Goal: Task Accomplishment & Management: Manage account settings

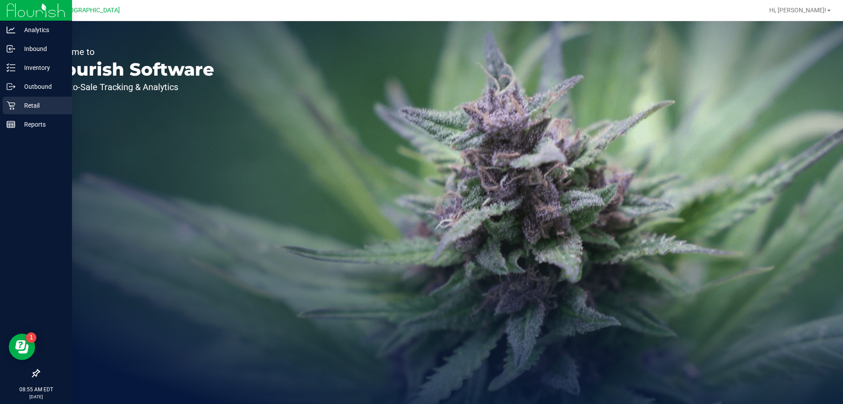
click at [29, 106] on p "Retail" at bounding box center [41, 105] width 53 height 11
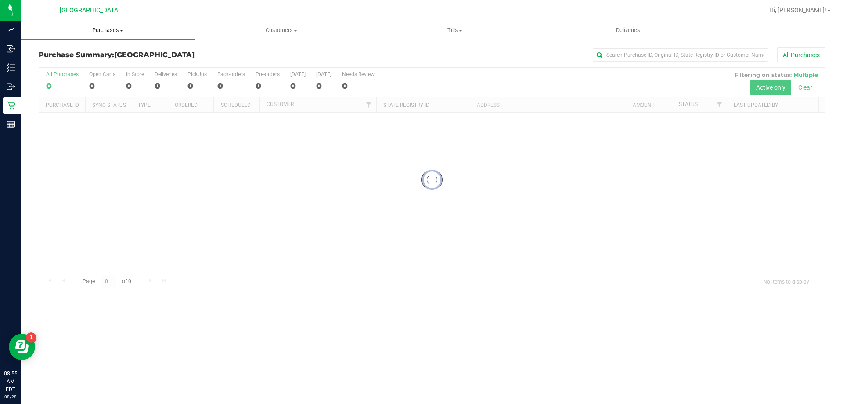
click at [109, 26] on span "Purchases" at bounding box center [108, 30] width 174 height 8
click at [63, 60] on span "Fulfillment" at bounding box center [48, 63] width 54 height 7
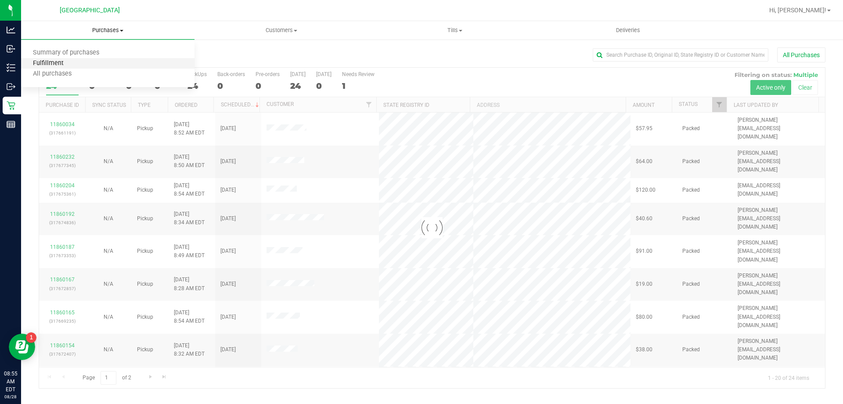
click at [58, 61] on span "Fulfillment" at bounding box center [48, 63] width 54 height 7
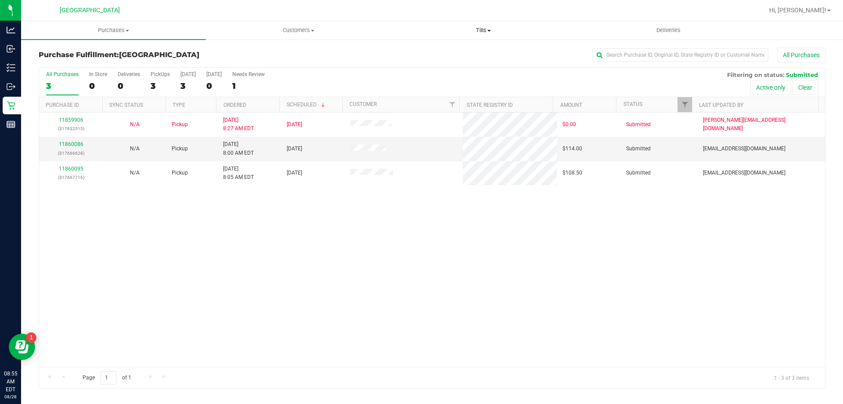
click at [486, 36] on uib-tab-heading "Tills Manage tills Reconcile e-payments" at bounding box center [483, 31] width 184 height 18
click at [436, 54] on span "Manage tills" at bounding box center [420, 52] width 59 height 7
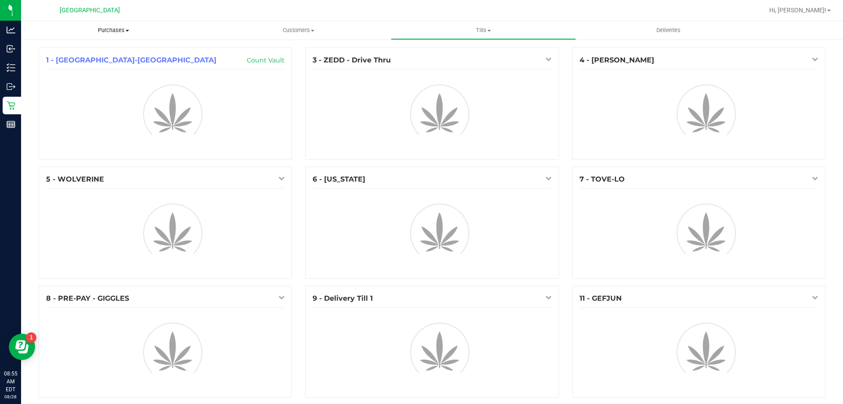
click at [107, 29] on span "Purchases" at bounding box center [113, 30] width 185 height 8
click at [69, 64] on span "Fulfillment" at bounding box center [48, 63] width 54 height 7
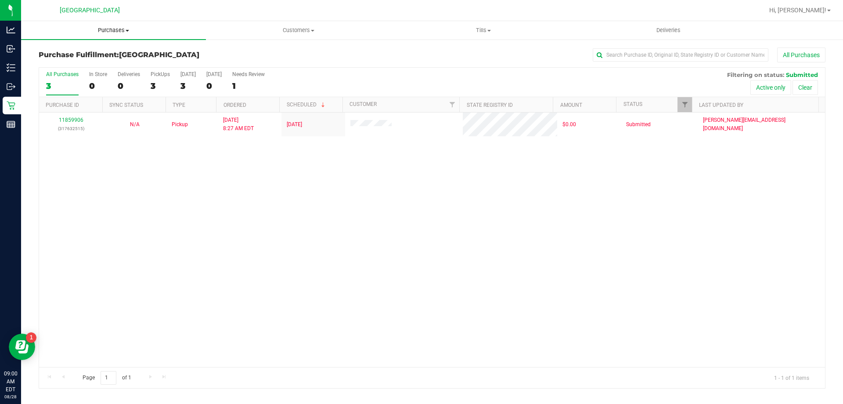
click at [95, 29] on span "Purchases" at bounding box center [113, 30] width 185 height 8
click at [65, 66] on span "Fulfillment" at bounding box center [48, 63] width 54 height 7
click at [485, 30] on span "Tills" at bounding box center [483, 30] width 184 height 8
click at [461, 54] on li "Manage tills" at bounding box center [483, 53] width 185 height 11
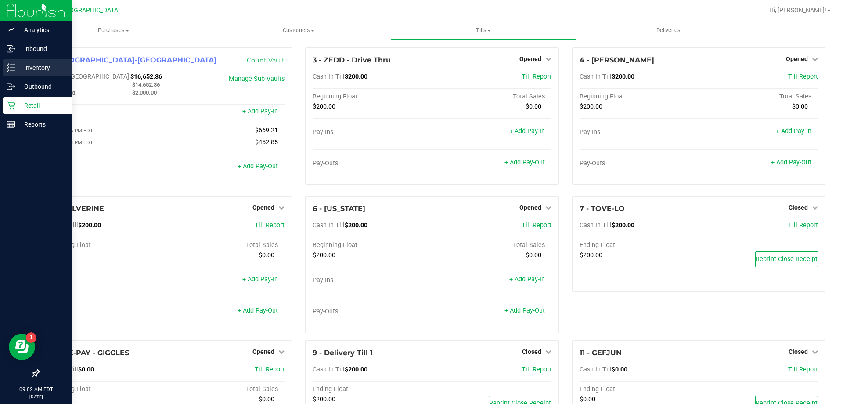
click at [20, 66] on p "Inventory" at bounding box center [41, 67] width 53 height 11
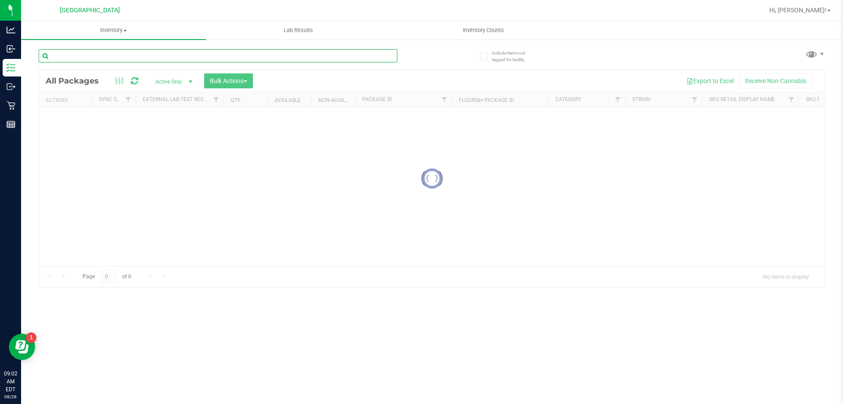
click at [113, 56] on input "text" at bounding box center [218, 55] width 359 height 13
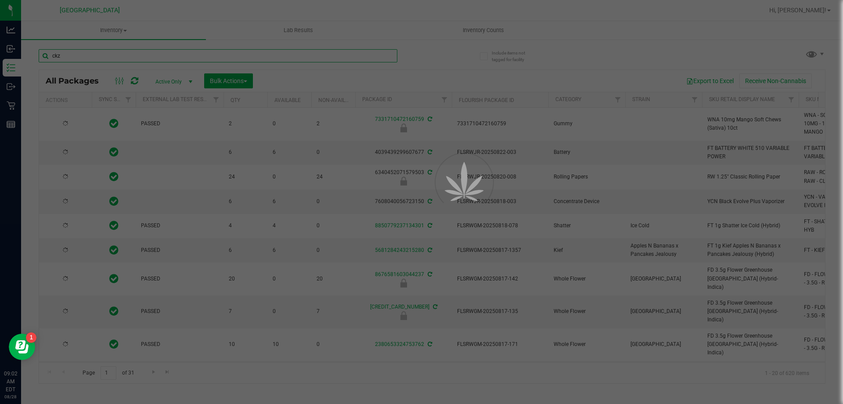
type input "ckz"
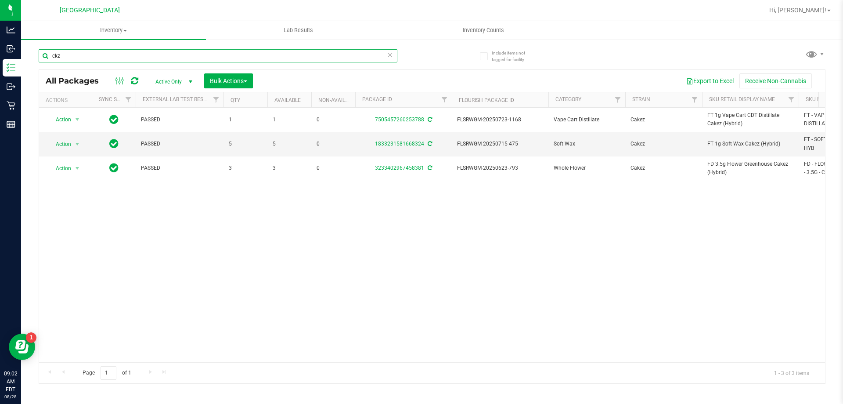
click at [77, 56] on input "ckz" at bounding box center [218, 55] width 359 height 13
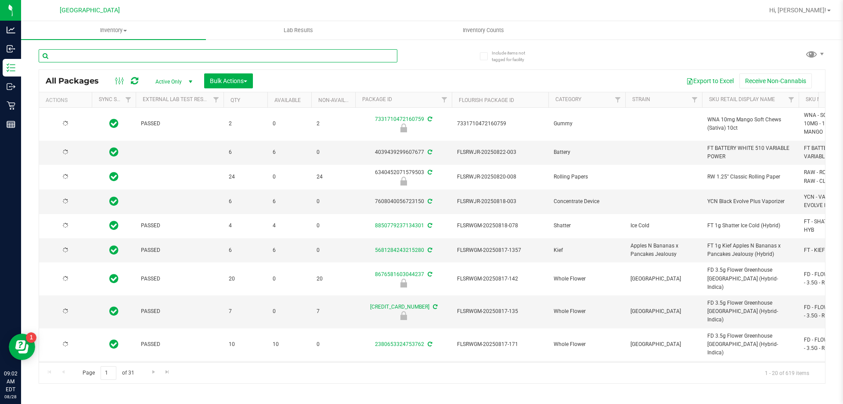
type input "[DATE]"
type input "abp"
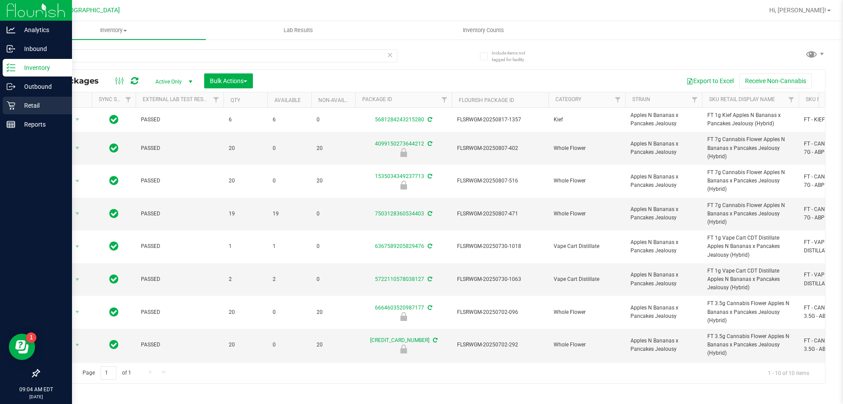
click at [36, 103] on p "Retail" at bounding box center [41, 105] width 53 height 11
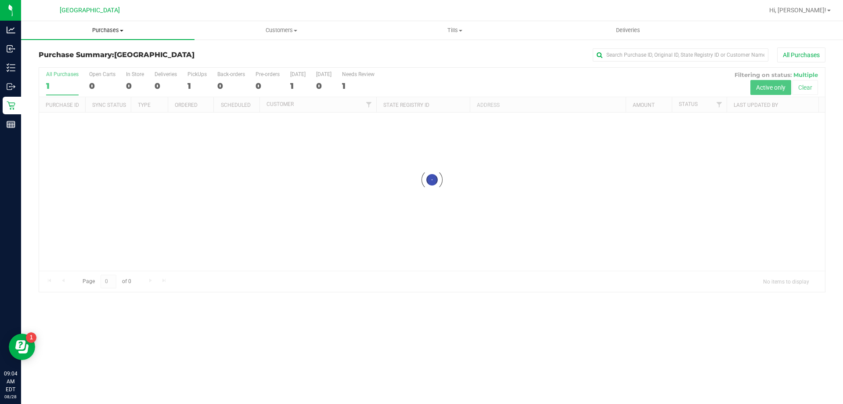
click at [110, 30] on span "Purchases" at bounding box center [108, 30] width 174 height 8
click at [68, 68] on li "Fulfillment" at bounding box center [108, 63] width 174 height 11
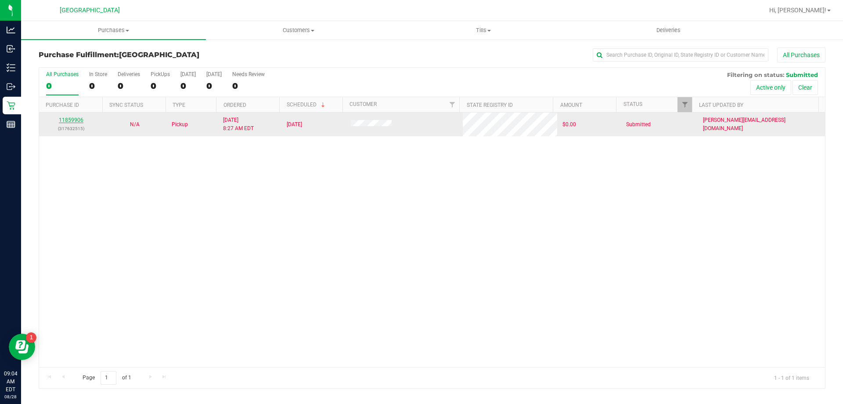
click at [75, 117] on link "11859906" at bounding box center [71, 120] width 25 height 6
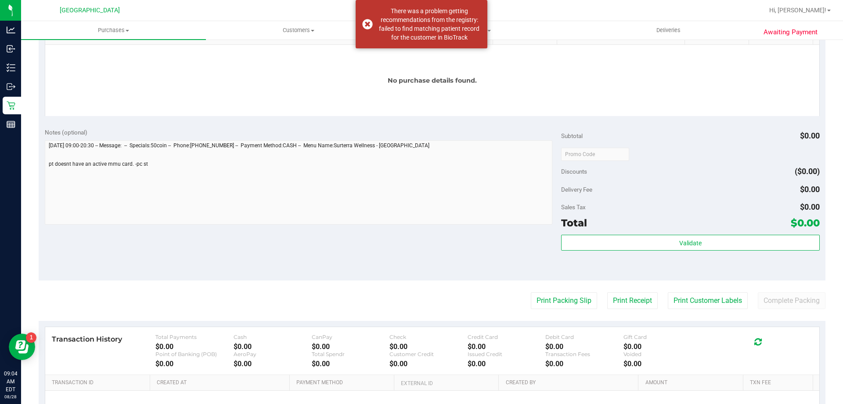
scroll to position [308, 0]
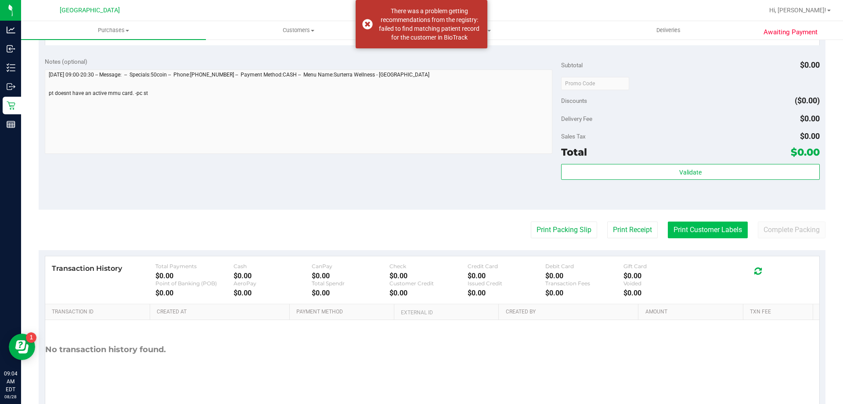
click at [702, 234] on button "Print Customer Labels" at bounding box center [708, 229] width 80 height 17
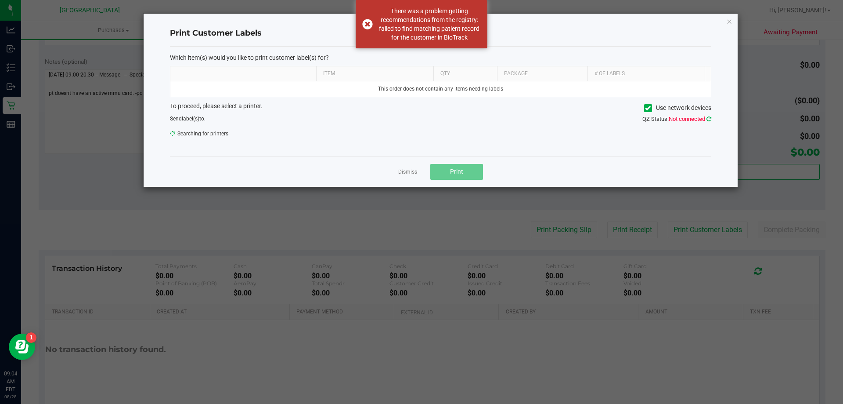
click at [709, 122] on link at bounding box center [709, 119] width 5 height 7
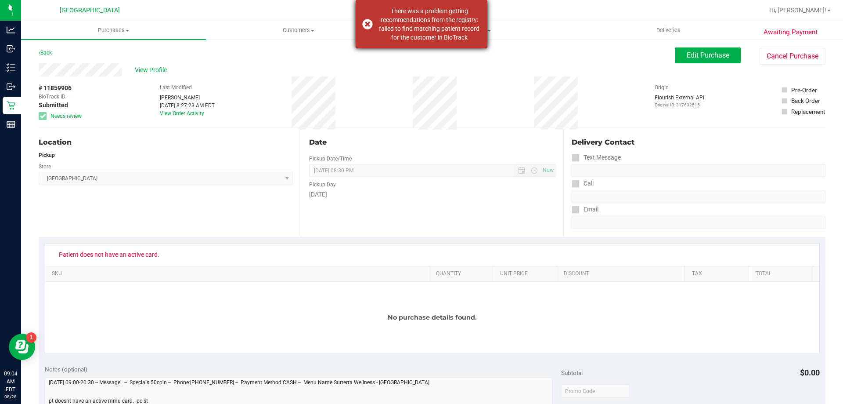
click at [366, 22] on div "There was a problem getting recommendations from the registry: failed to find m…" at bounding box center [422, 24] width 132 height 48
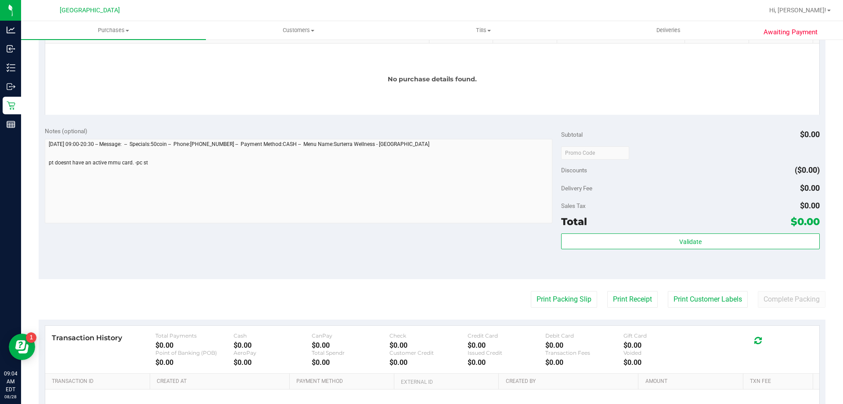
scroll to position [336, 0]
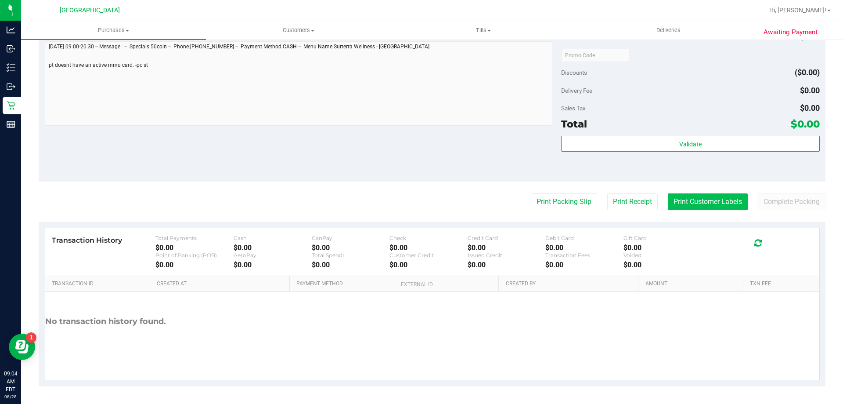
click at [691, 201] on button "Print Customer Labels" at bounding box center [708, 201] width 80 height 17
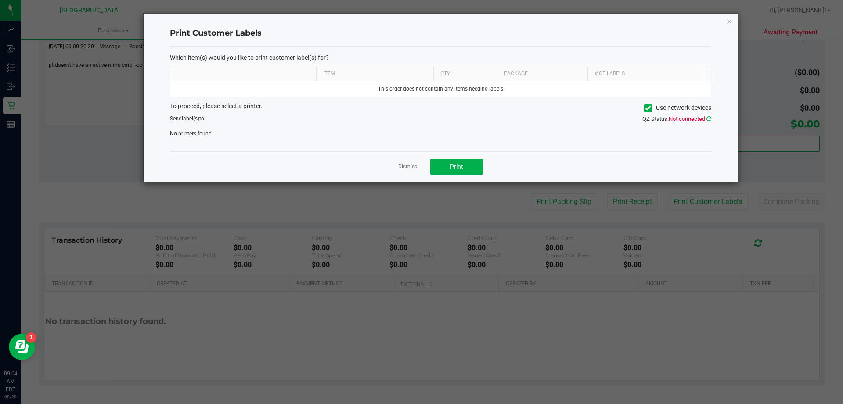
click at [709, 119] on icon at bounding box center [709, 119] width 5 height 6
click at [712, 117] on div "QZ Status: Not connected" at bounding box center [579, 119] width 277 height 9
click at [711, 117] on icon at bounding box center [709, 119] width 5 height 6
click at [730, 22] on icon "button" at bounding box center [730, 21] width 6 height 11
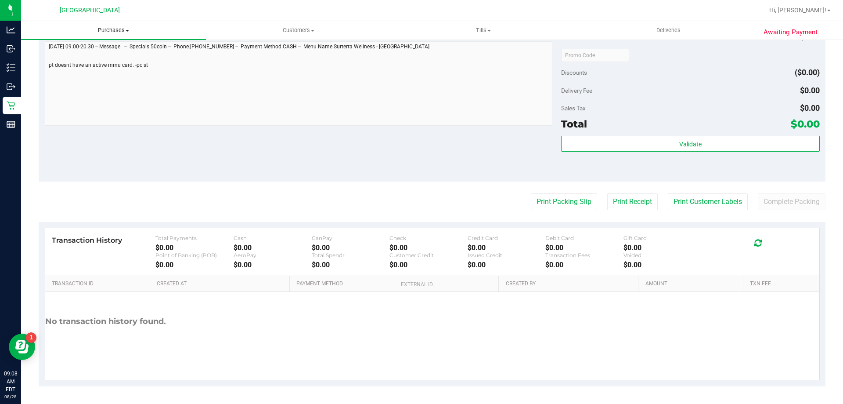
click at [117, 27] on span "Purchases" at bounding box center [113, 30] width 185 height 8
click at [54, 59] on li "Fulfillment" at bounding box center [113, 63] width 185 height 11
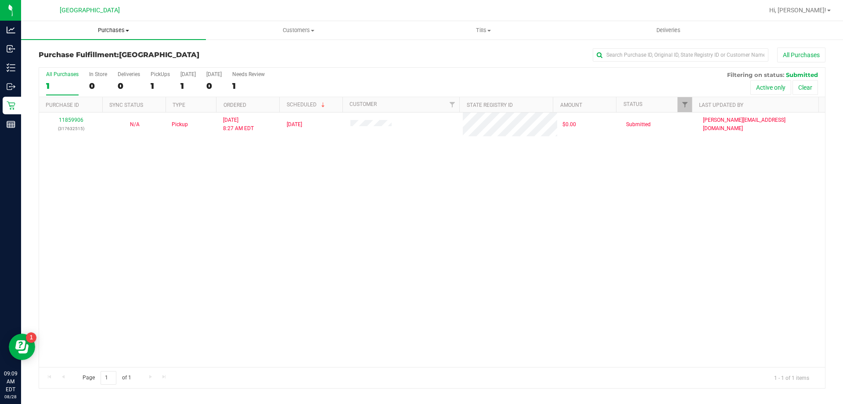
click at [109, 27] on span "Purchases" at bounding box center [113, 30] width 185 height 8
click at [79, 64] on li "Fulfillment" at bounding box center [113, 63] width 185 height 11
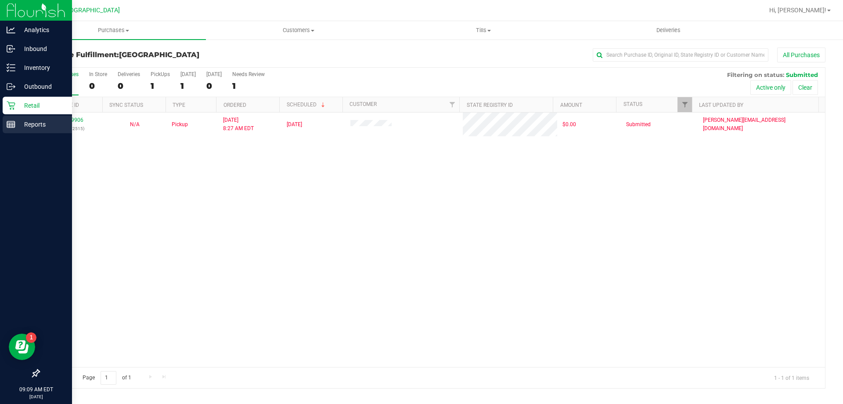
drag, startPoint x: 17, startPoint y: 126, endPoint x: 58, endPoint y: 130, distance: 41.0
click at [18, 127] on p "Reports" at bounding box center [41, 124] width 53 height 11
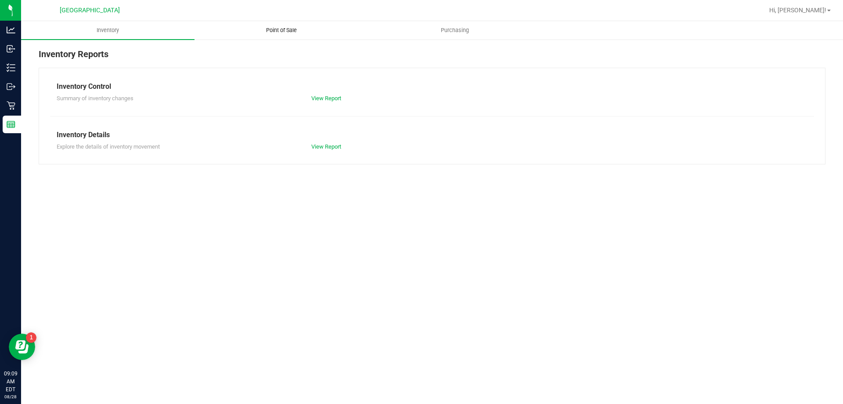
click at [279, 28] on span "Point of Sale" at bounding box center [281, 30] width 54 height 8
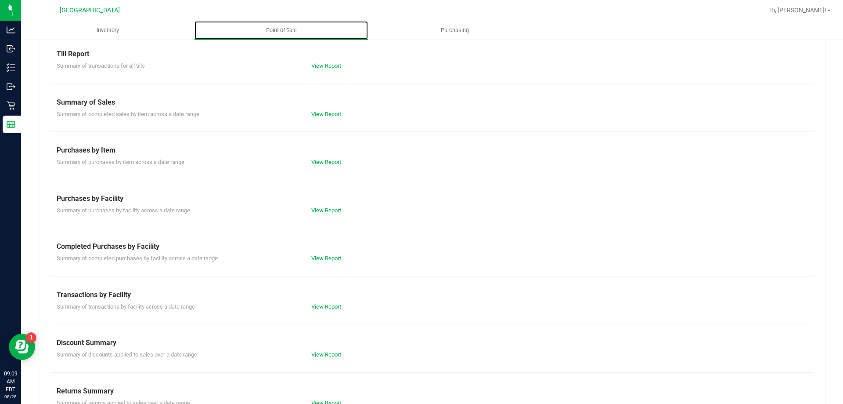
scroll to position [58, 0]
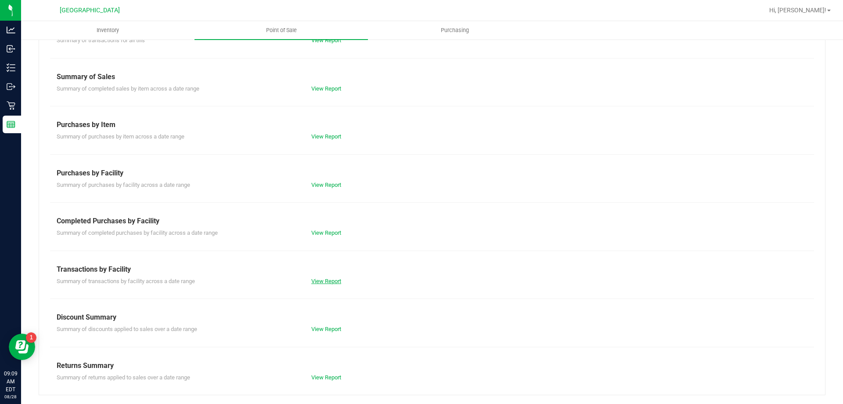
click at [326, 280] on link "View Report" at bounding box center [326, 281] width 30 height 7
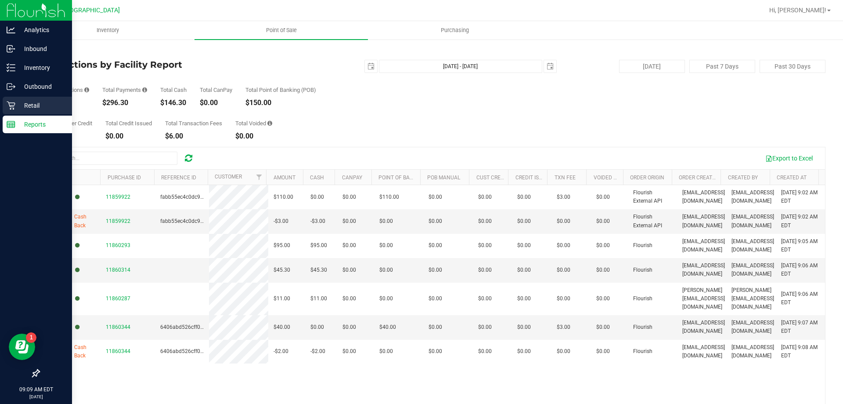
click at [35, 103] on p "Retail" at bounding box center [41, 105] width 53 height 11
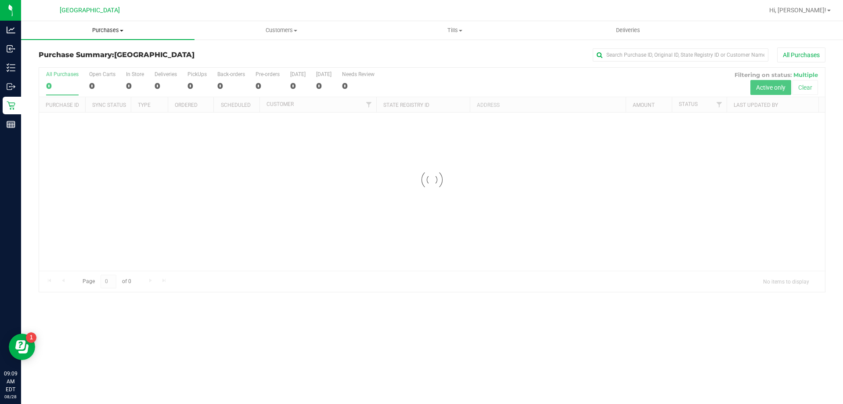
click at [105, 38] on uib-tab-heading "Purchases Summary of purchases Fulfillment All purchases" at bounding box center [108, 30] width 174 height 18
click at [80, 65] on li "Fulfillment" at bounding box center [108, 63] width 174 height 11
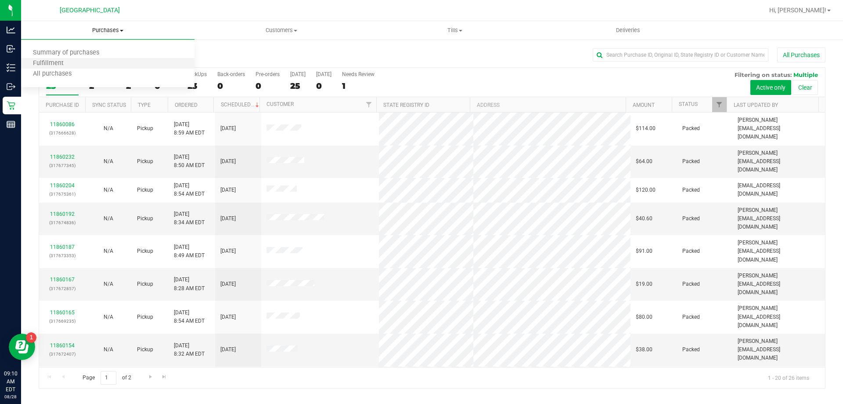
click at [99, 66] on li "Fulfillment" at bounding box center [108, 63] width 174 height 11
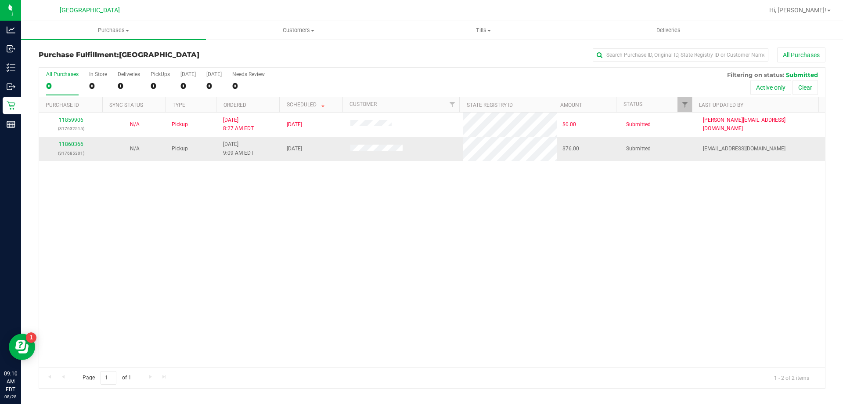
click at [75, 141] on link "11860366" at bounding box center [71, 144] width 25 height 6
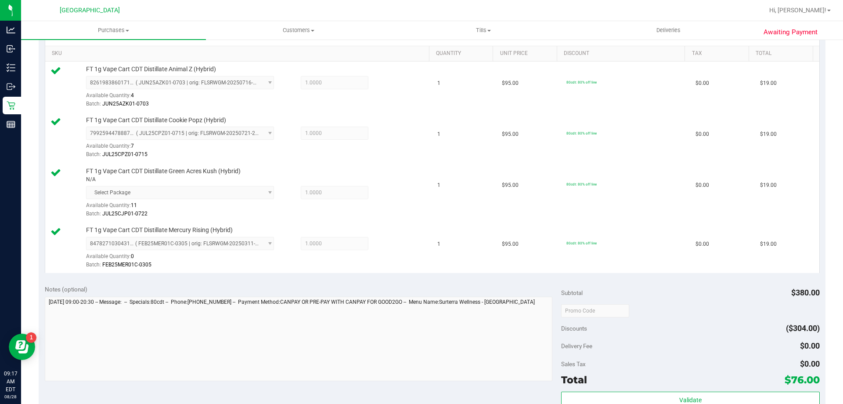
scroll to position [264, 0]
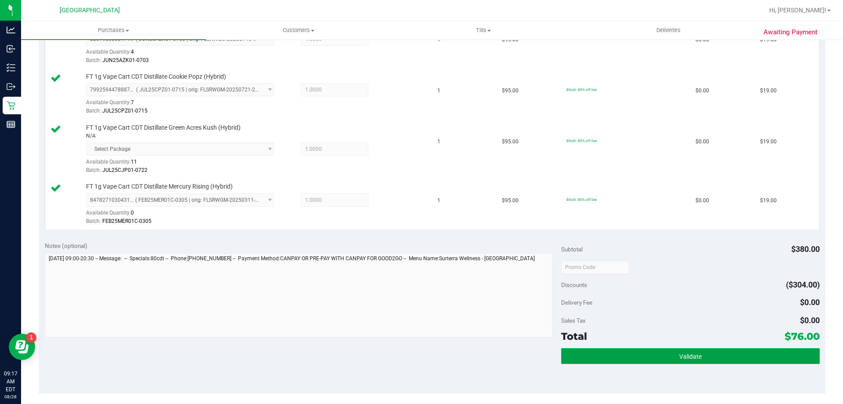
click at [680, 355] on span "Validate" at bounding box center [691, 356] width 22 height 7
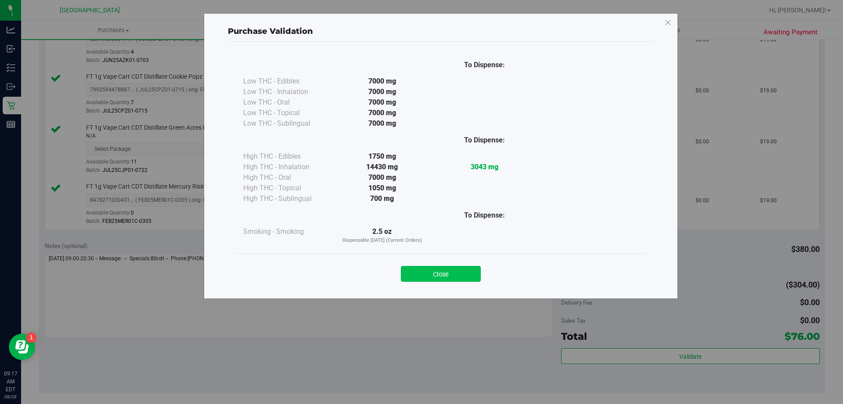
click at [439, 281] on button "Close" at bounding box center [441, 274] width 80 height 16
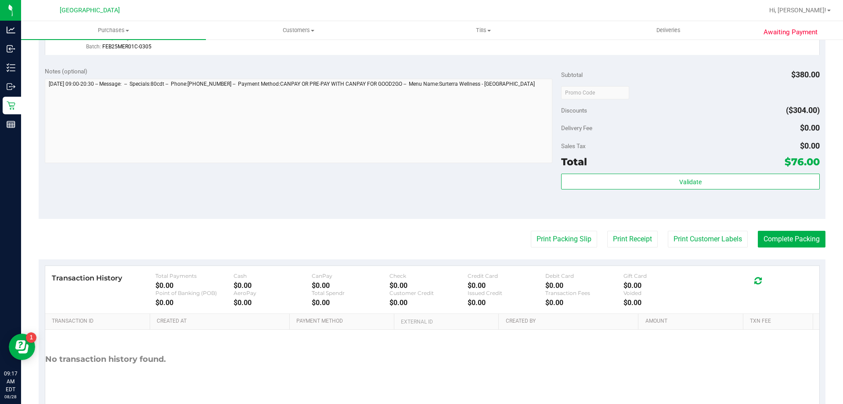
scroll to position [439, 0]
click at [563, 234] on button "Print Packing Slip" at bounding box center [564, 237] width 66 height 17
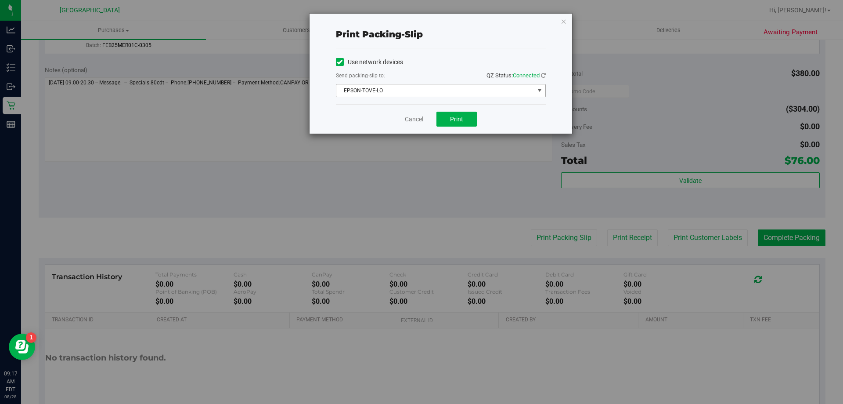
click at [456, 92] on span "EPSON-TOVE-LO" at bounding box center [436, 90] width 198 height 12
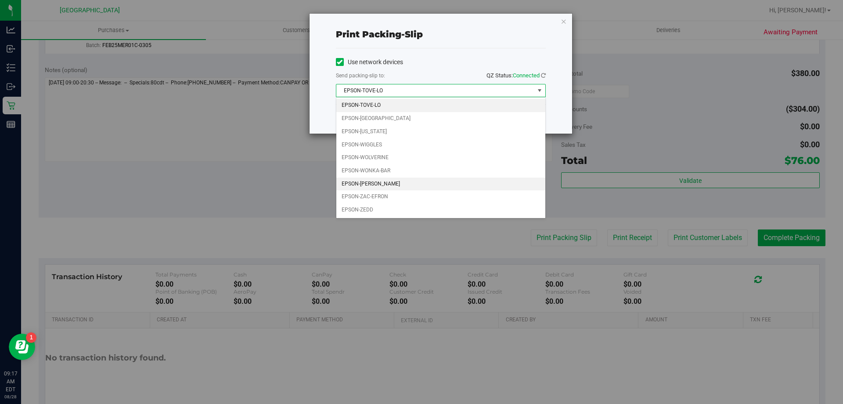
click at [393, 180] on li "EPSON-[PERSON_NAME]" at bounding box center [441, 183] width 209 height 13
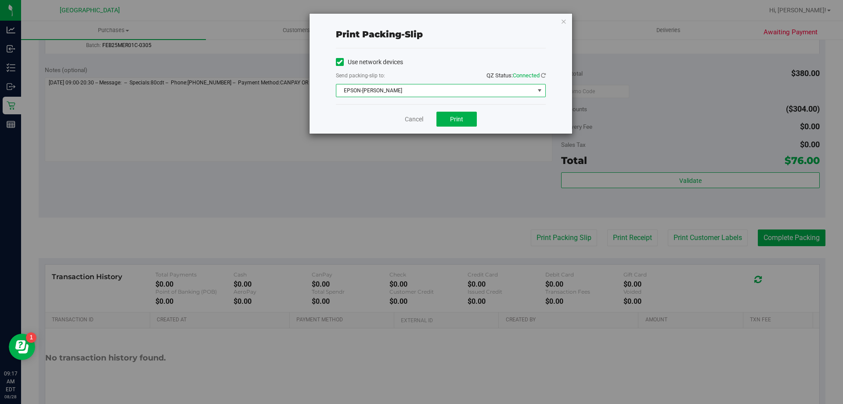
click at [502, 120] on div "Cancel Print" at bounding box center [441, 118] width 210 height 29
click at [457, 120] on span "Print" at bounding box center [456, 119] width 13 height 7
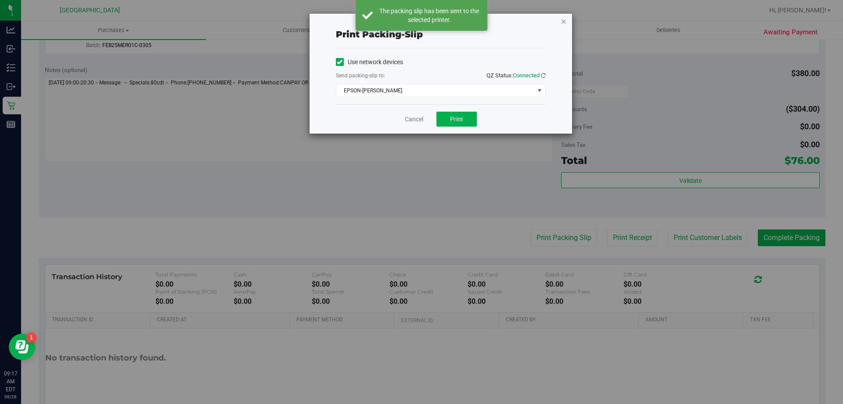
click at [564, 21] on icon "button" at bounding box center [564, 21] width 6 height 11
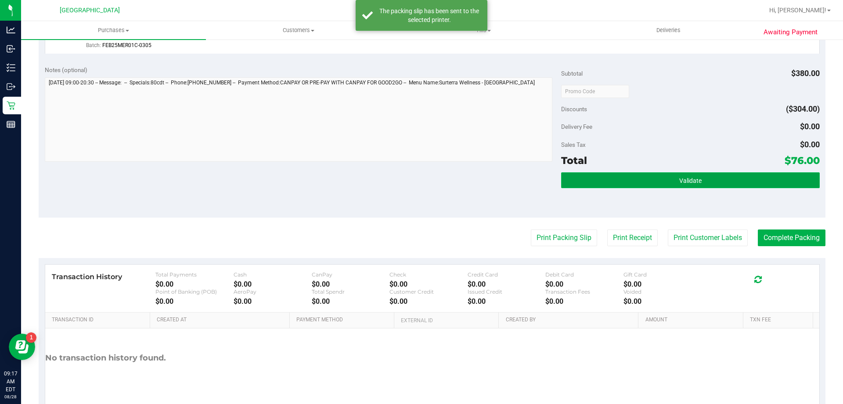
click at [636, 182] on button "Validate" at bounding box center [690, 180] width 258 height 16
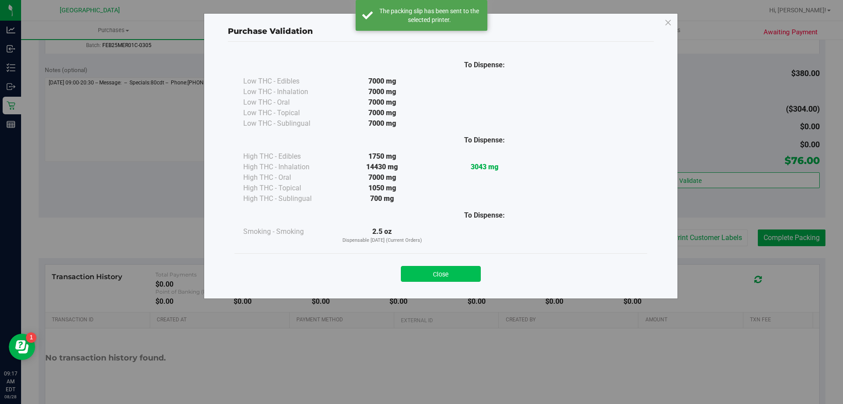
click at [461, 276] on button "Close" at bounding box center [441, 274] width 80 height 16
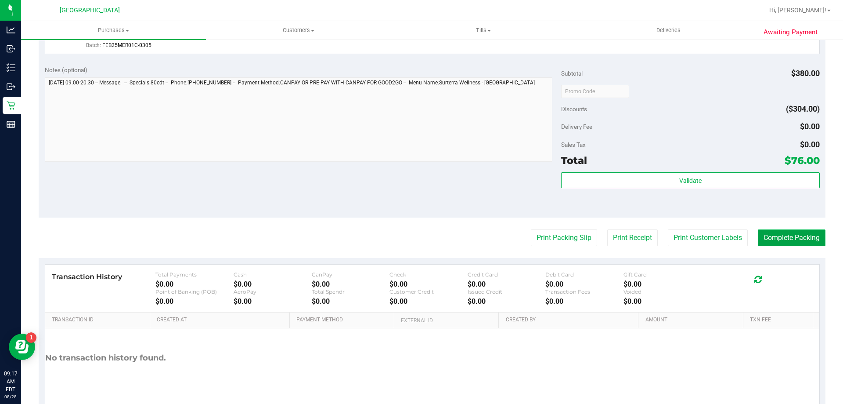
click at [766, 238] on button "Complete Packing" at bounding box center [792, 237] width 68 height 17
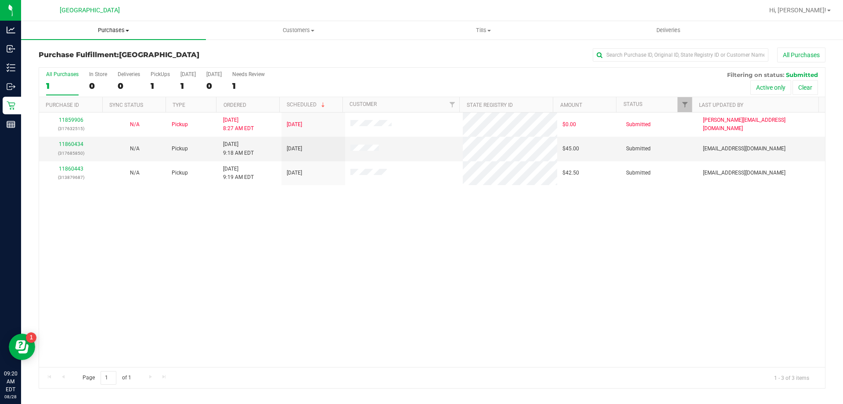
click at [117, 33] on span "Purchases" at bounding box center [113, 30] width 185 height 8
click at [75, 60] on li "Fulfillment" at bounding box center [113, 63] width 185 height 11
click at [72, 141] on div "11860434 (317685850)" at bounding box center [70, 148] width 53 height 17
click at [71, 142] on link "11860434" at bounding box center [71, 144] width 25 height 6
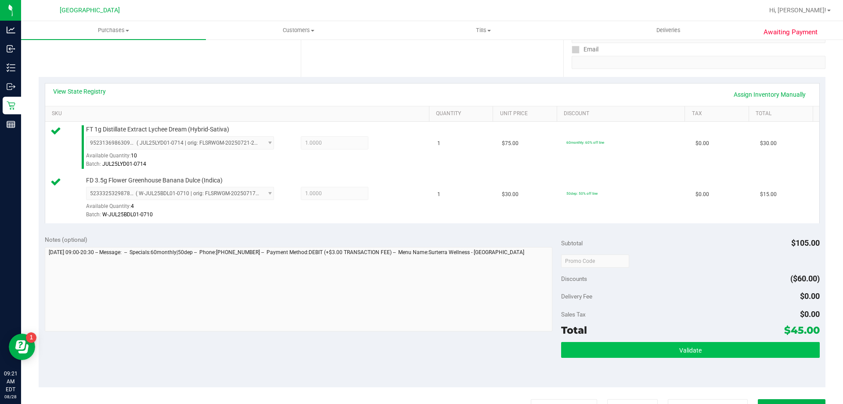
scroll to position [176, 0]
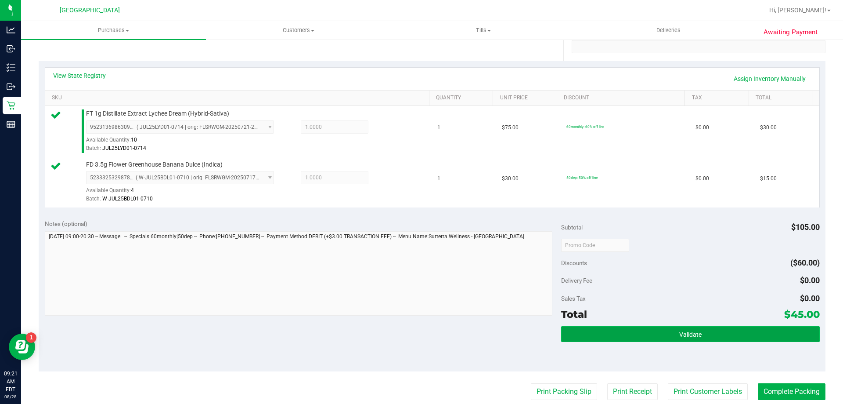
click at [640, 327] on button "Validate" at bounding box center [690, 334] width 258 height 16
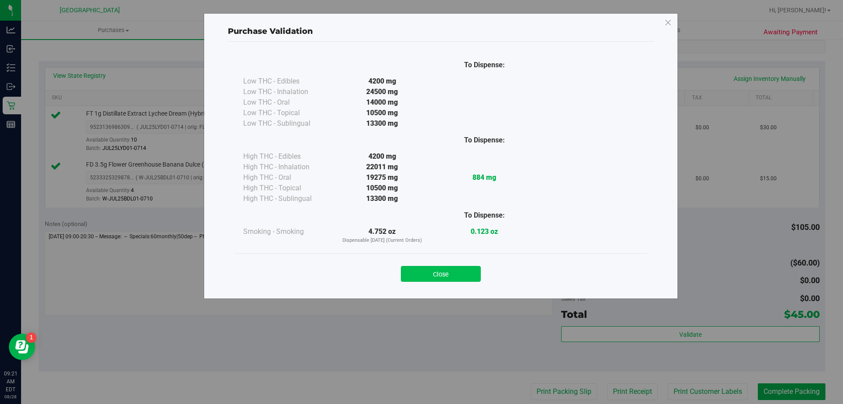
click at [452, 270] on button "Close" at bounding box center [441, 274] width 80 height 16
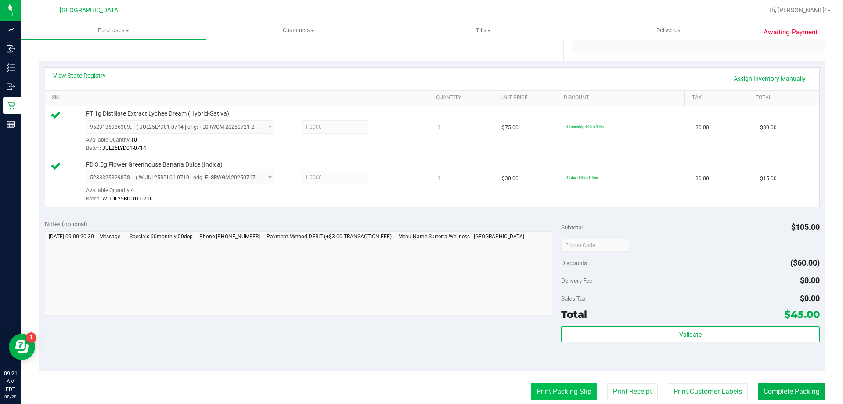
click at [552, 387] on button "Print Packing Slip" at bounding box center [564, 391] width 66 height 17
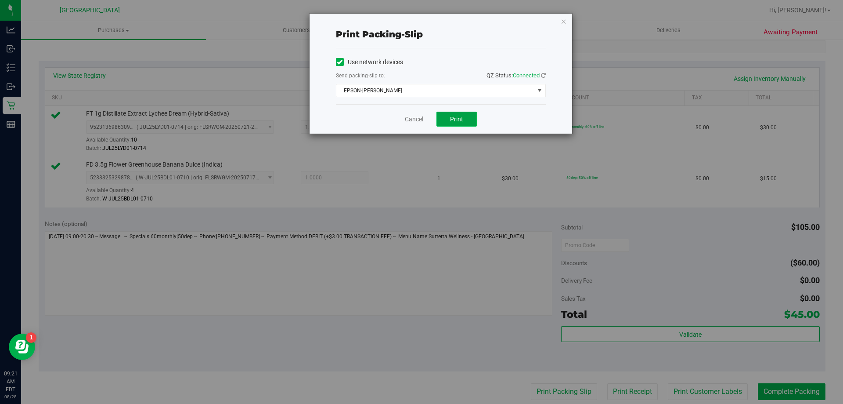
click at [459, 113] on button "Print" at bounding box center [457, 119] width 40 height 15
click at [564, 20] on icon "button" at bounding box center [564, 21] width 6 height 11
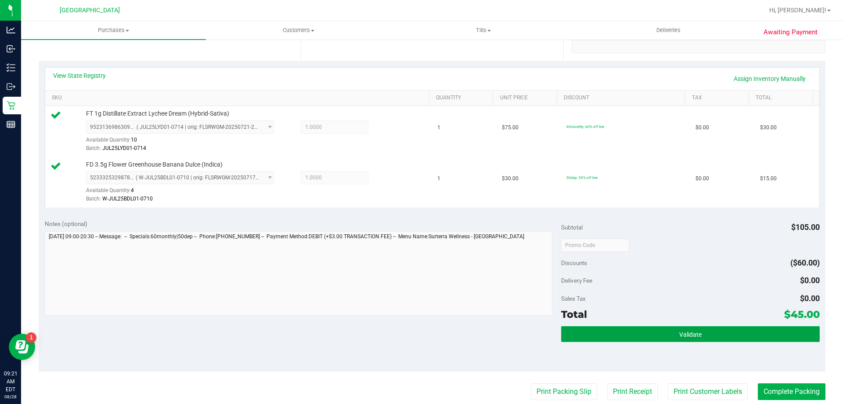
click at [737, 333] on button "Validate" at bounding box center [690, 334] width 258 height 16
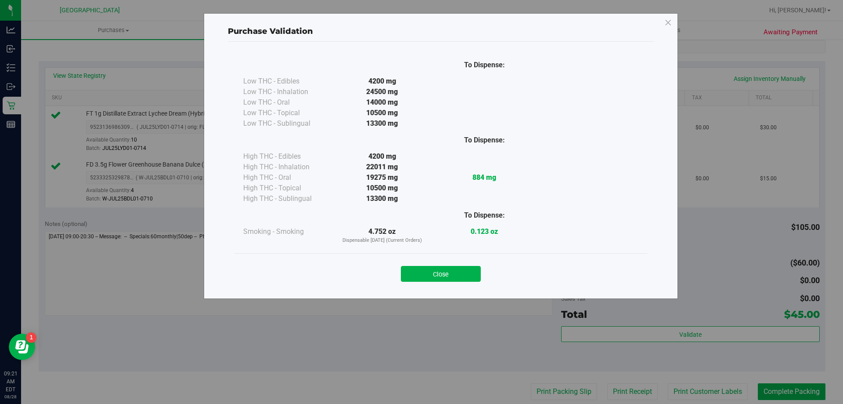
click at [445, 268] on button "Close" at bounding box center [441, 274] width 80 height 16
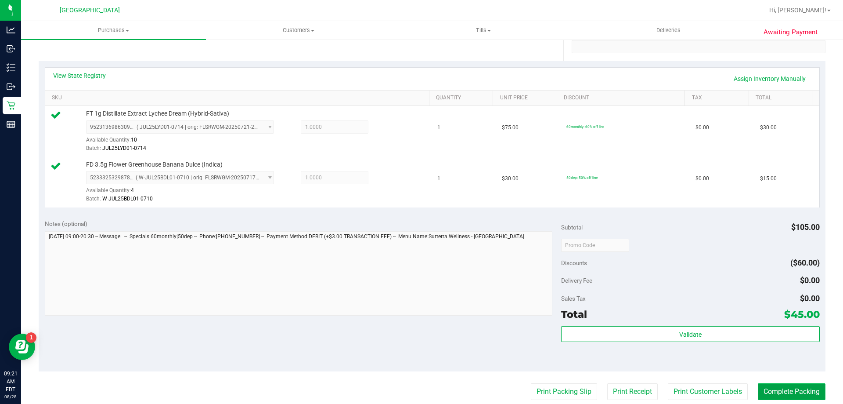
click at [812, 390] on button "Complete Packing" at bounding box center [792, 391] width 68 height 17
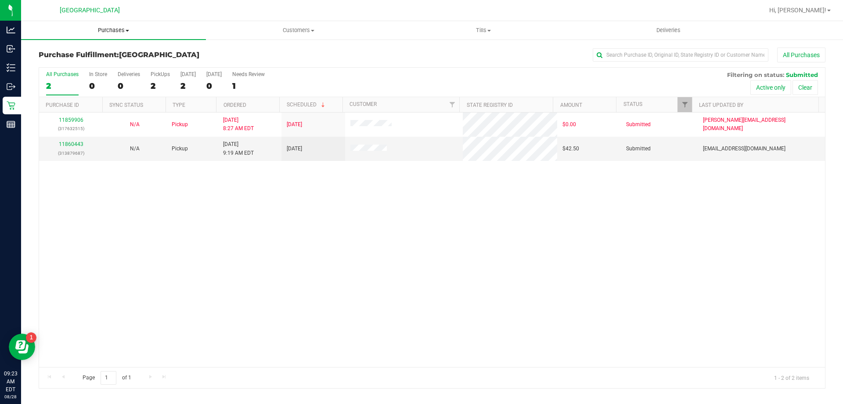
click at [117, 30] on span "Purchases" at bounding box center [113, 30] width 185 height 8
click at [77, 63] on li "Fulfillment" at bounding box center [113, 63] width 185 height 11
drag, startPoint x: 105, startPoint y: 29, endPoint x: 103, endPoint y: 34, distance: 5.1
click at [105, 29] on span "Purchases" at bounding box center [113, 30] width 185 height 8
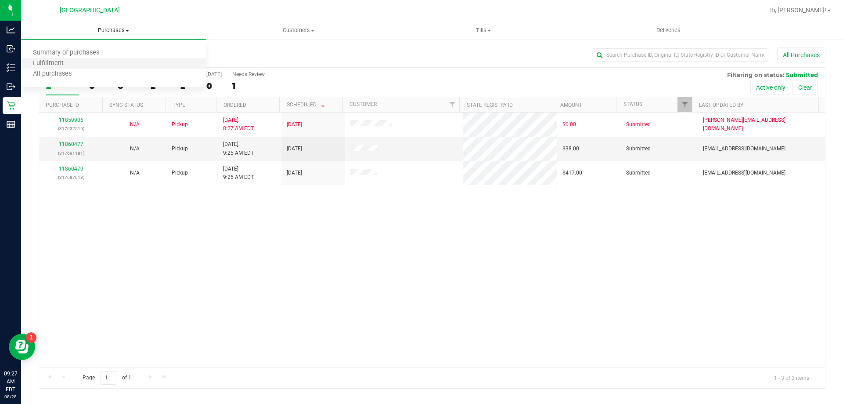
click at [76, 65] on li "Fulfillment" at bounding box center [113, 63] width 185 height 11
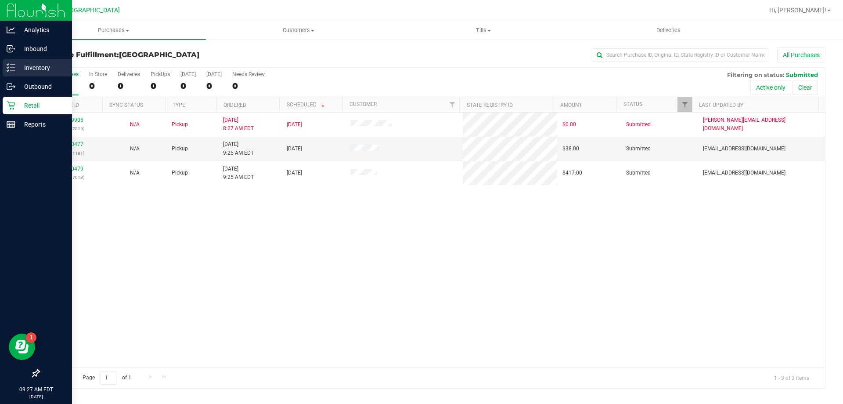
click at [28, 68] on p "Inventory" at bounding box center [41, 67] width 53 height 11
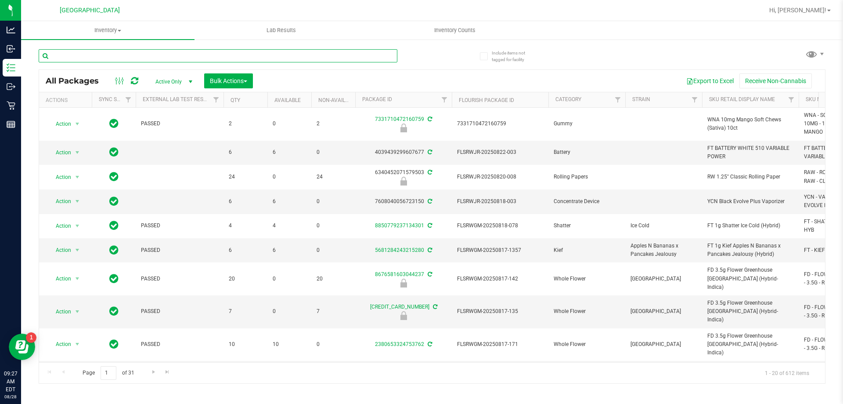
click at [118, 53] on input "text" at bounding box center [218, 55] width 359 height 13
type input "elr"
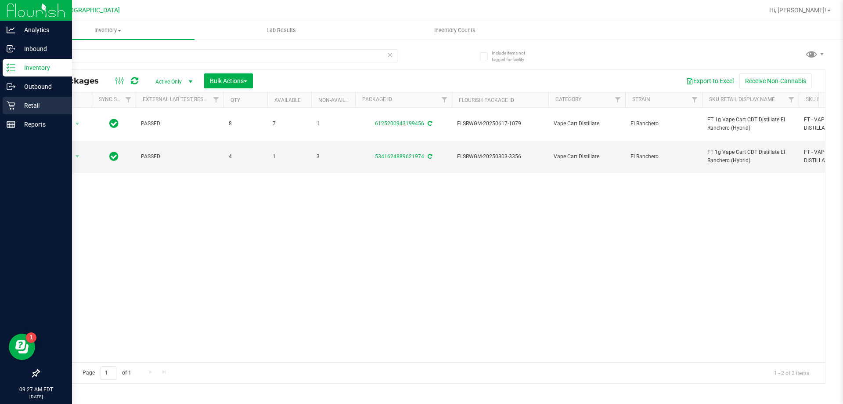
click at [25, 101] on p "Retail" at bounding box center [41, 105] width 53 height 11
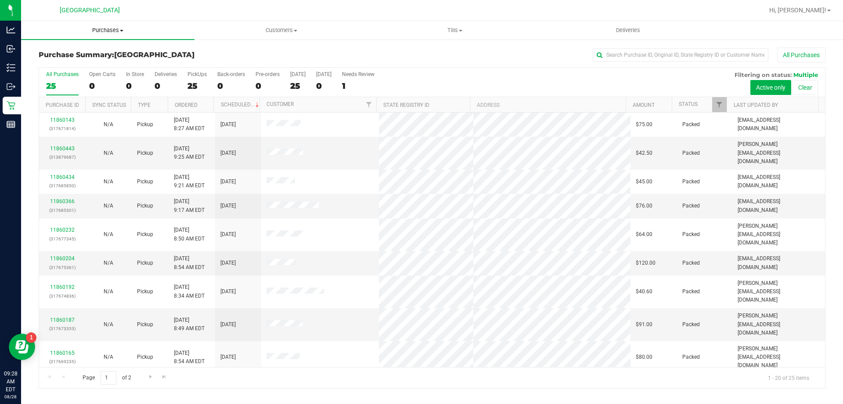
click at [116, 28] on span "Purchases" at bounding box center [108, 30] width 174 height 8
click at [67, 58] on li "Summary of purchases" at bounding box center [108, 53] width 174 height 11
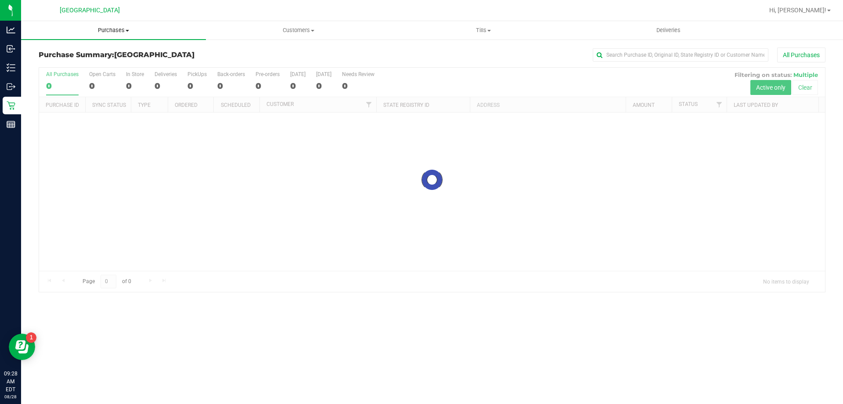
click at [113, 38] on uib-tab-heading "Purchases Summary of purchases Fulfillment All purchases" at bounding box center [113, 30] width 185 height 18
click at [76, 61] on li "Fulfillment" at bounding box center [113, 63] width 185 height 11
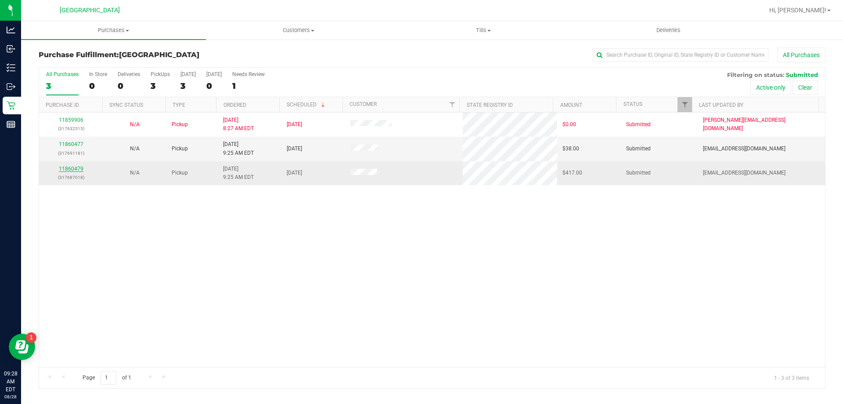
click at [74, 168] on link "11860479" at bounding box center [71, 169] width 25 height 6
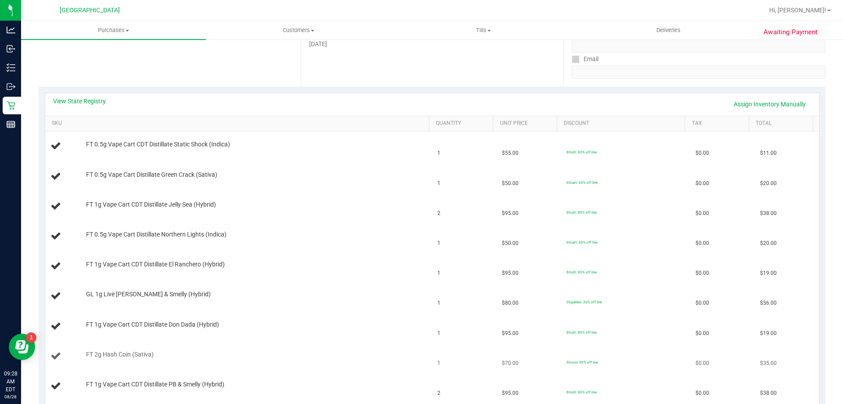
scroll to position [132, 0]
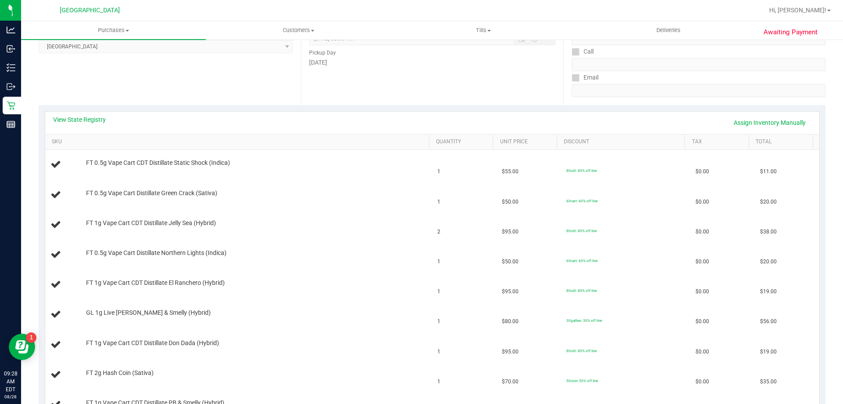
click at [87, 114] on div "View State Registry Assign Inventory Manually" at bounding box center [432, 123] width 774 height 22
click at [87, 119] on link "View State Registry" at bounding box center [79, 119] width 53 height 9
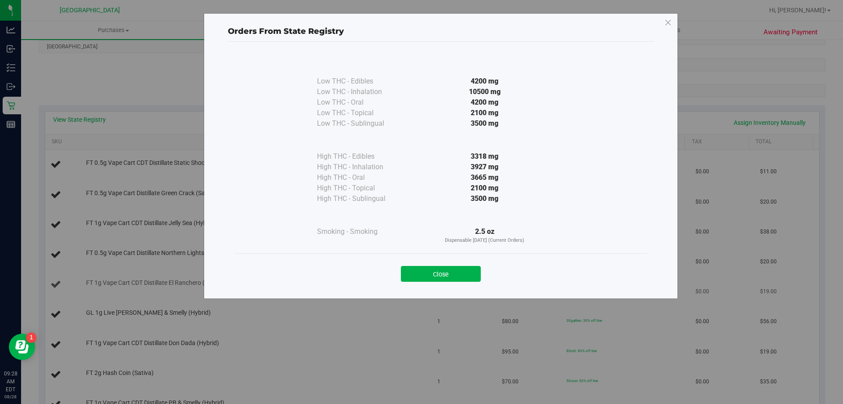
click at [432, 276] on button "Close" at bounding box center [441, 274] width 80 height 16
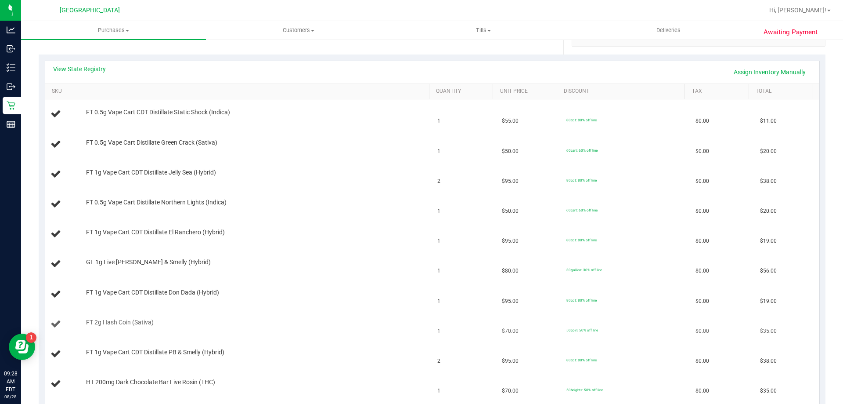
scroll to position [176, 0]
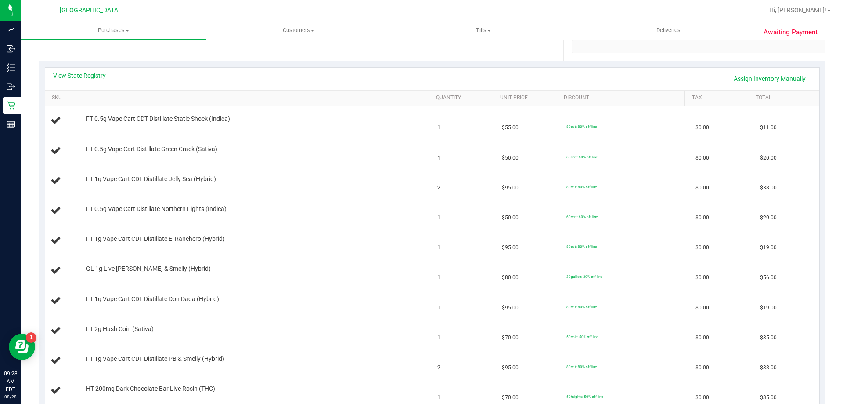
click at [66, 70] on div "View State Registry Assign Inventory Manually" at bounding box center [432, 79] width 774 height 22
click at [69, 73] on link "View State Registry" at bounding box center [79, 75] width 53 height 9
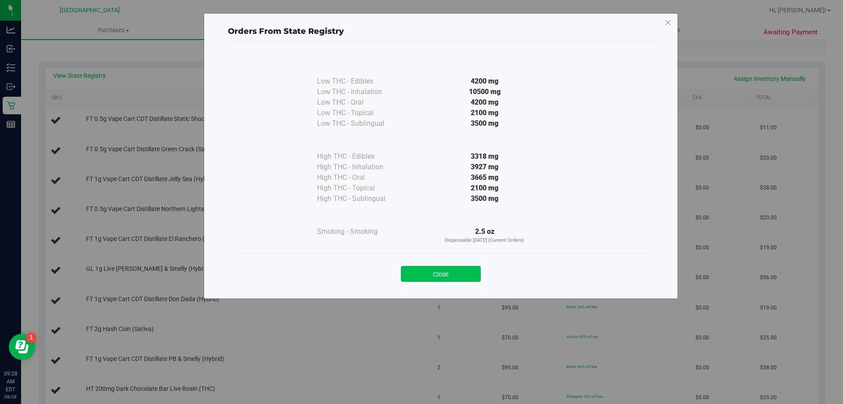
click at [427, 272] on button "Close" at bounding box center [441, 274] width 80 height 16
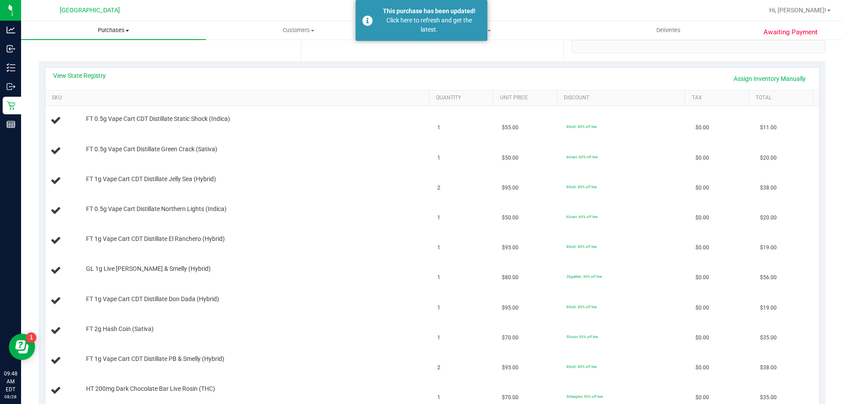
click at [113, 32] on span "Purchases" at bounding box center [113, 30] width 185 height 8
click at [68, 62] on span "Fulfillment" at bounding box center [48, 63] width 54 height 7
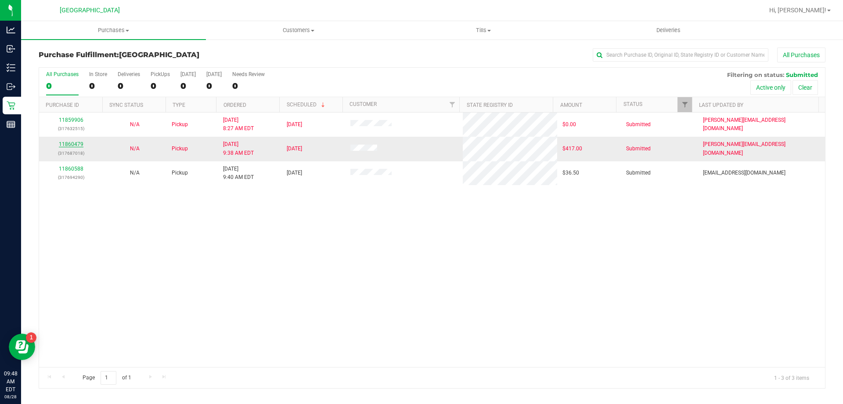
click at [68, 143] on link "11860479" at bounding box center [71, 144] width 25 height 6
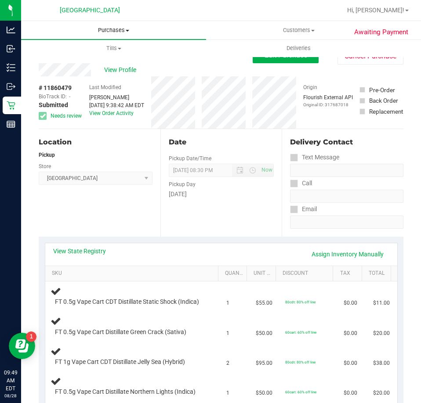
click at [108, 28] on span "Purchases" at bounding box center [113, 30] width 185 height 8
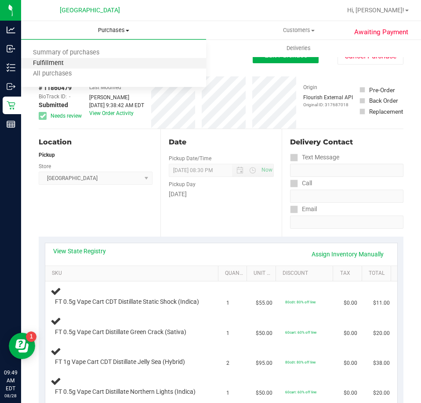
click at [54, 61] on span "Fulfillment" at bounding box center [48, 63] width 54 height 7
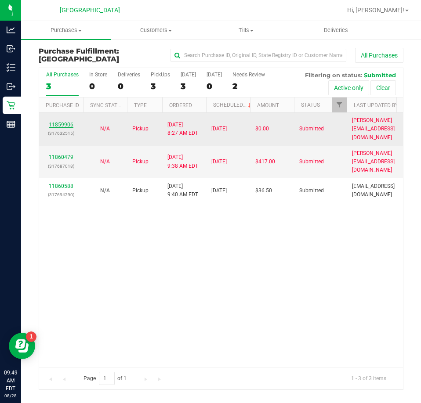
click at [68, 122] on link "11859906" at bounding box center [61, 125] width 25 height 6
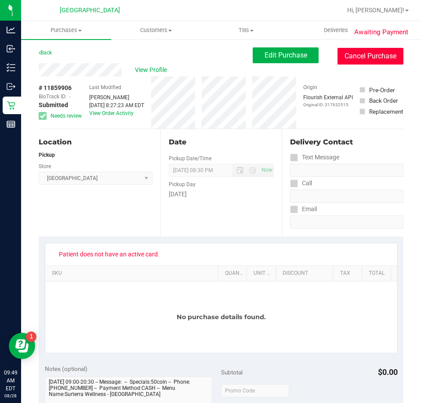
click at [356, 54] on button "Cancel Purchase" at bounding box center [370, 56] width 66 height 17
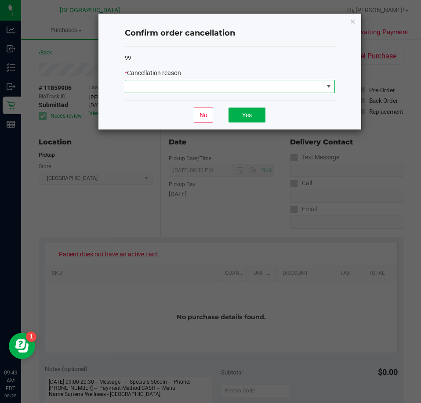
click at [235, 91] on span at bounding box center [224, 86] width 198 height 12
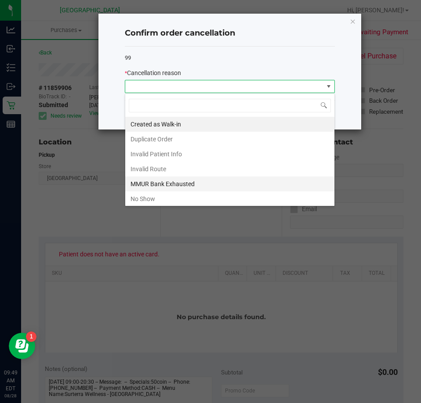
scroll to position [13, 210]
click at [76, 145] on ngb-modal-window "Confirm order cancellation 99 * Cancellation reason No Yes" at bounding box center [213, 201] width 427 height 403
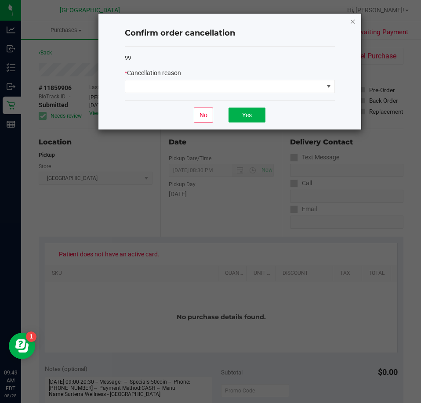
click at [351, 22] on icon "Close" at bounding box center [353, 21] width 6 height 11
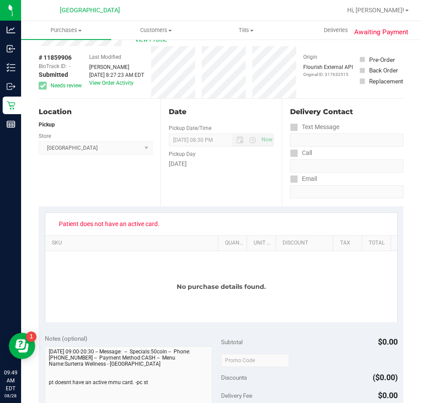
scroll to position [44, 0]
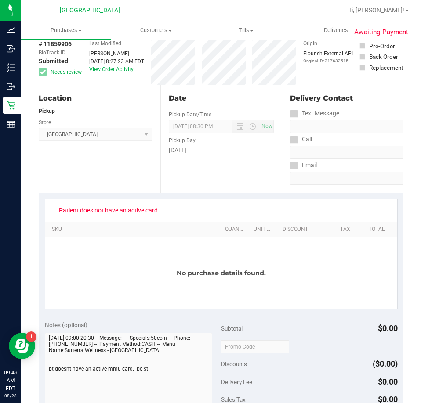
click at [258, 291] on div "No purchase details found." at bounding box center [221, 273] width 352 height 71
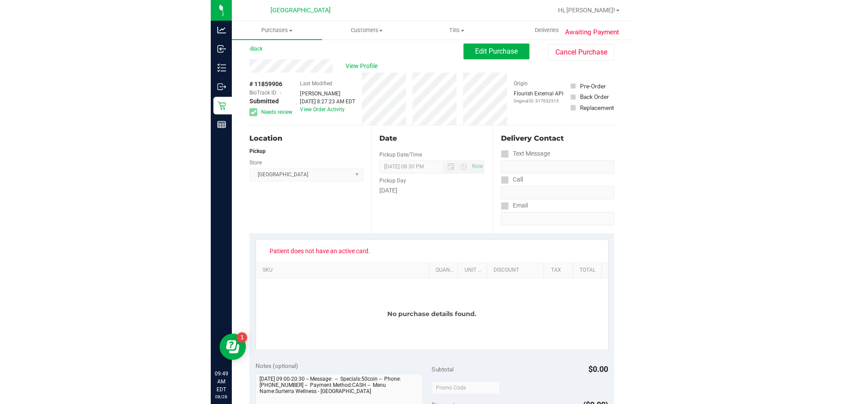
scroll to position [0, 0]
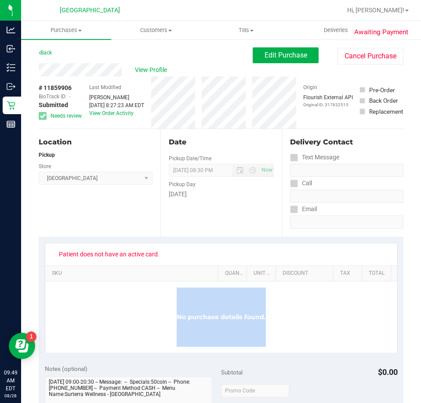
drag, startPoint x: 170, startPoint y: 319, endPoint x: 272, endPoint y: 322, distance: 101.5
click at [272, 322] on div "No purchase details found." at bounding box center [221, 317] width 352 height 71
click at [273, 322] on div "No purchase details found." at bounding box center [221, 317] width 352 height 71
drag, startPoint x: 268, startPoint y: 311, endPoint x: 157, endPoint y: 318, distance: 110.5
click at [157, 318] on div "No purchase details found." at bounding box center [221, 317] width 352 height 71
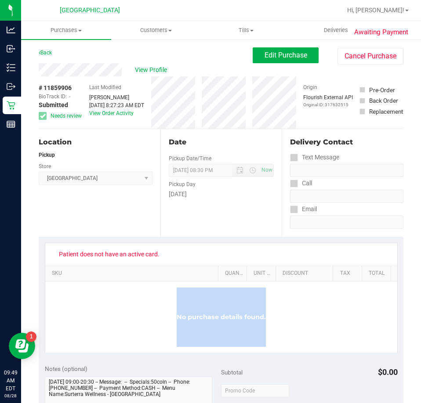
click at [157, 318] on div "No purchase details found." at bounding box center [221, 317] width 352 height 71
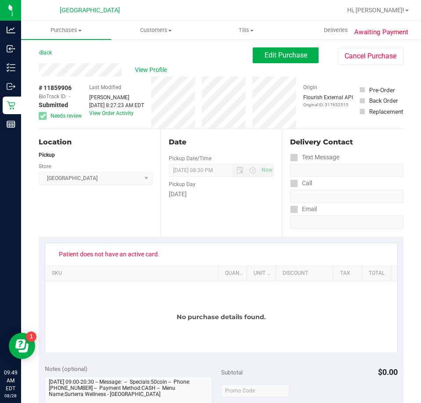
click at [264, 318] on div "No purchase details found." at bounding box center [221, 317] width 352 height 71
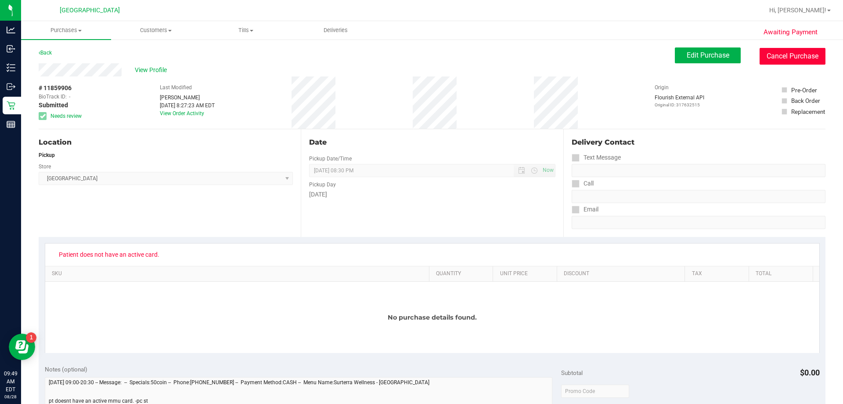
click at [782, 59] on button "Cancel Purchase" at bounding box center [793, 56] width 66 height 17
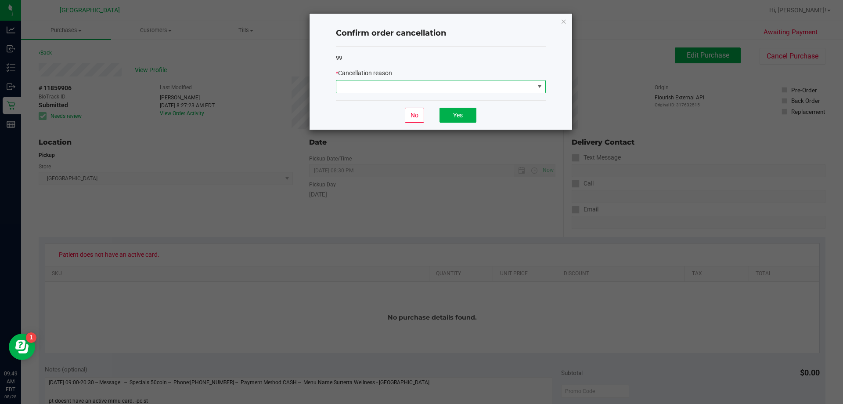
click at [528, 89] on span at bounding box center [436, 86] width 198 height 12
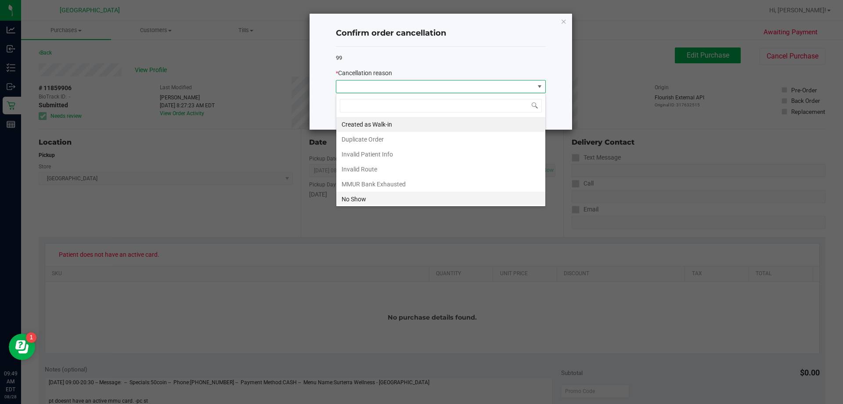
scroll to position [44, 0]
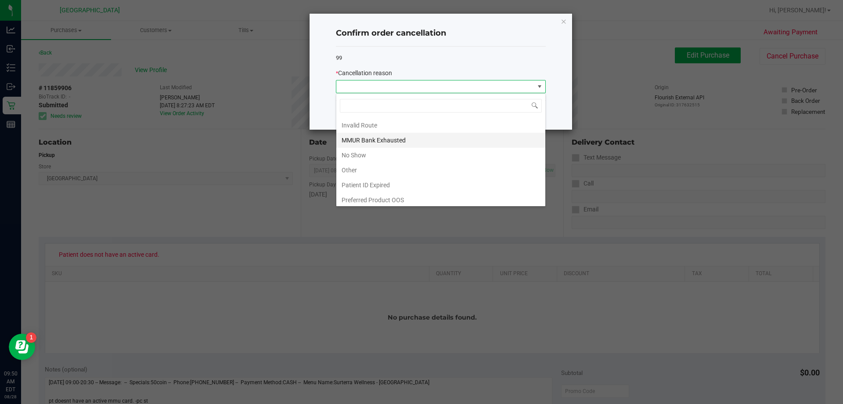
click at [384, 141] on li "MMUR Bank Exhausted" at bounding box center [441, 140] width 209 height 15
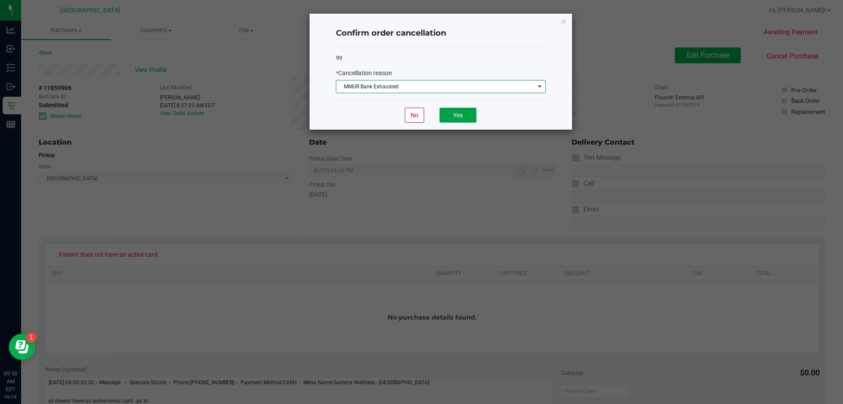
click at [467, 110] on button "Yes" at bounding box center [458, 115] width 37 height 15
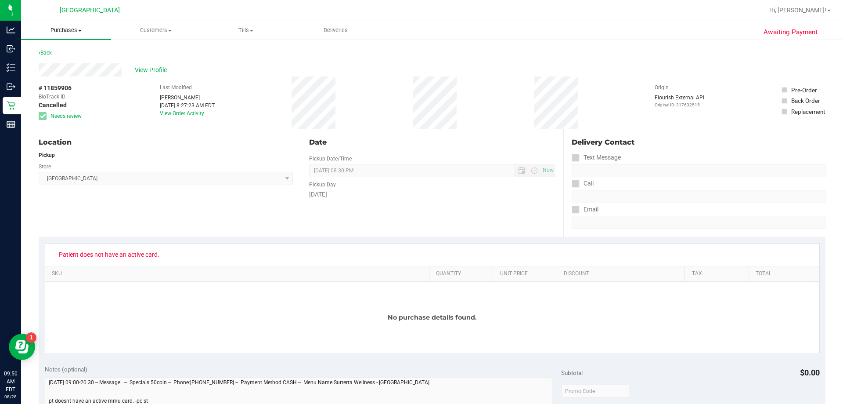
click at [77, 32] on span "Purchases" at bounding box center [66, 30] width 90 height 8
click at [62, 65] on span "Fulfillment" at bounding box center [48, 63] width 54 height 7
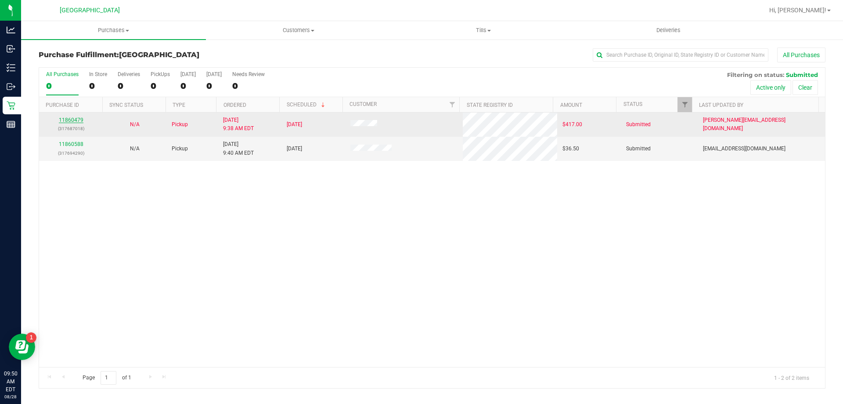
click at [63, 119] on link "11860479" at bounding box center [71, 120] width 25 height 6
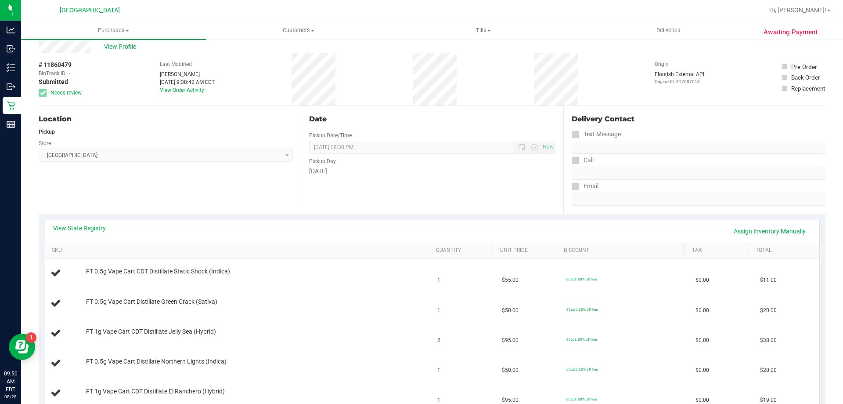
scroll to position [44, 0]
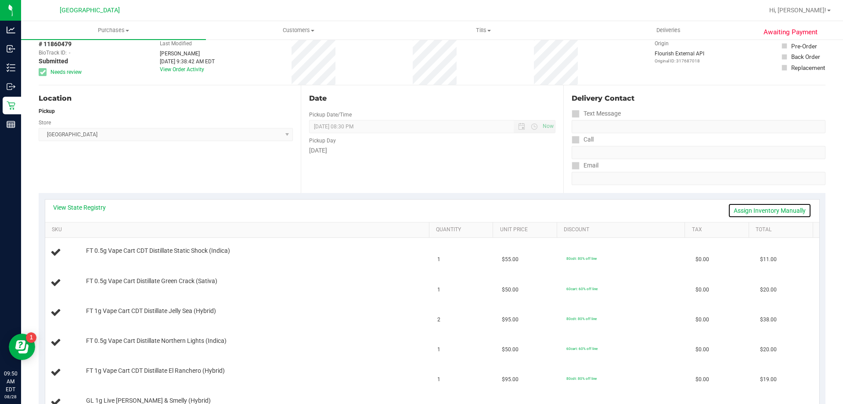
click at [753, 209] on link "Assign Inventory Manually" at bounding box center [769, 210] width 83 height 15
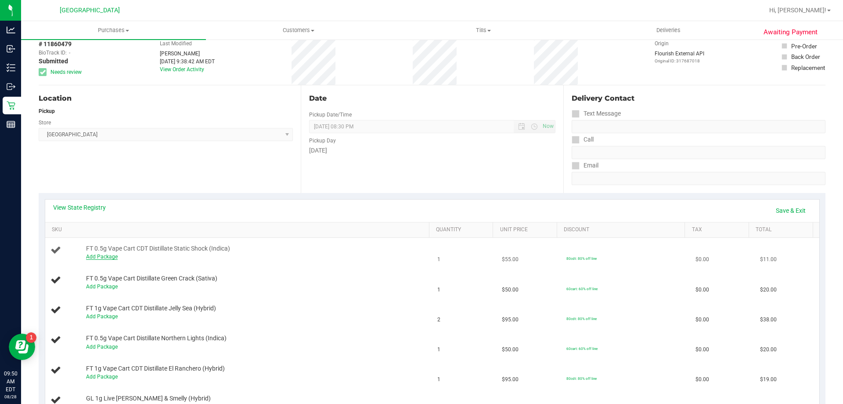
click at [105, 257] on link "Add Package" at bounding box center [102, 256] width 32 height 6
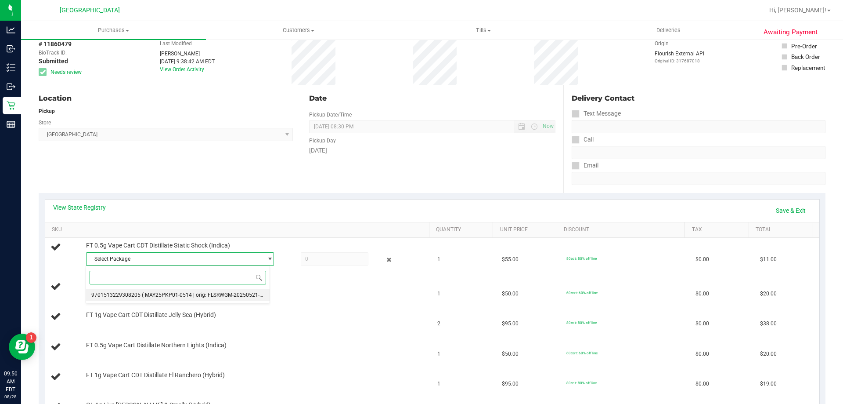
click at [175, 293] on span "( MAY25PKP01-0514 | orig: FLSRWGM-20250521-2915 )" at bounding box center [208, 295] width 133 height 6
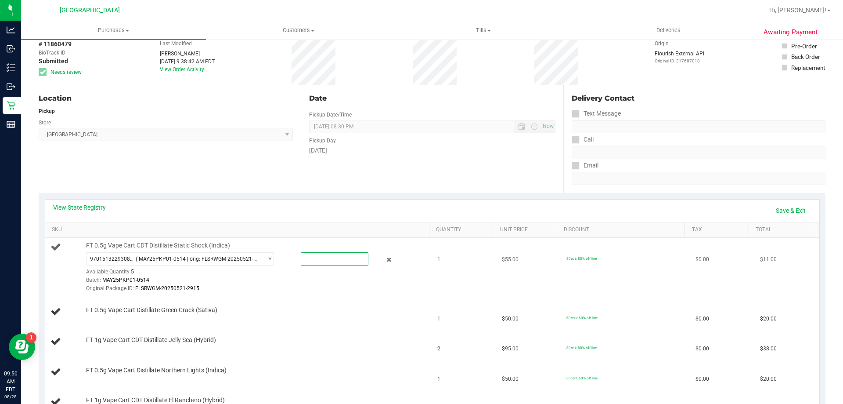
click at [314, 258] on span at bounding box center [335, 258] width 68 height 13
type input "1"
type input "1.0000"
click at [309, 278] on div "Batch: MAY25PKP01-0514" at bounding box center [255, 280] width 339 height 8
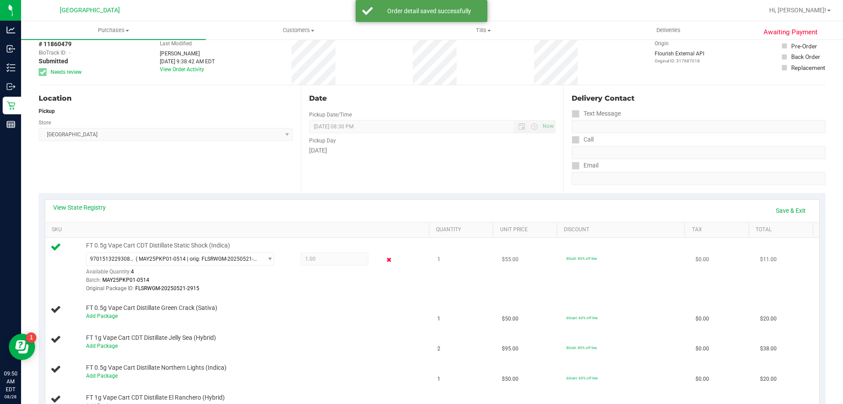
click at [385, 260] on icon at bounding box center [389, 260] width 9 height 10
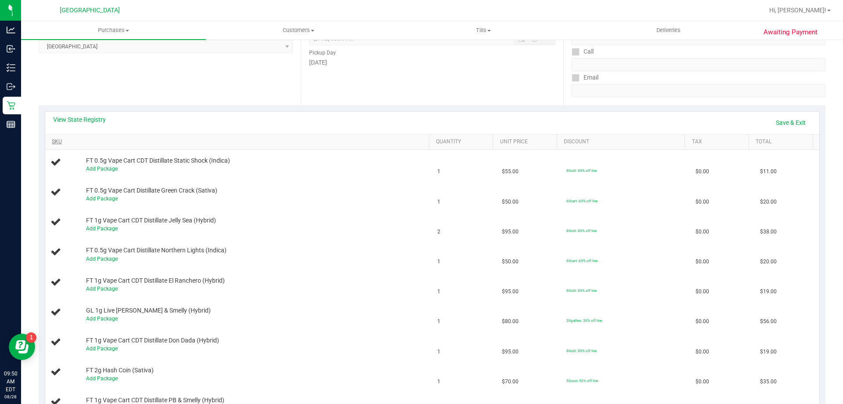
scroll to position [0, 0]
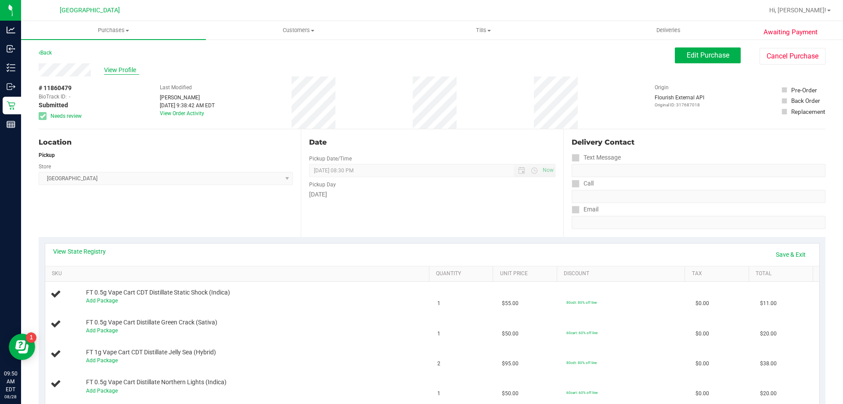
click at [110, 67] on span "View Profile" at bounding box center [121, 69] width 35 height 9
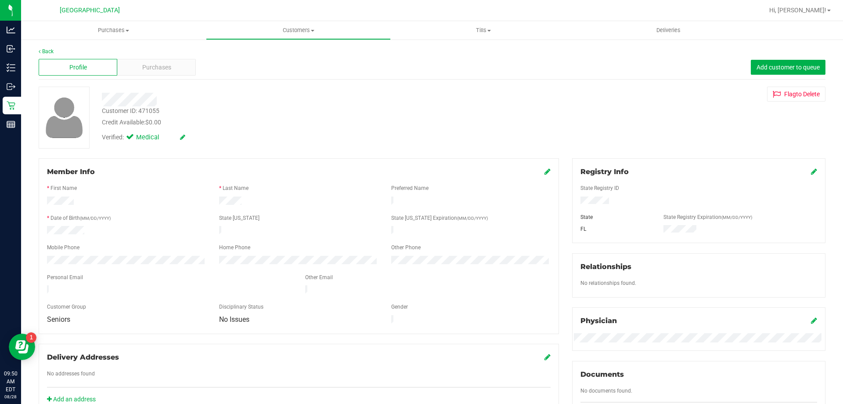
click at [147, 112] on div "Customer ID: 471055" at bounding box center [131, 110] width 58 height 9
copy div "471055"
click at [123, 32] on span "Purchases" at bounding box center [113, 30] width 185 height 8
click at [68, 61] on span "Fulfillment" at bounding box center [48, 63] width 54 height 7
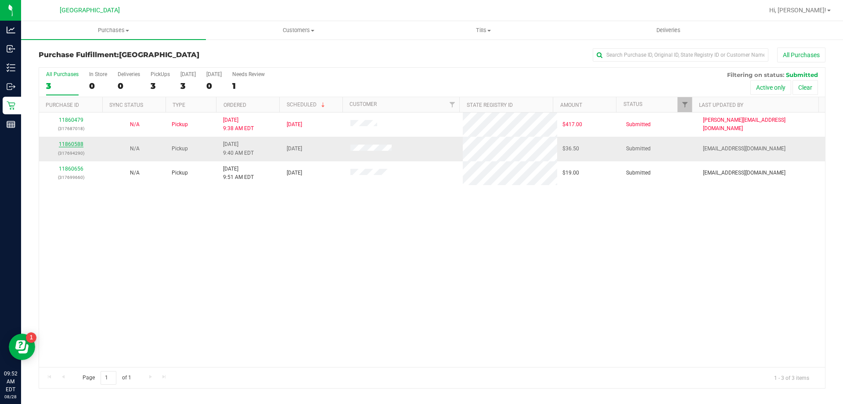
click at [65, 141] on link "11860588" at bounding box center [71, 144] width 25 height 6
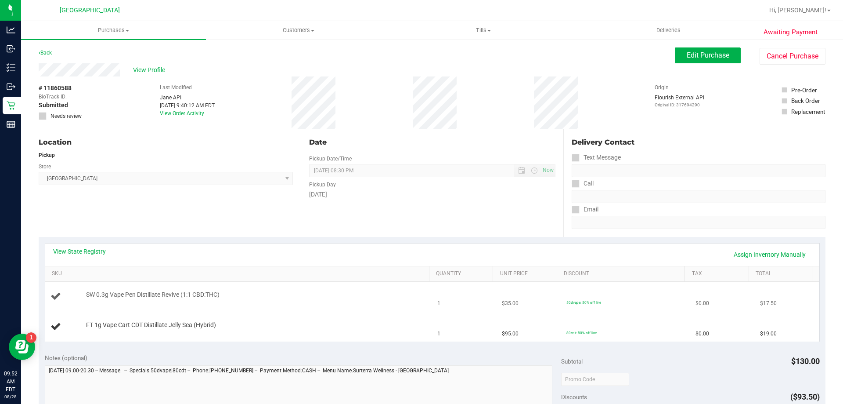
click at [181, 297] on span "SW 0.3g Vape Pen Distillate Revive (1:1 CBD:THC)" at bounding box center [153, 294] width 134 height 8
click at [218, 320] on td "FT 1g Vape Cart CDT Distillate Jelly Sea (Hybrid)" at bounding box center [238, 326] width 387 height 29
click at [116, 29] on span "Purchases" at bounding box center [113, 30] width 185 height 8
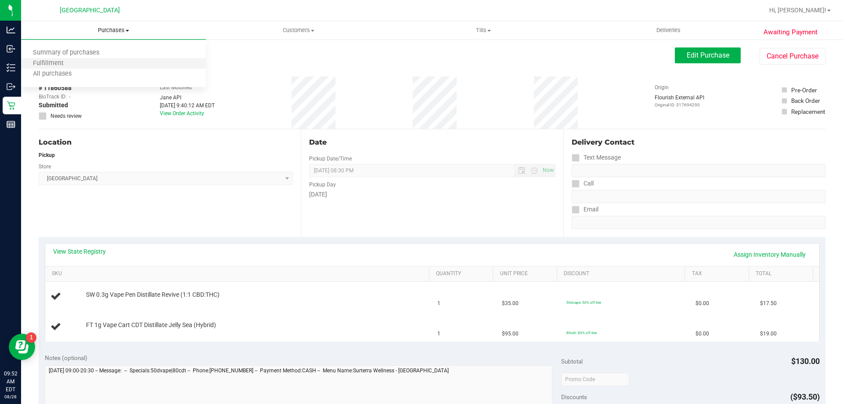
click at [92, 66] on li "Fulfillment" at bounding box center [113, 63] width 185 height 11
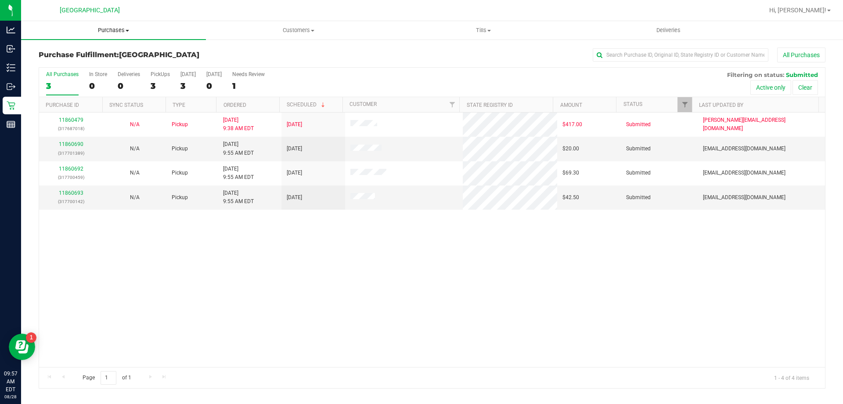
click at [120, 34] on span "Purchases" at bounding box center [113, 30] width 185 height 8
click at [75, 65] on li "Fulfillment" at bounding box center [113, 63] width 185 height 11
click at [72, 145] on link "11860690" at bounding box center [71, 144] width 25 height 6
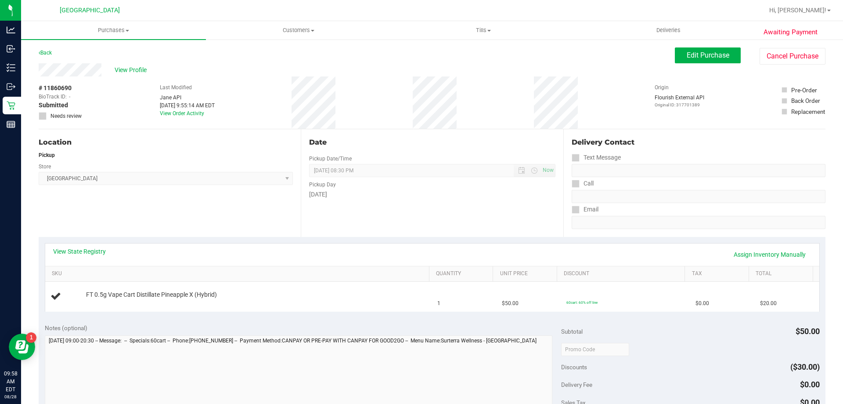
click at [295, 266] on th "SKU" at bounding box center [237, 274] width 384 height 16
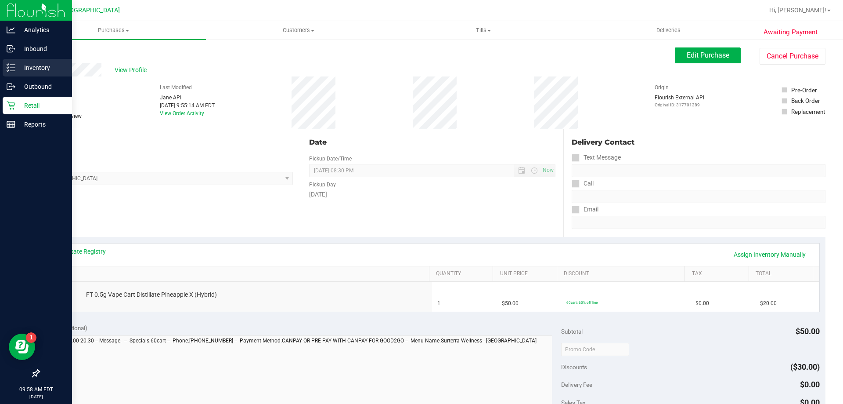
click at [46, 65] on p "Inventory" at bounding box center [41, 67] width 53 height 11
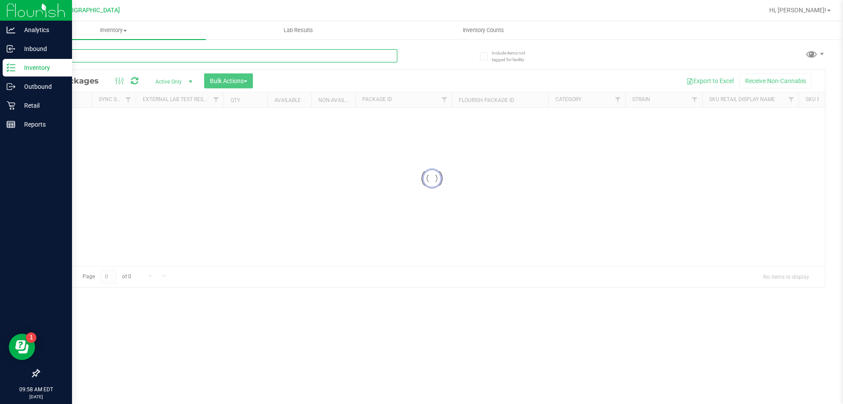
click at [120, 56] on div "Inventory All packages All inventory Waste log Create inventory Lab Results Inv…" at bounding box center [432, 212] width 822 height 383
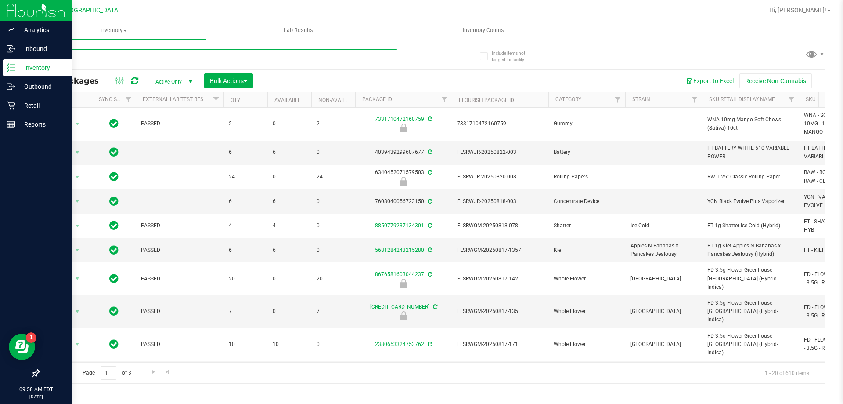
type input "lb"
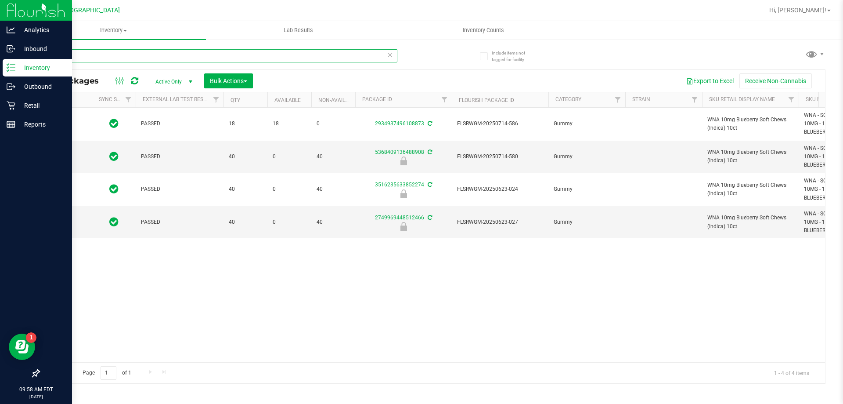
type input "[DATE]"
click at [79, 61] on input "lb" at bounding box center [218, 55] width 359 height 13
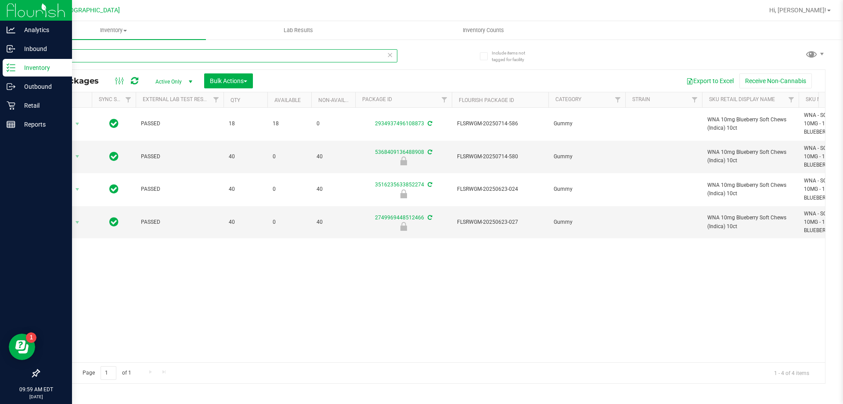
click at [79, 61] on input "lb" at bounding box center [218, 55] width 359 height 13
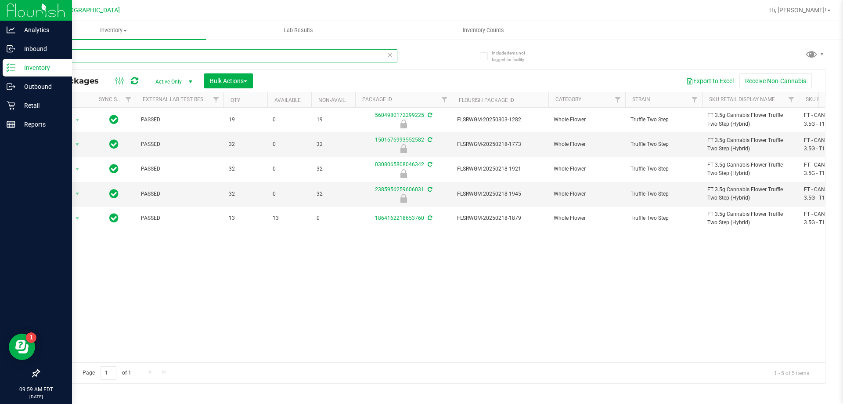
type input "t16"
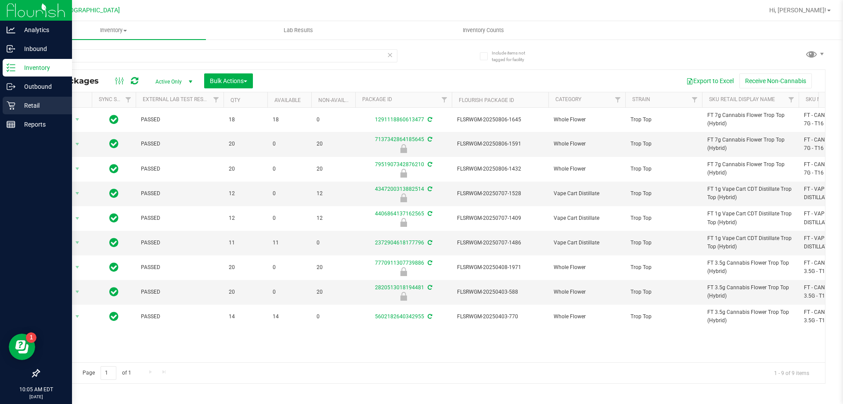
click at [22, 103] on p "Retail" at bounding box center [41, 105] width 53 height 11
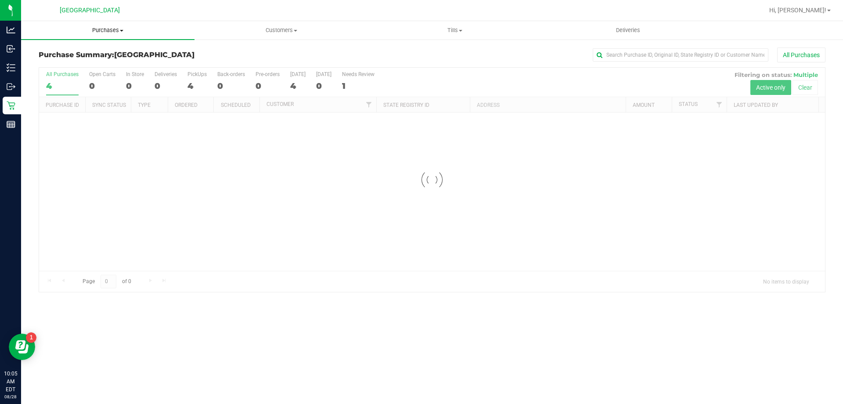
click at [110, 32] on span "Purchases" at bounding box center [108, 30] width 174 height 8
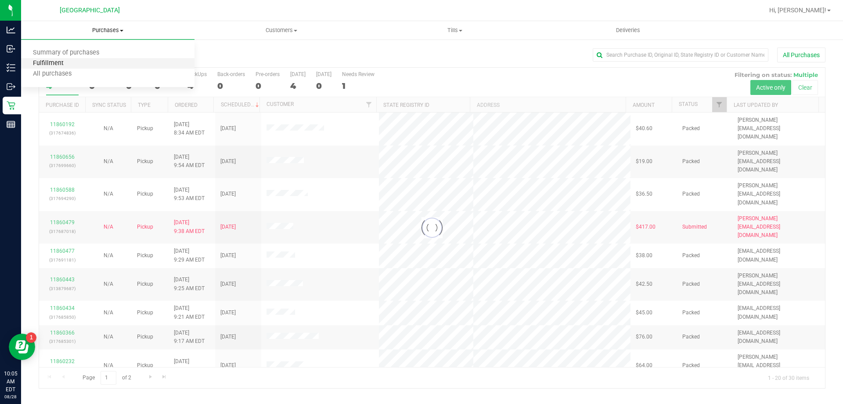
click at [62, 64] on span "Fulfillment" at bounding box center [48, 63] width 54 height 7
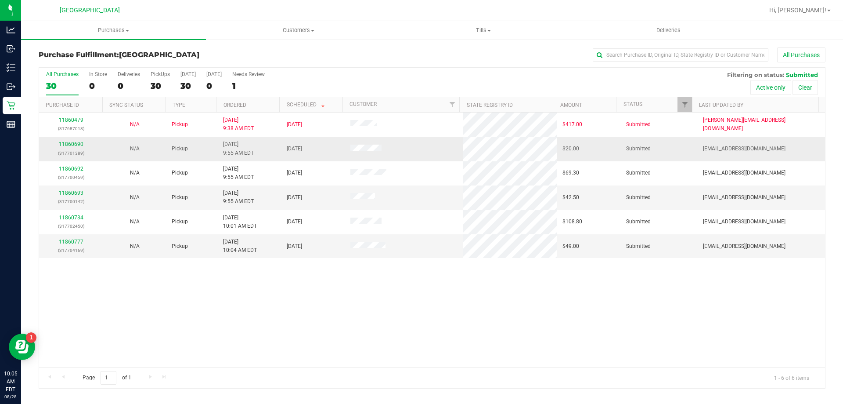
click at [66, 144] on link "11860690" at bounding box center [71, 144] width 25 height 6
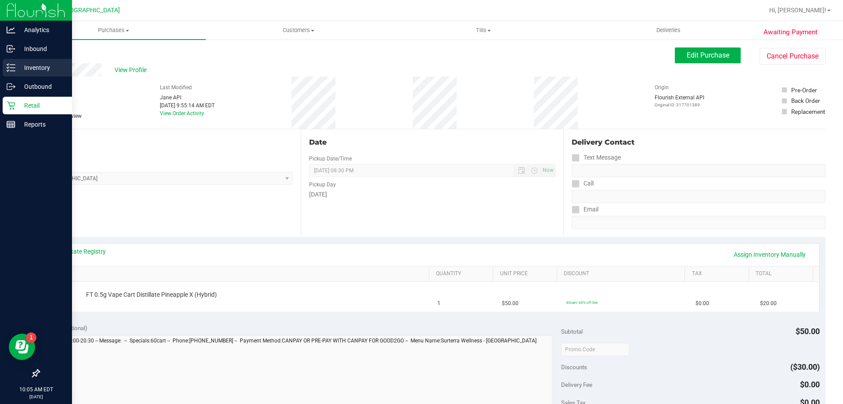
click at [25, 66] on p "Inventory" at bounding box center [41, 67] width 53 height 11
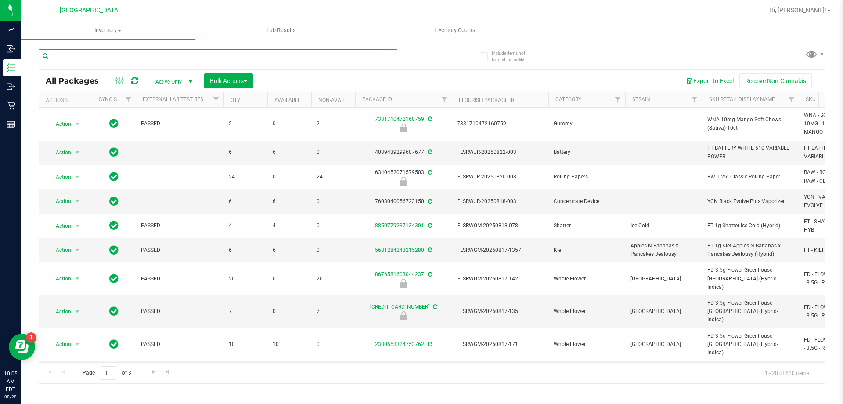
click at [92, 59] on input "text" at bounding box center [218, 55] width 359 height 13
type input "pex"
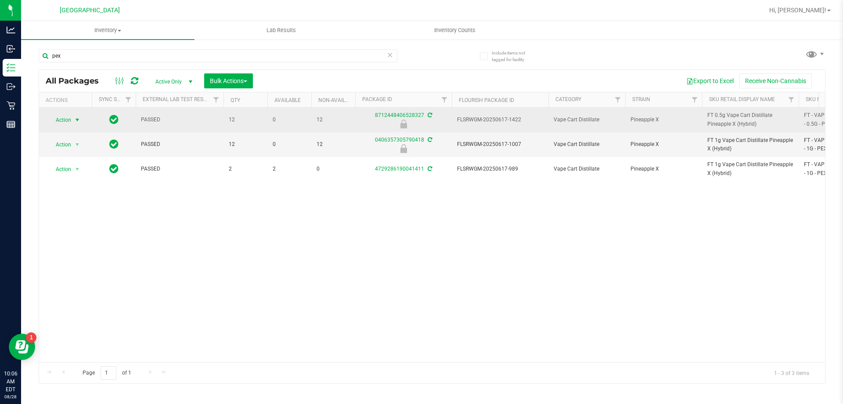
click at [69, 116] on span "Action" at bounding box center [60, 120] width 24 height 12
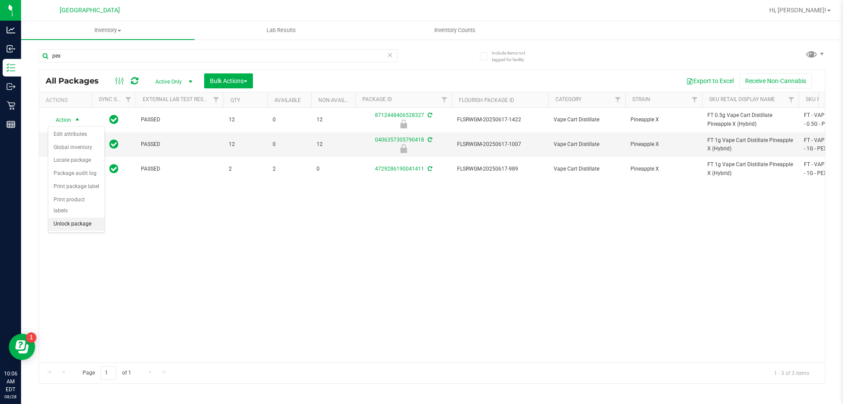
click at [78, 217] on li "Unlock package" at bounding box center [76, 223] width 56 height 13
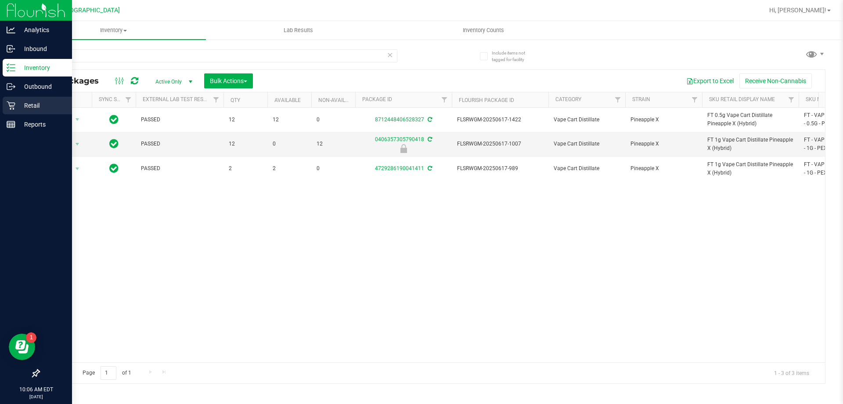
click at [30, 98] on div "Retail" at bounding box center [37, 106] width 69 height 18
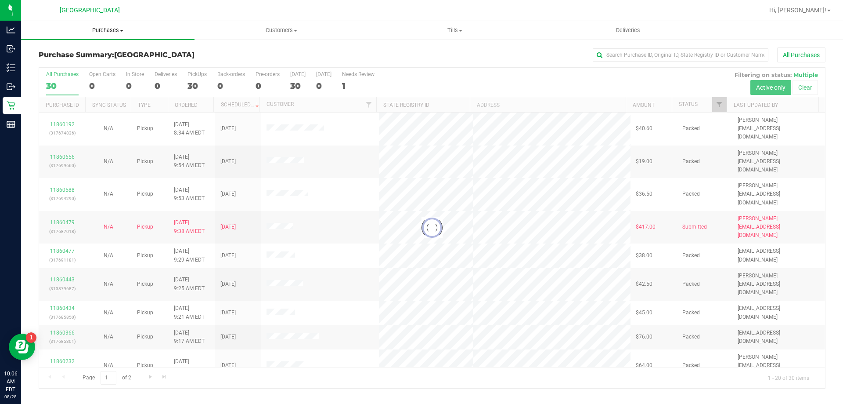
click at [107, 30] on span "Purchases" at bounding box center [108, 30] width 174 height 8
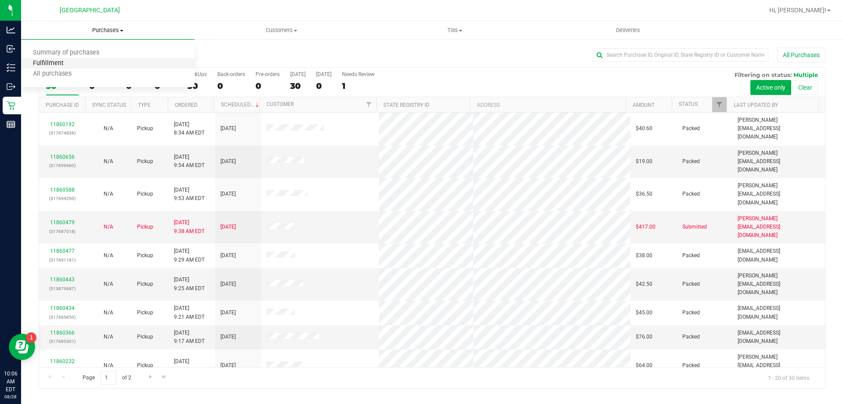
click at [58, 63] on span "Fulfillment" at bounding box center [48, 63] width 54 height 7
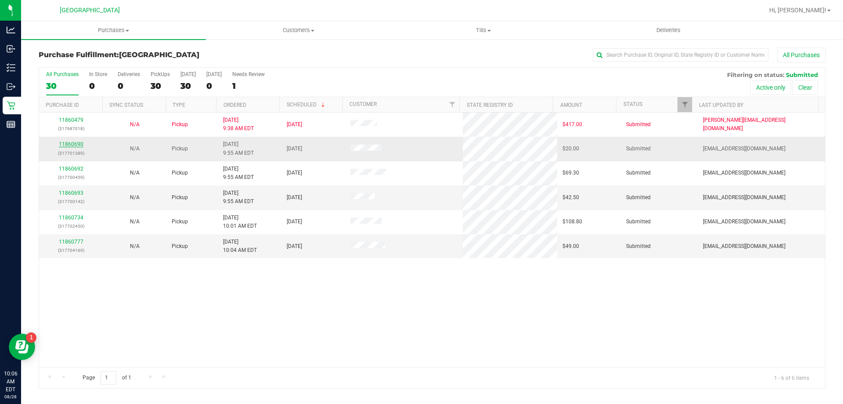
click at [73, 145] on link "11860690" at bounding box center [71, 144] width 25 height 6
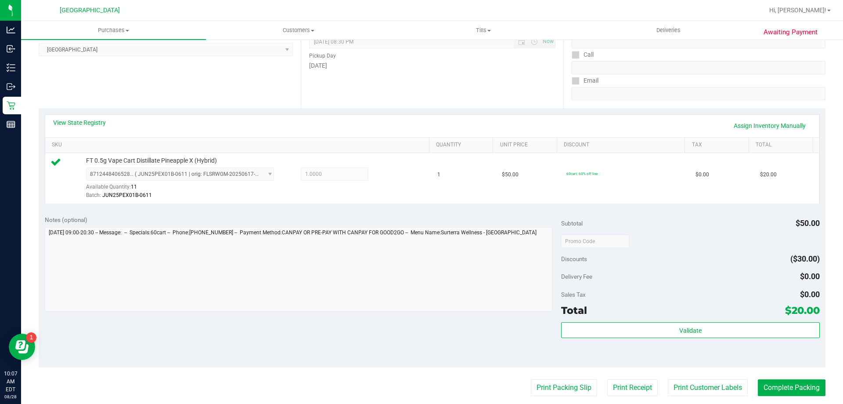
scroll to position [132, 0]
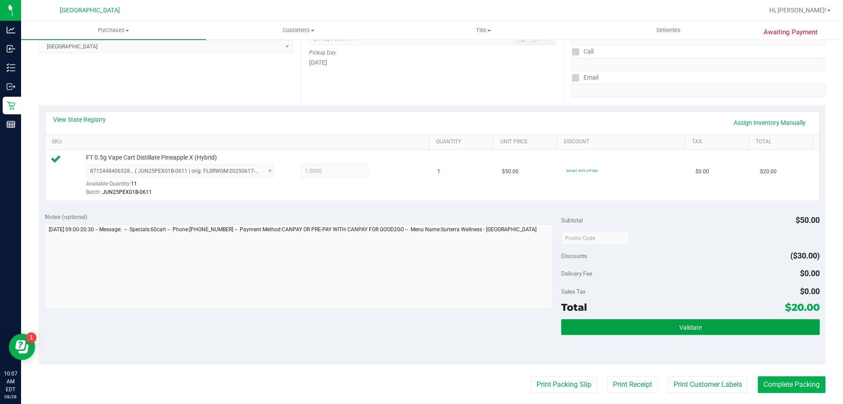
click at [622, 327] on button "Validate" at bounding box center [690, 327] width 258 height 16
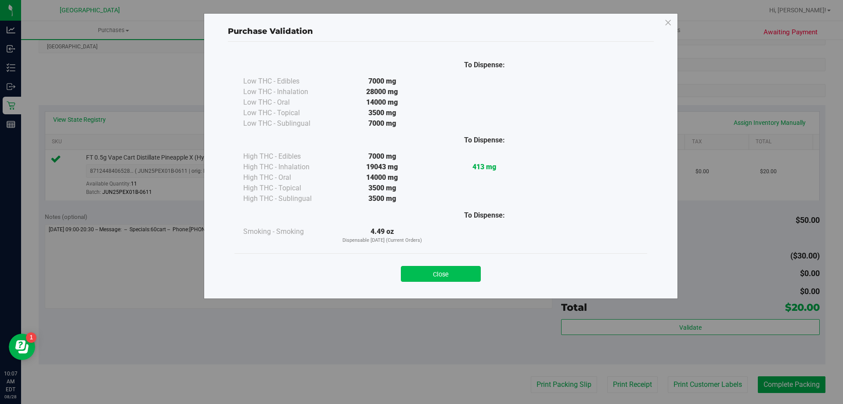
click at [427, 274] on button "Close" at bounding box center [441, 274] width 80 height 16
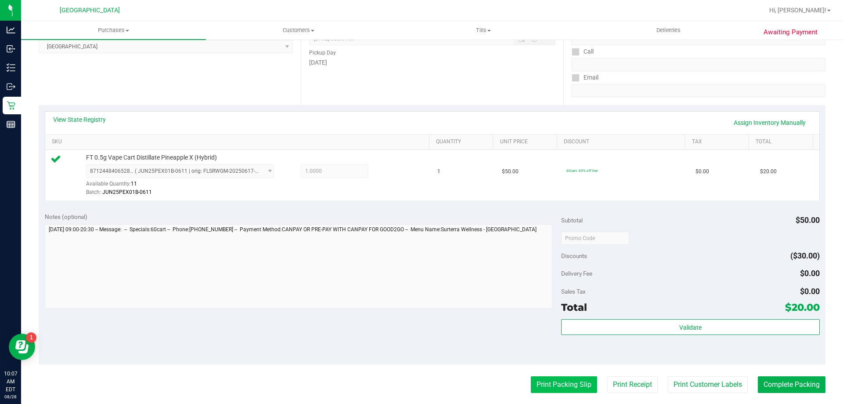
click at [561, 385] on button "Print Packing Slip" at bounding box center [564, 384] width 66 height 17
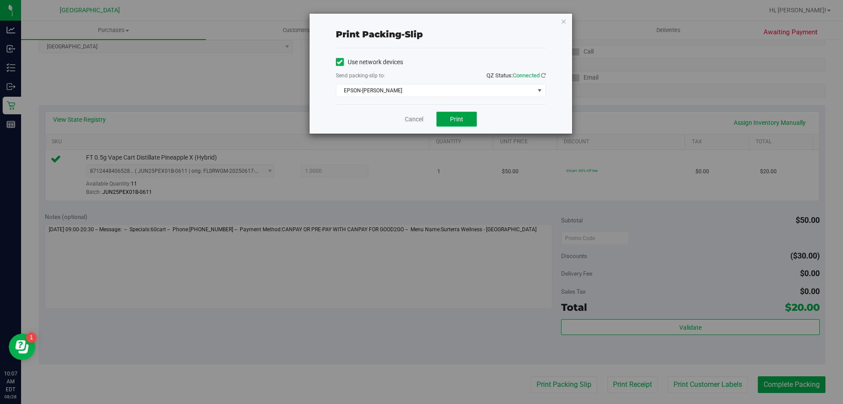
click at [464, 121] on button "Print" at bounding box center [457, 119] width 40 height 15
click at [564, 22] on icon "button" at bounding box center [564, 21] width 6 height 11
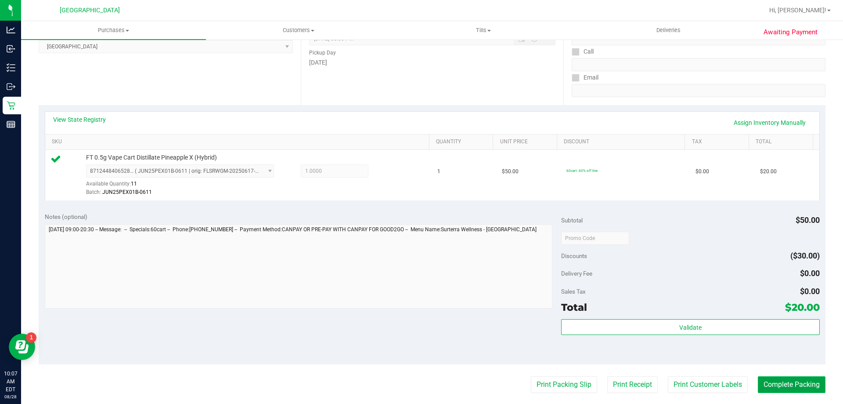
click at [766, 383] on button "Complete Packing" at bounding box center [792, 384] width 68 height 17
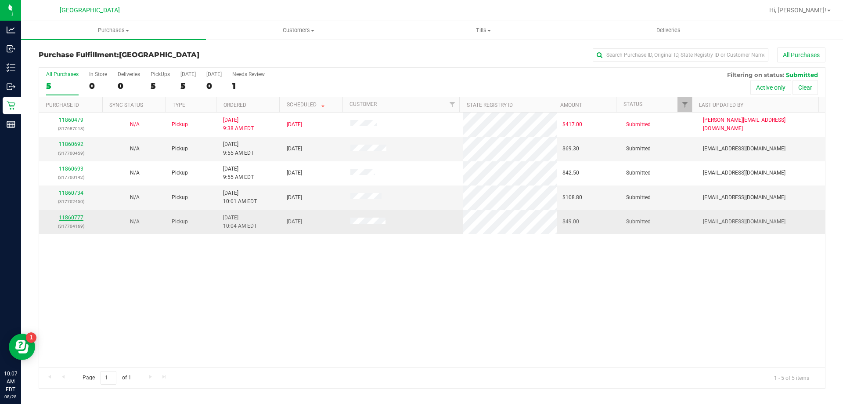
click at [76, 218] on link "11860777" at bounding box center [71, 217] width 25 height 6
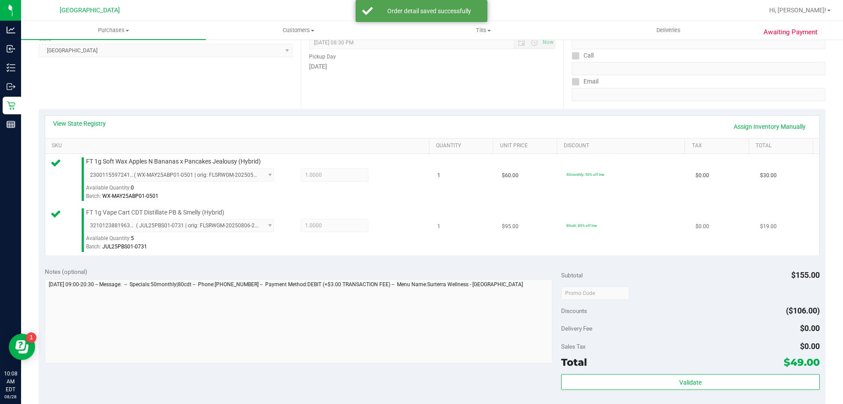
scroll to position [220, 0]
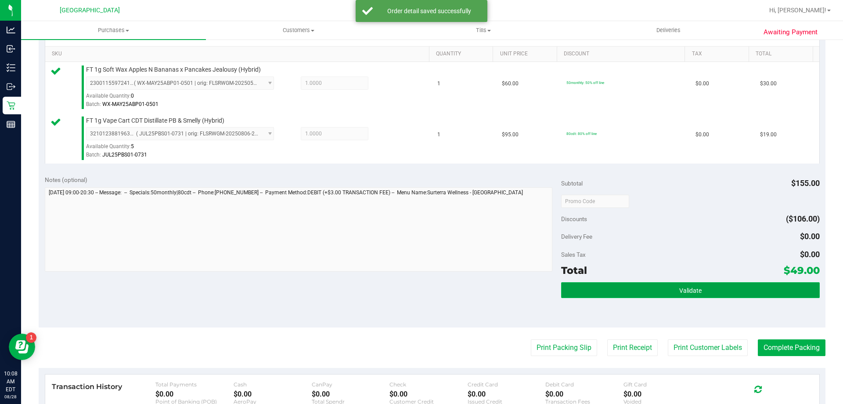
click at [625, 291] on button "Validate" at bounding box center [690, 290] width 258 height 16
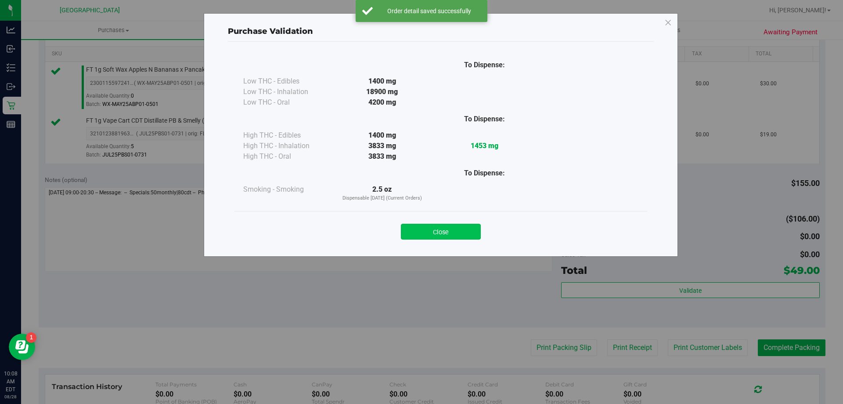
click at [452, 228] on button "Close" at bounding box center [441, 232] width 80 height 16
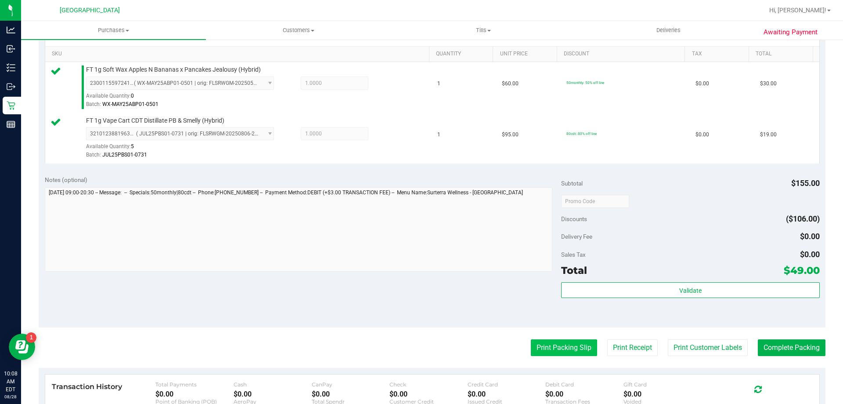
click at [551, 350] on button "Print Packing Slip" at bounding box center [564, 347] width 66 height 17
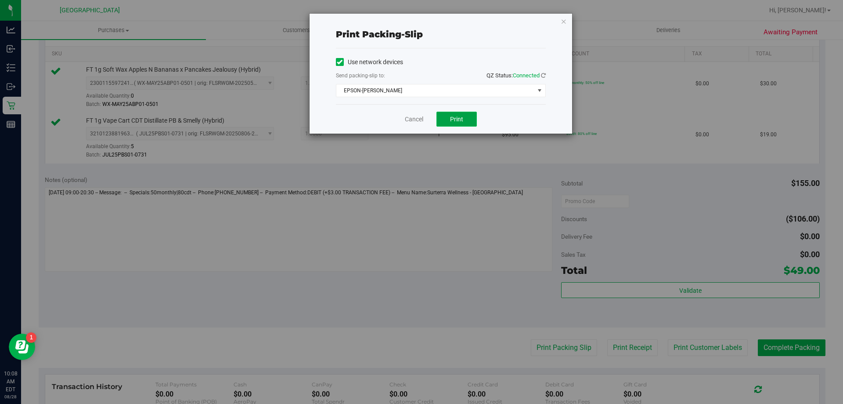
click at [453, 122] on span "Print" at bounding box center [456, 119] width 13 height 7
drag, startPoint x: 565, startPoint y: 21, endPoint x: 639, endPoint y: 141, distance: 141.0
click at [565, 20] on icon "button" at bounding box center [564, 21] width 6 height 11
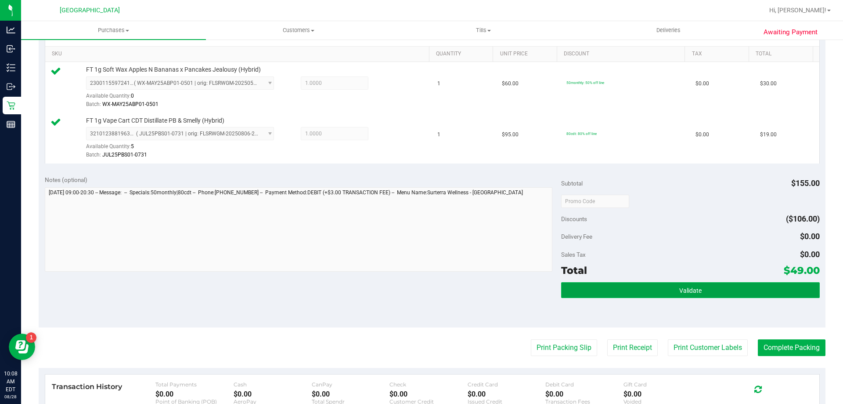
click at [691, 289] on span "Validate" at bounding box center [691, 290] width 22 height 7
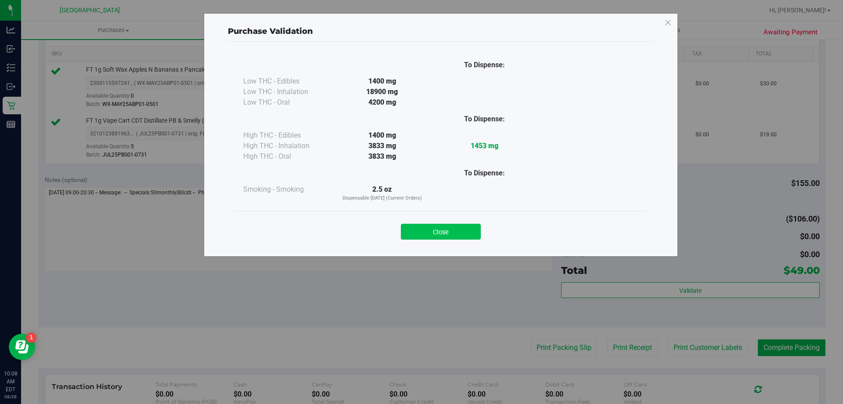
click at [440, 236] on button "Close" at bounding box center [441, 232] width 80 height 16
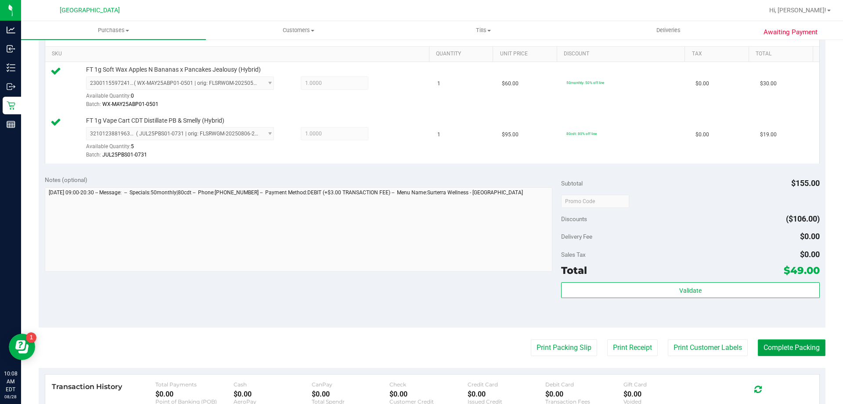
click at [800, 354] on button "Complete Packing" at bounding box center [792, 347] width 68 height 17
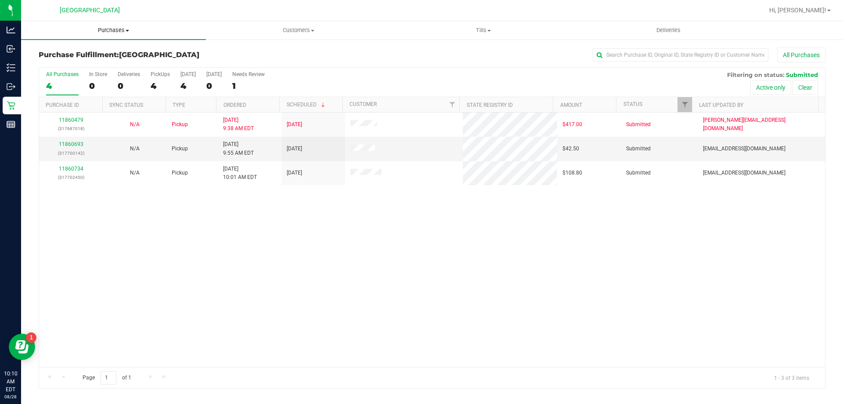
click at [111, 24] on uib-tab-heading "Purchases Summary of purchases Fulfillment All purchases" at bounding box center [113, 30] width 185 height 18
click at [61, 62] on span "Fulfillment" at bounding box center [48, 63] width 54 height 7
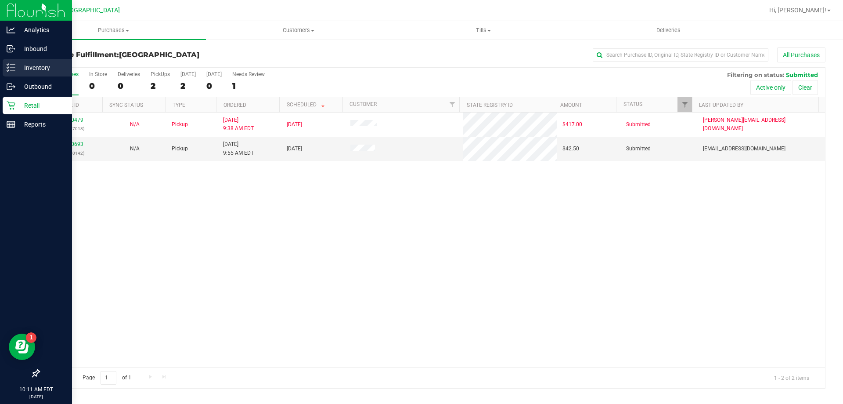
click at [32, 65] on p "Inventory" at bounding box center [41, 67] width 53 height 11
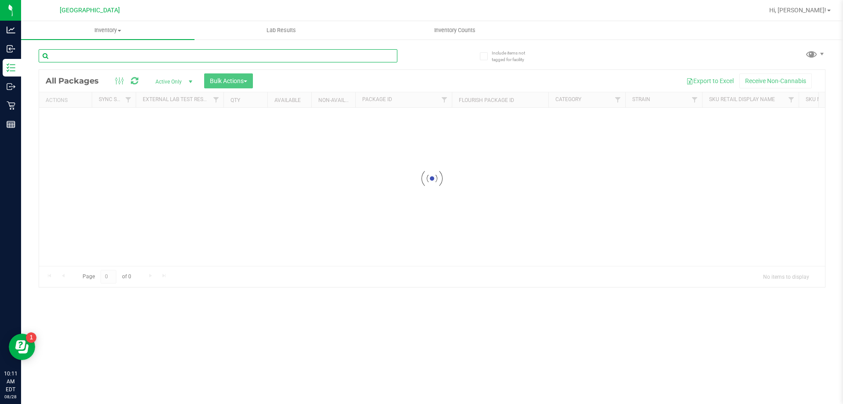
click at [135, 58] on input "text" at bounding box center [218, 55] width 359 height 13
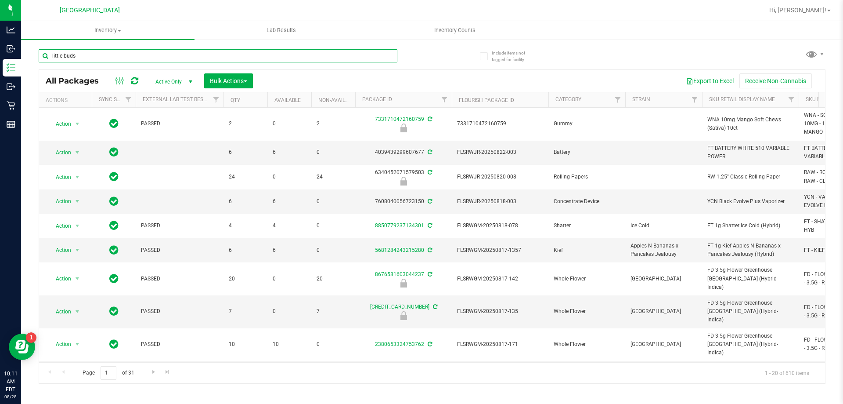
type input "little buds"
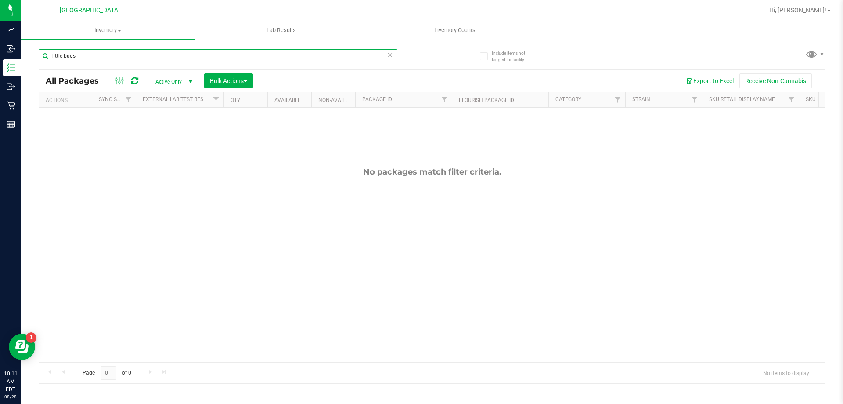
click at [142, 54] on input "little buds" at bounding box center [218, 55] width 359 height 13
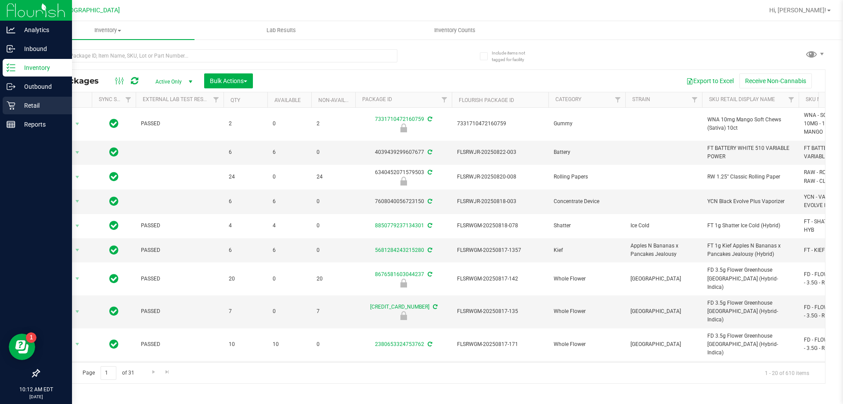
click at [19, 103] on p "Retail" at bounding box center [41, 105] width 53 height 11
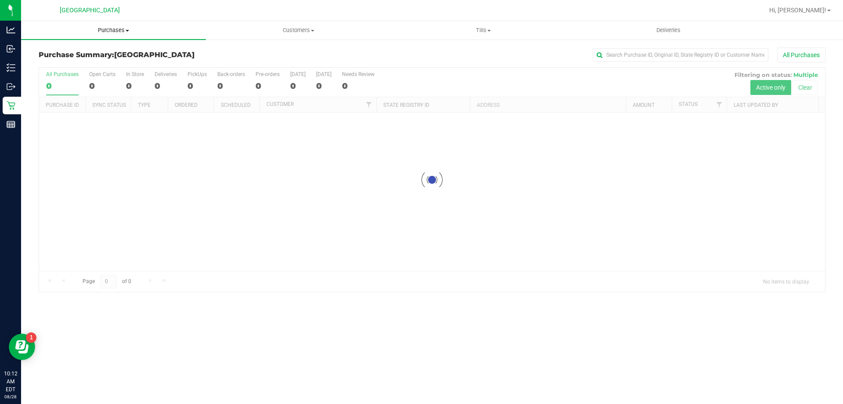
click at [114, 32] on span "Purchases" at bounding box center [113, 30] width 185 height 8
click at [87, 68] on li "Fulfillment" at bounding box center [113, 63] width 185 height 11
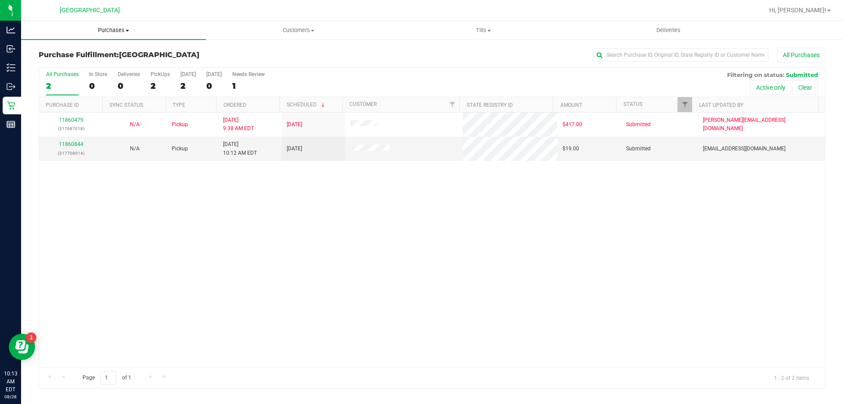
click at [102, 27] on span "Purchases" at bounding box center [113, 30] width 185 height 8
click at [52, 60] on span "Fulfillment" at bounding box center [48, 63] width 54 height 7
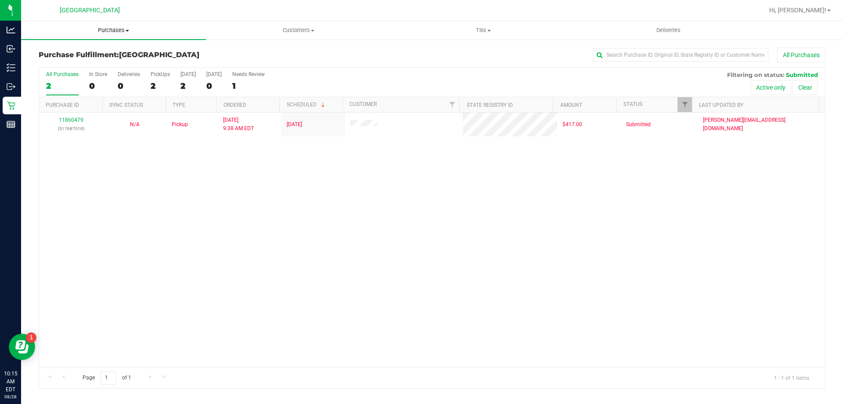
click at [118, 27] on span "Purchases" at bounding box center [113, 30] width 185 height 8
click at [95, 69] on li "All purchases" at bounding box center [113, 74] width 185 height 11
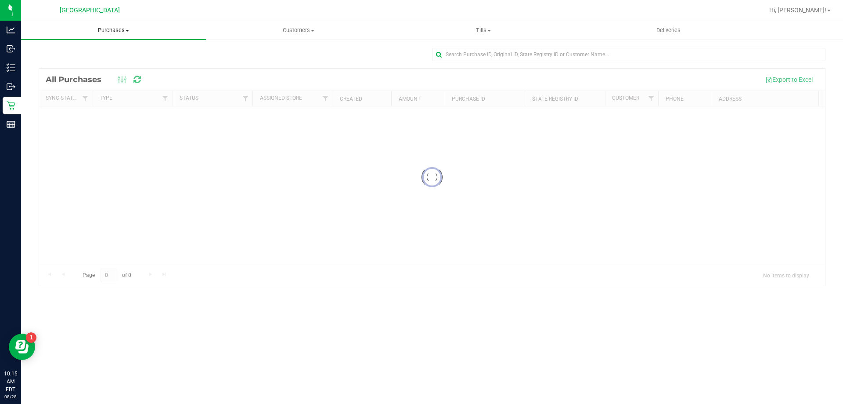
click at [107, 29] on span "Purchases" at bounding box center [113, 30] width 185 height 8
click at [68, 62] on span "Fulfillment" at bounding box center [48, 63] width 54 height 7
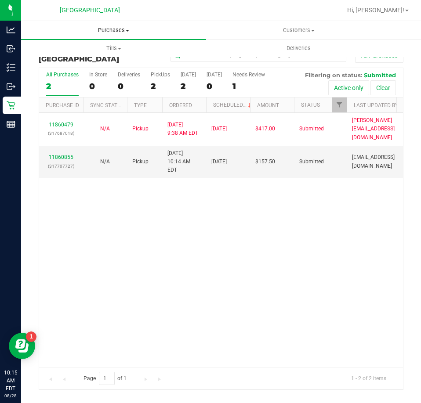
click at [105, 29] on span "Purchases" at bounding box center [113, 30] width 185 height 8
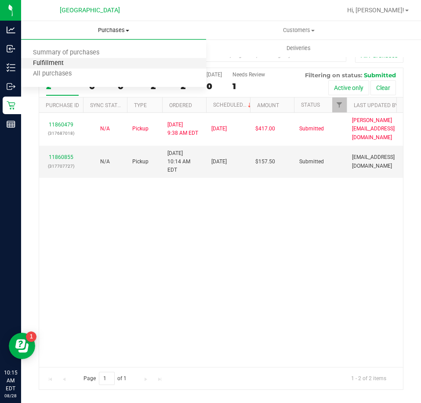
click at [36, 62] on span "Fulfillment" at bounding box center [48, 63] width 54 height 7
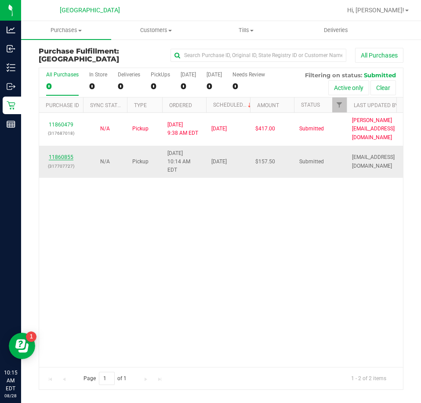
click at [62, 154] on link "11860855" at bounding box center [61, 157] width 25 height 6
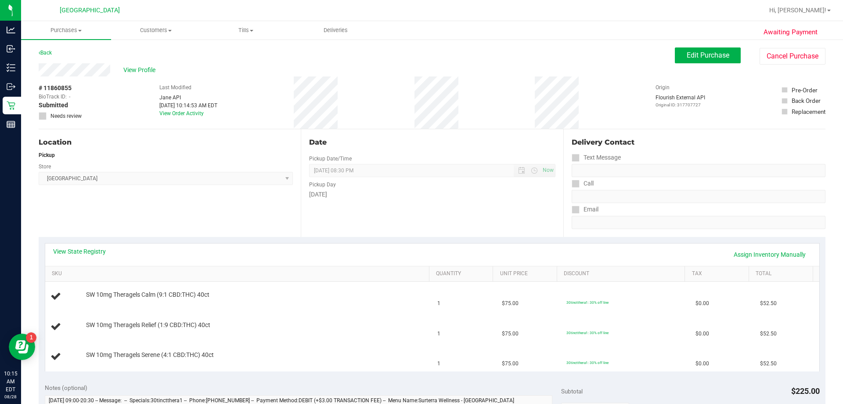
click at [76, 245] on div "View State Registry Assign Inventory Manually" at bounding box center [432, 254] width 774 height 22
click at [73, 248] on link "View State Registry" at bounding box center [79, 251] width 53 height 9
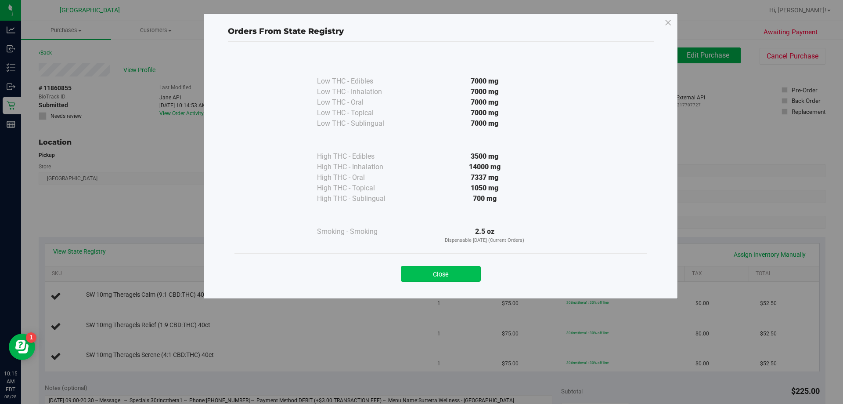
click at [470, 277] on button "Close" at bounding box center [441, 274] width 80 height 16
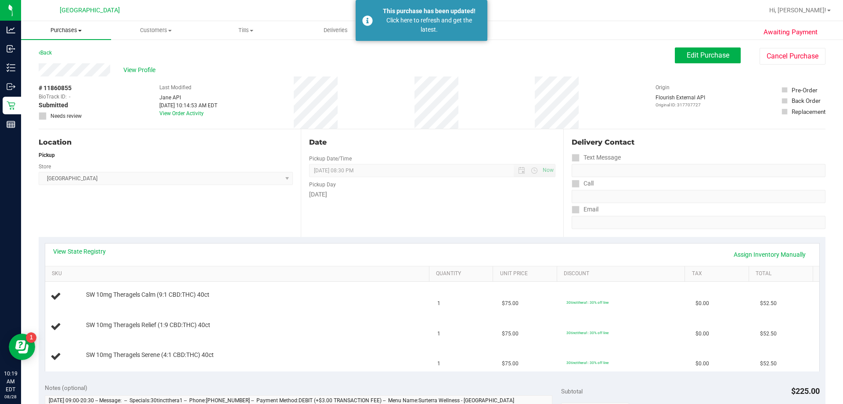
click at [74, 29] on span "Purchases" at bounding box center [66, 30] width 90 height 8
click at [55, 65] on span "Fulfillment" at bounding box center [48, 63] width 54 height 7
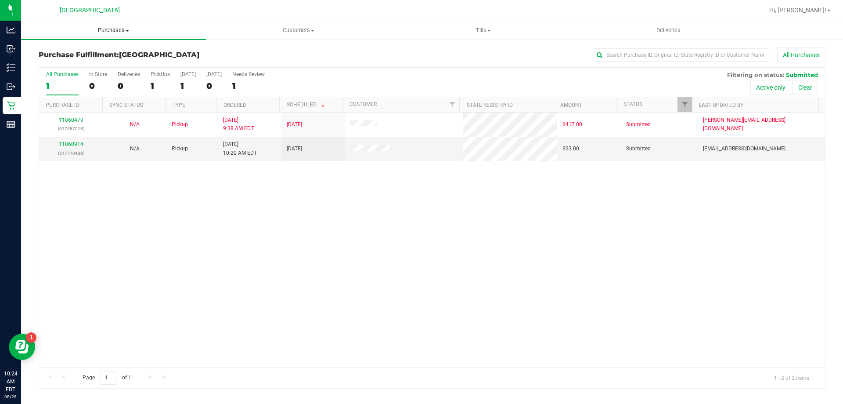
click at [112, 35] on uib-tab-heading "Purchases Summary of purchases Fulfillment All purchases" at bounding box center [113, 30] width 185 height 18
click at [63, 64] on span "Fulfillment" at bounding box center [48, 63] width 54 height 7
click at [105, 29] on span "Purchases" at bounding box center [113, 30] width 185 height 8
click at [70, 62] on span "Fulfillment" at bounding box center [48, 63] width 54 height 7
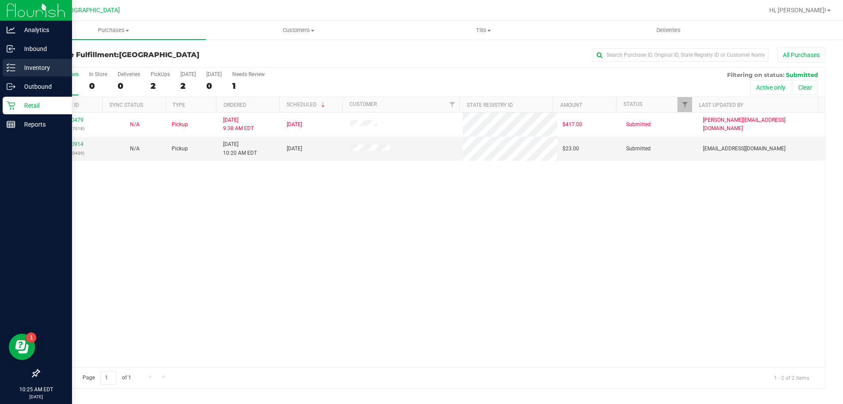
click at [33, 65] on p "Inventory" at bounding box center [41, 67] width 53 height 11
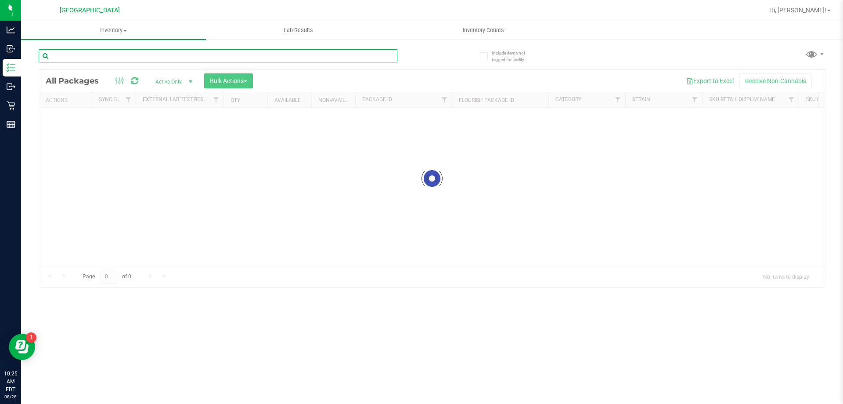
click at [92, 53] on input "text" at bounding box center [218, 55] width 359 height 13
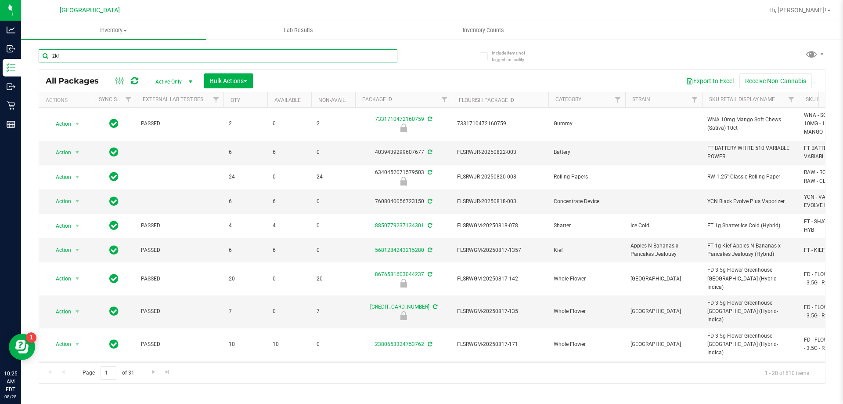
type input "zkr"
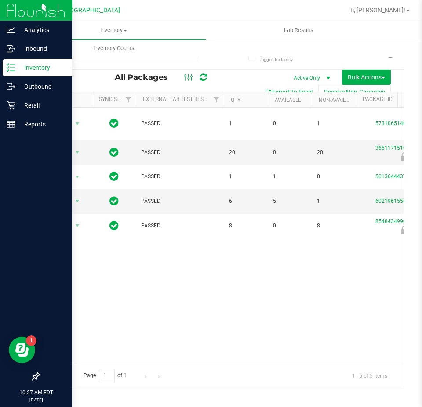
click at [29, 65] on p "Inventory" at bounding box center [41, 67] width 53 height 11
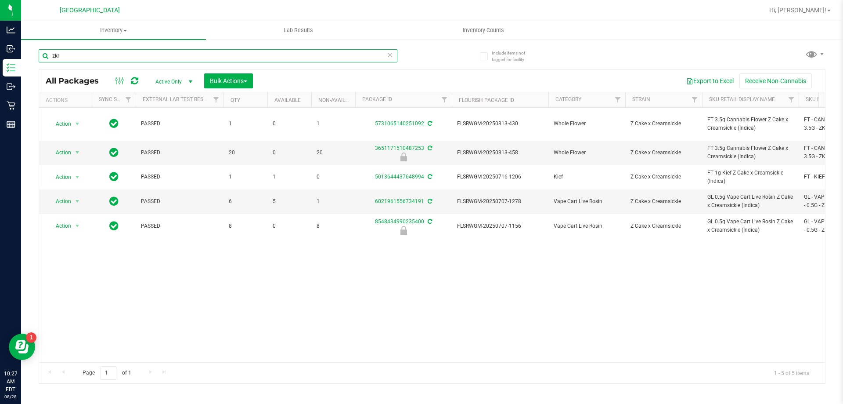
click at [111, 57] on input "zkr" at bounding box center [218, 55] width 359 height 13
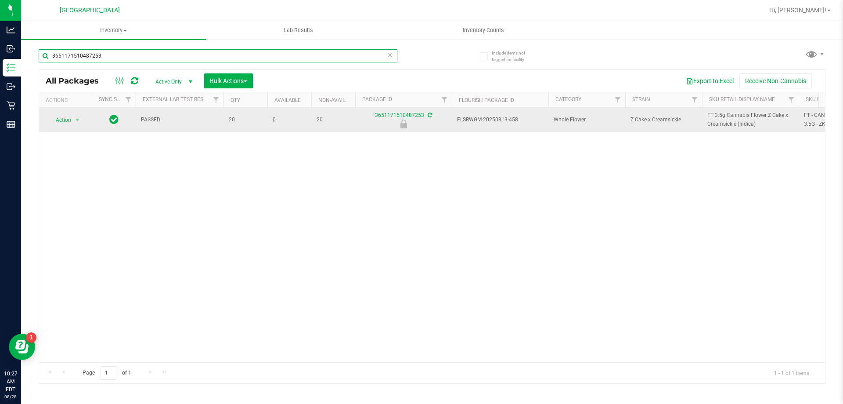
type input "3651171510487253"
click at [70, 126] on td "Action Action Edit attributes Global inventory Locate package Package audit log…" at bounding box center [65, 120] width 53 height 24
click at [71, 121] on span "Action" at bounding box center [60, 120] width 24 height 12
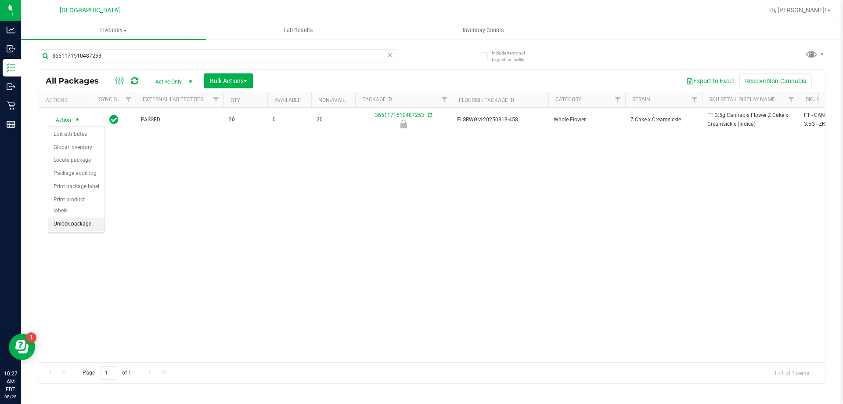
click at [71, 217] on li "Unlock package" at bounding box center [76, 223] width 56 height 13
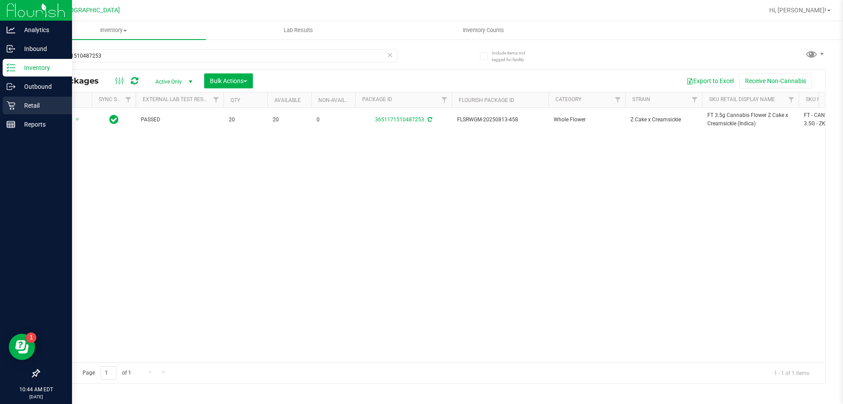
click at [27, 109] on p "Retail" at bounding box center [41, 105] width 53 height 11
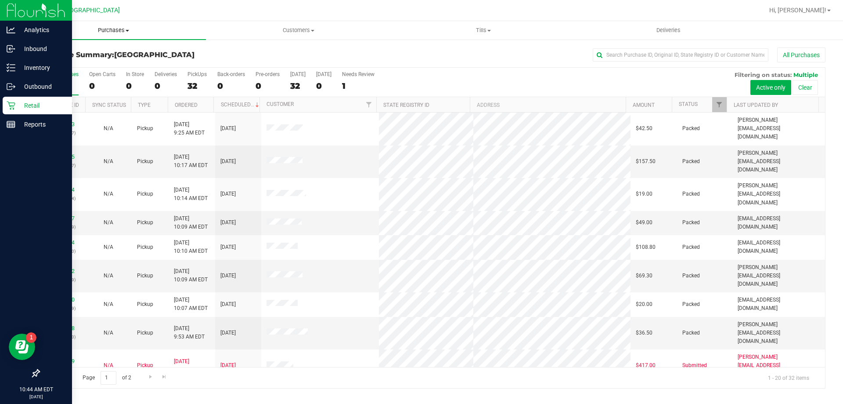
click at [121, 35] on uib-tab-heading "Purchases Summary of purchases Fulfillment All purchases" at bounding box center [113, 30] width 185 height 18
click at [84, 65] on li "Fulfillment" at bounding box center [113, 63] width 185 height 11
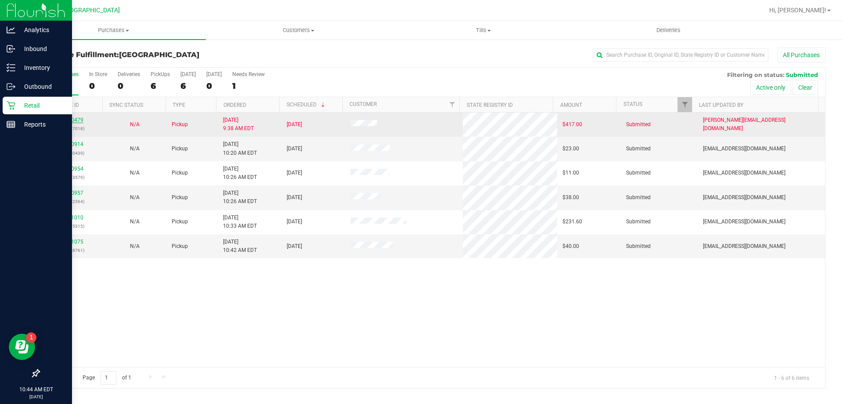
click at [73, 121] on link "11860479" at bounding box center [71, 120] width 25 height 6
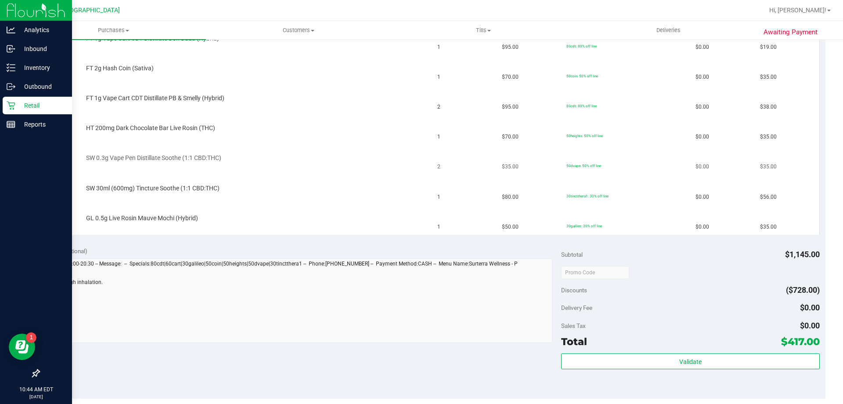
scroll to position [439, 0]
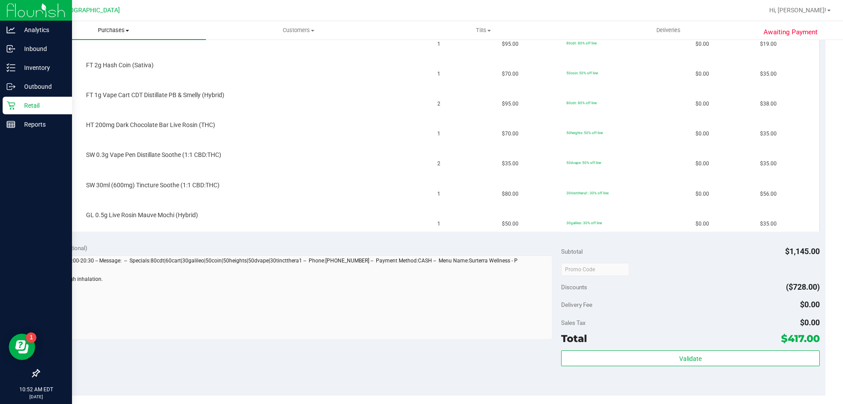
click at [101, 29] on span "Purchases" at bounding box center [113, 30] width 185 height 8
click at [72, 62] on span "Fulfillment" at bounding box center [48, 63] width 54 height 7
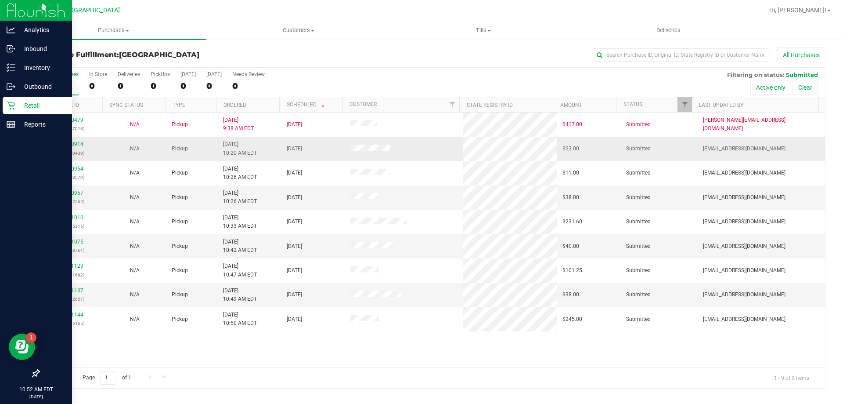
click at [74, 145] on link "11860914" at bounding box center [71, 144] width 25 height 6
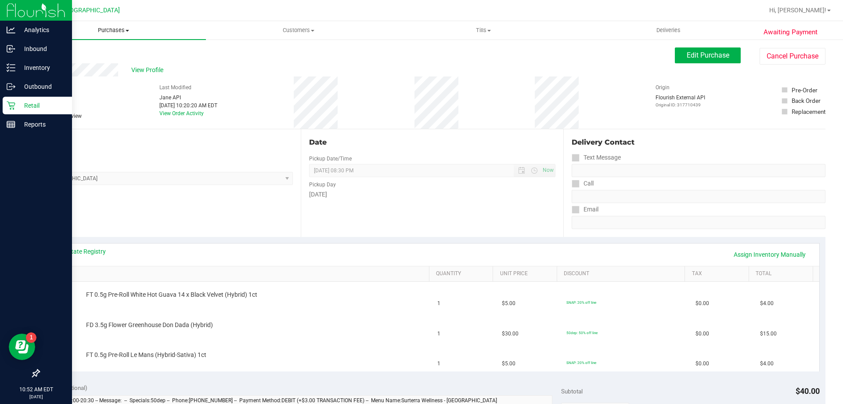
click at [111, 33] on span "Purchases" at bounding box center [113, 30] width 185 height 8
click at [94, 58] on li "Fulfillment" at bounding box center [113, 63] width 185 height 11
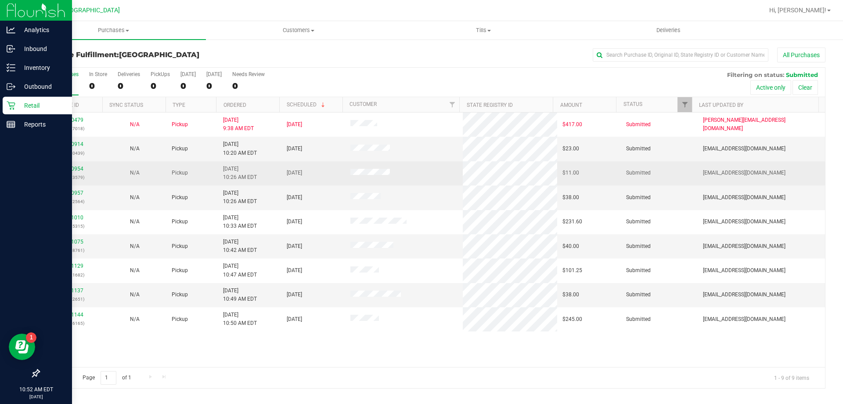
click at [76, 172] on div "11860954 (317713579)" at bounding box center [70, 173] width 53 height 17
click at [75, 171] on link "11860954" at bounding box center [71, 169] width 25 height 6
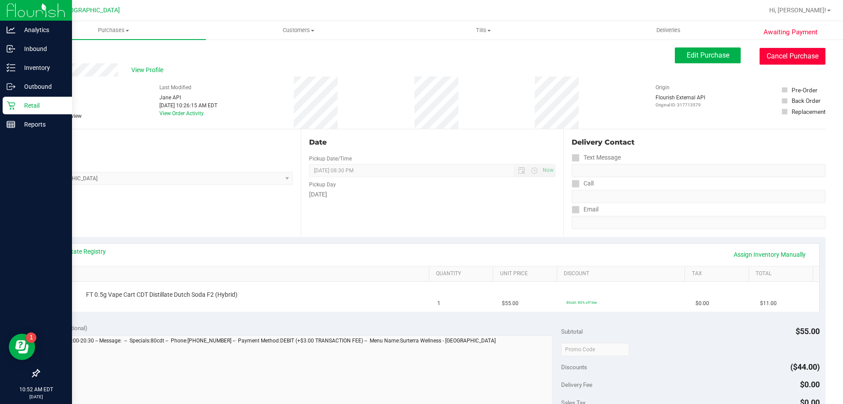
click at [789, 60] on button "Cancel Purchase" at bounding box center [793, 56] width 66 height 17
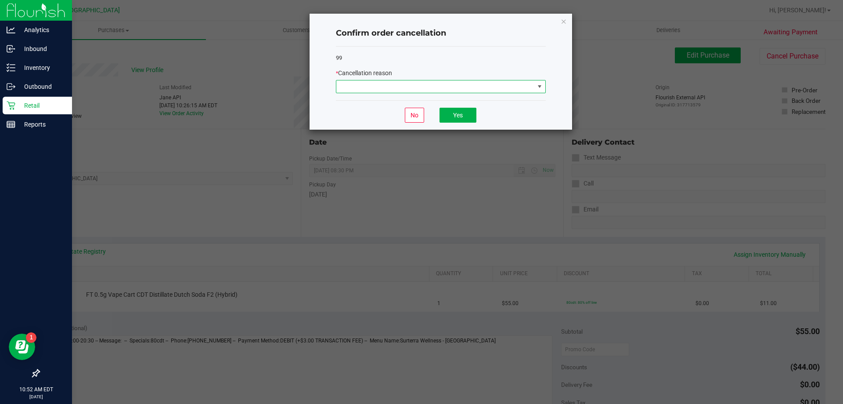
click at [514, 86] on span at bounding box center [436, 86] width 198 height 12
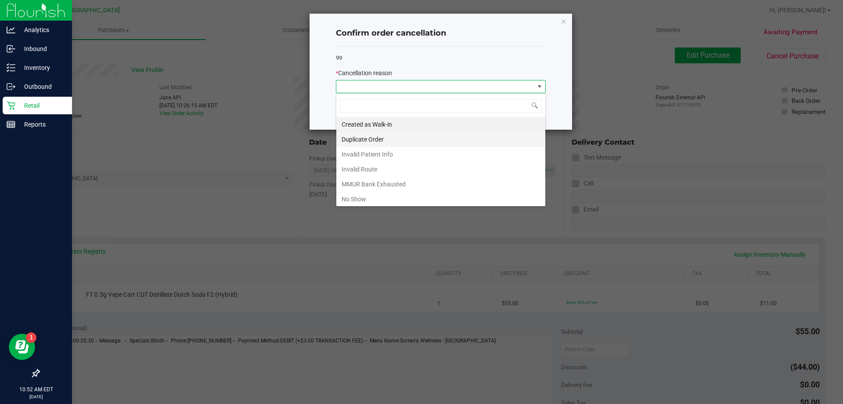
scroll to position [13, 210]
click at [417, 142] on li "Duplicate Order" at bounding box center [441, 139] width 209 height 15
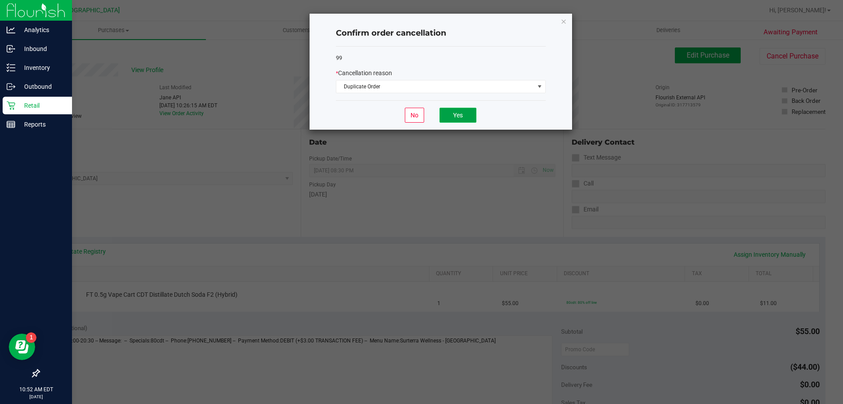
click at [460, 115] on button "Yes" at bounding box center [458, 115] width 37 height 15
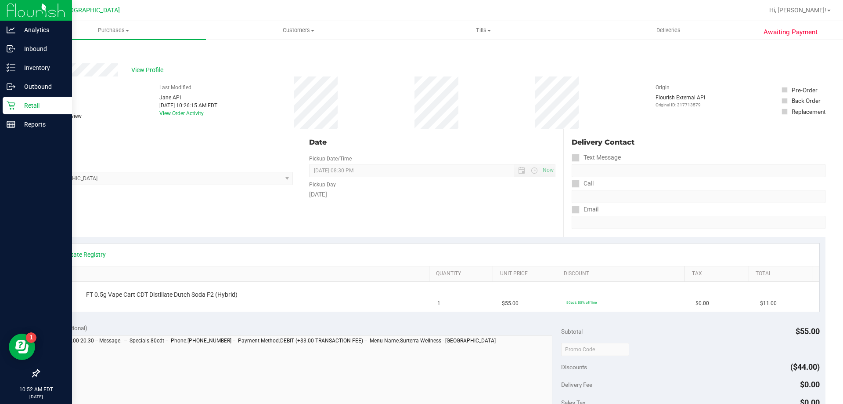
click at [113, 21] on nav "Palm Coast WC Hi, Eric!" at bounding box center [432, 10] width 822 height 21
click at [110, 32] on span "Purchases" at bounding box center [113, 30] width 185 height 8
click at [63, 69] on li "All purchases" at bounding box center [113, 74] width 185 height 11
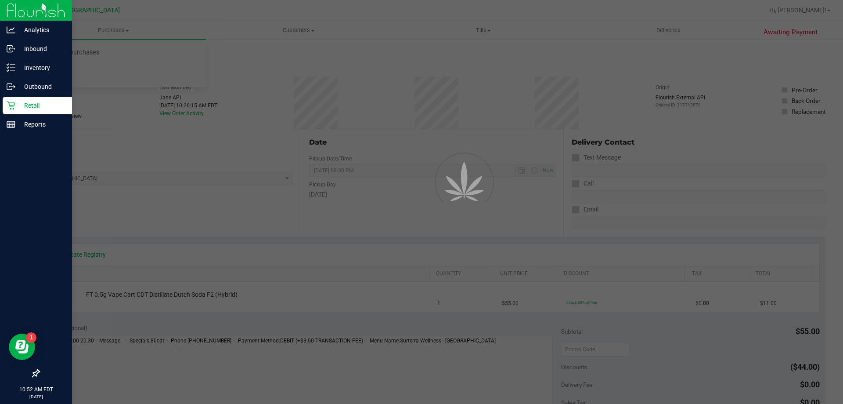
click at [98, 30] on div at bounding box center [421, 202] width 843 height 404
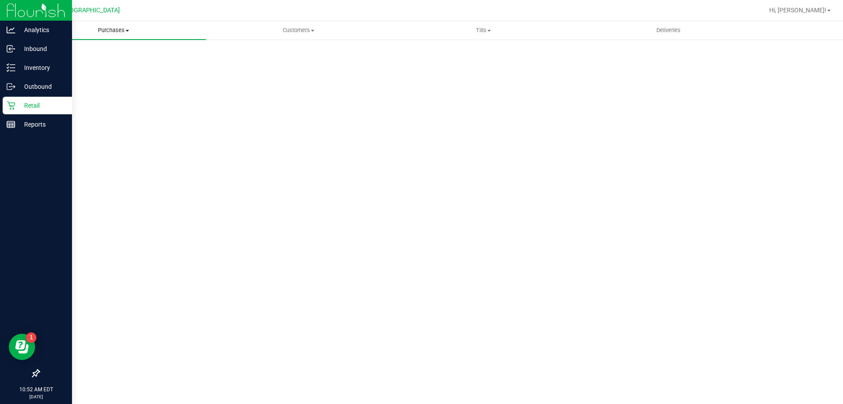
click at [116, 28] on span "Purchases" at bounding box center [113, 30] width 185 height 8
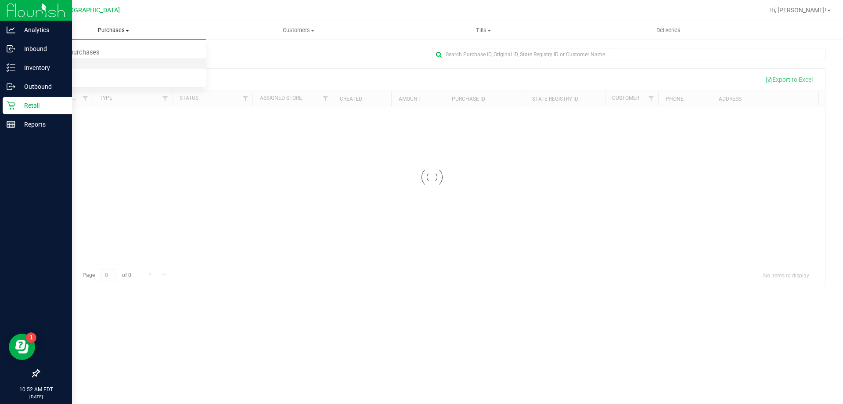
click at [57, 61] on span "Fulfillment" at bounding box center [48, 63] width 54 height 7
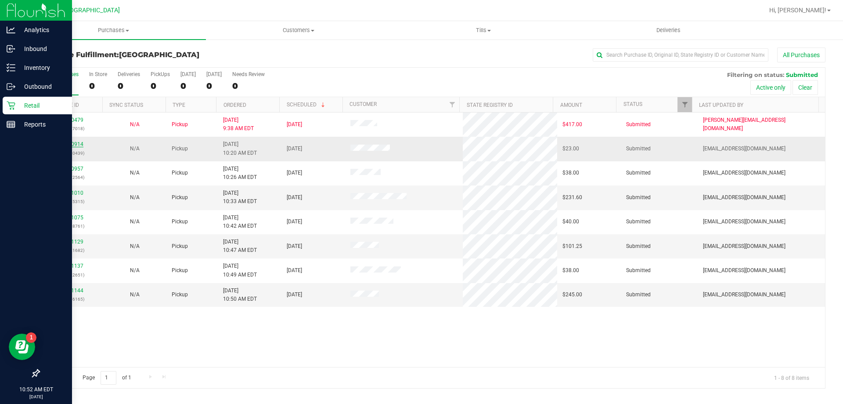
click at [74, 143] on link "11860914" at bounding box center [71, 144] width 25 height 6
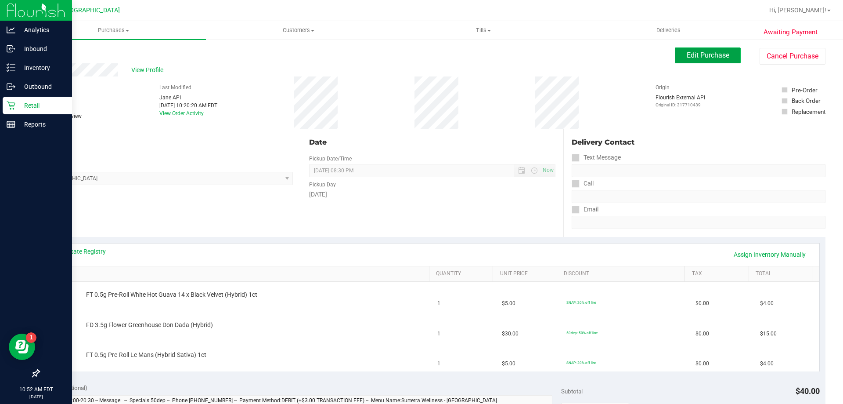
click at [695, 54] on span "Edit Purchase" at bounding box center [708, 55] width 43 height 8
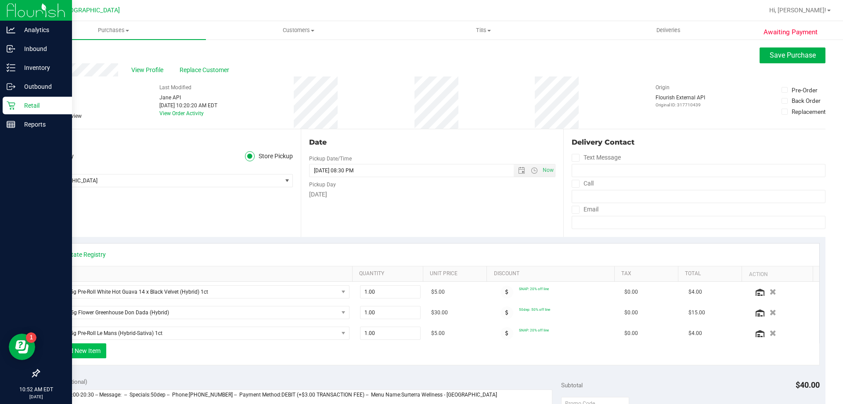
click at [86, 348] on button "+ Add New Item" at bounding box center [79, 350] width 54 height 15
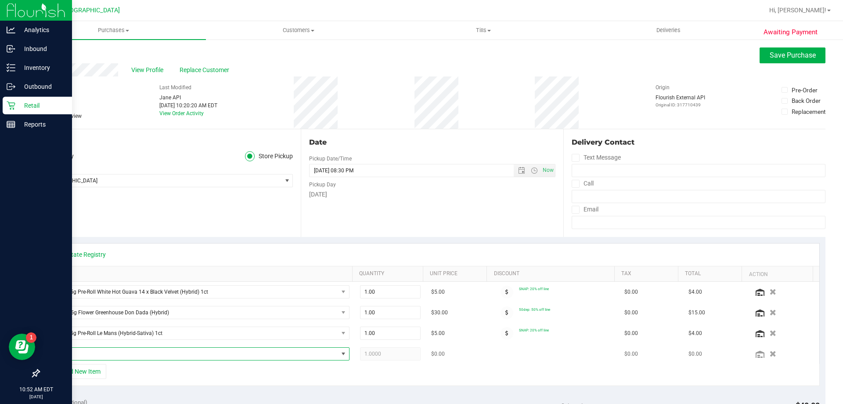
click at [100, 352] on span "NO DATA FOUND" at bounding box center [194, 353] width 287 height 12
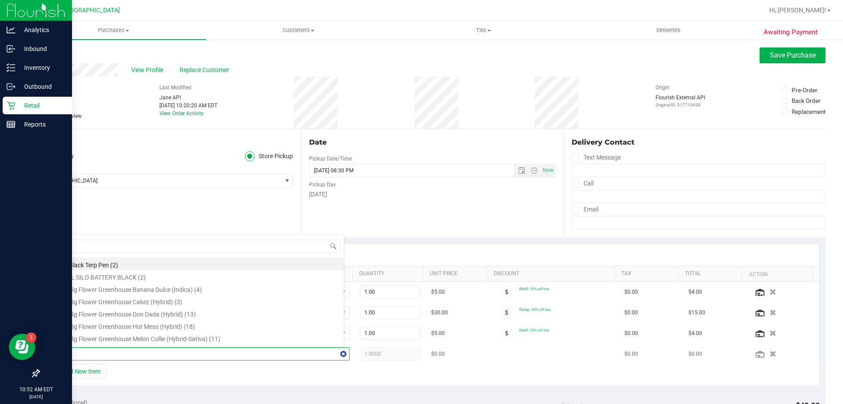
type input "dso"
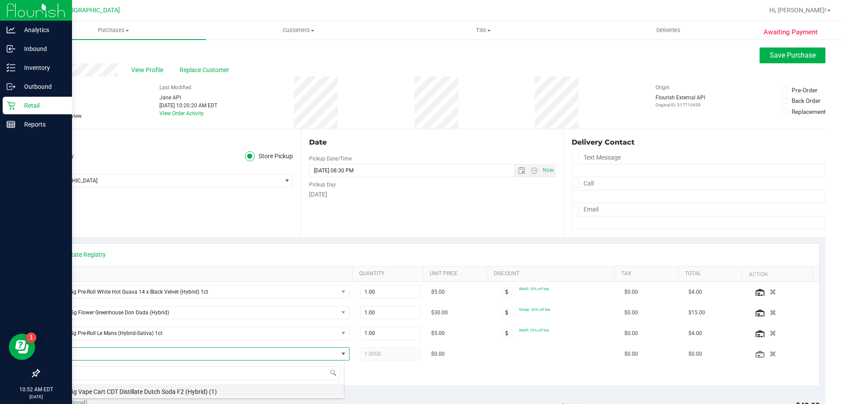
click at [128, 390] on li "FT 0.5g Vape Cart CDT Distillate Dutch Soda F2 (Hybrid) (1)" at bounding box center [197, 390] width 293 height 12
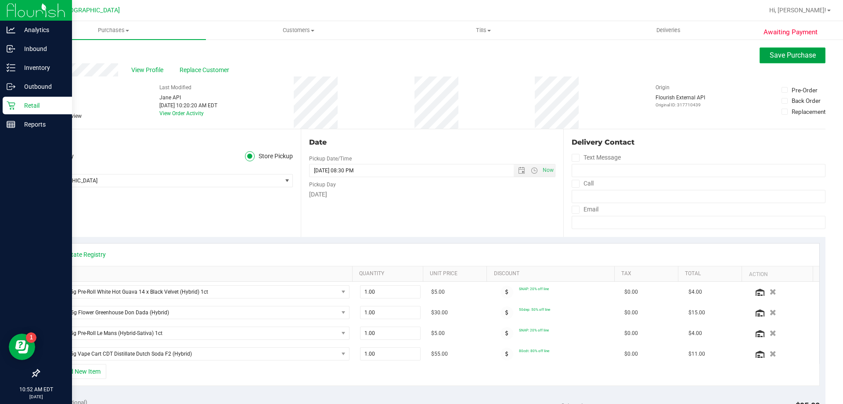
click at [798, 54] on span "Save Purchase" at bounding box center [793, 55] width 46 height 8
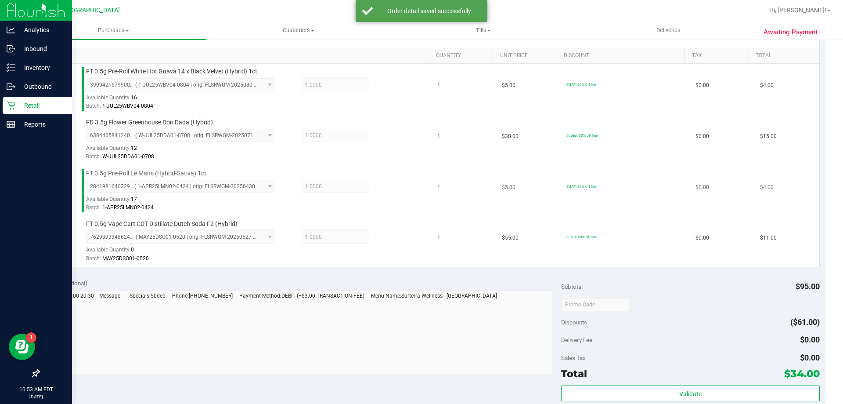
scroll to position [264, 0]
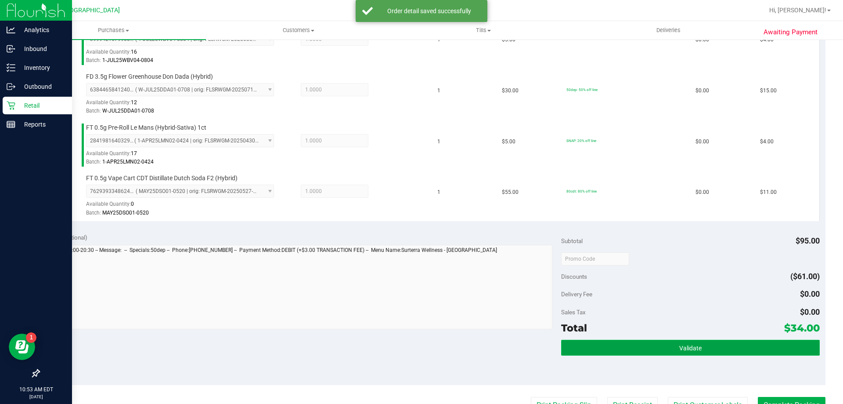
click at [648, 353] on button "Validate" at bounding box center [690, 348] width 258 height 16
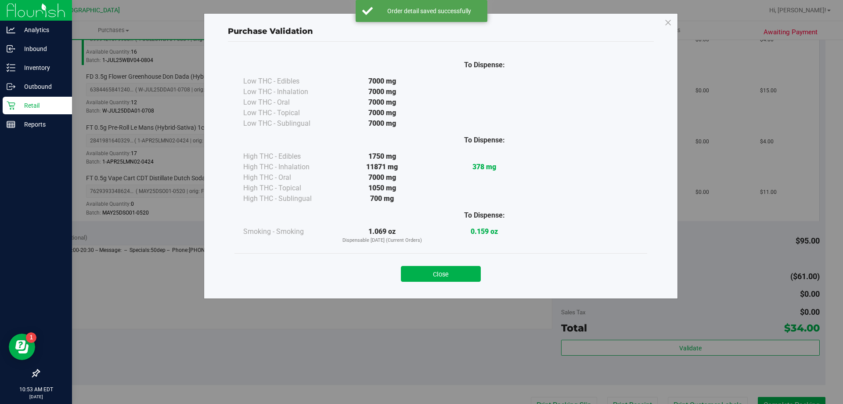
drag, startPoint x: 466, startPoint y: 275, endPoint x: 547, endPoint y: 274, distance: 81.3
click at [466, 274] on button "Close" at bounding box center [441, 274] width 80 height 16
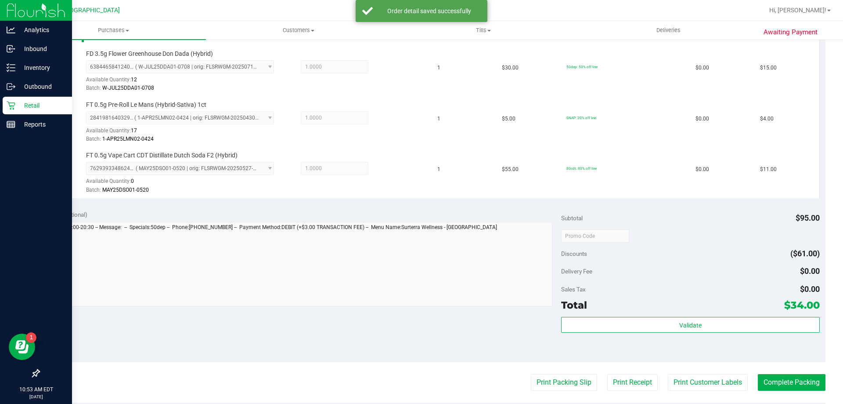
scroll to position [308, 0]
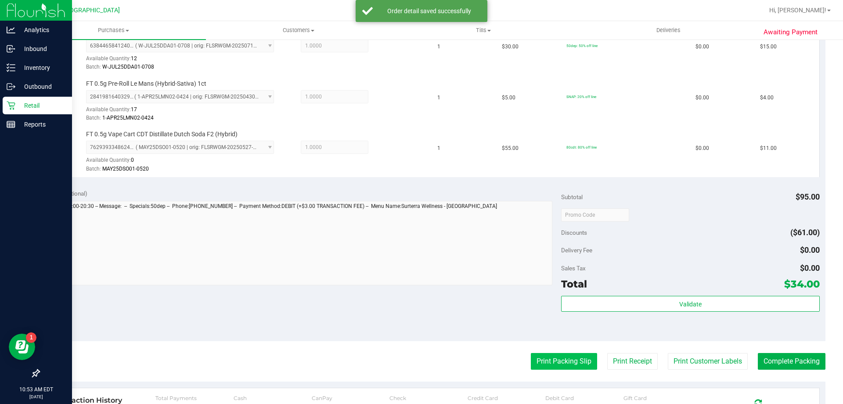
click at [563, 359] on button "Print Packing Slip" at bounding box center [564, 361] width 66 height 17
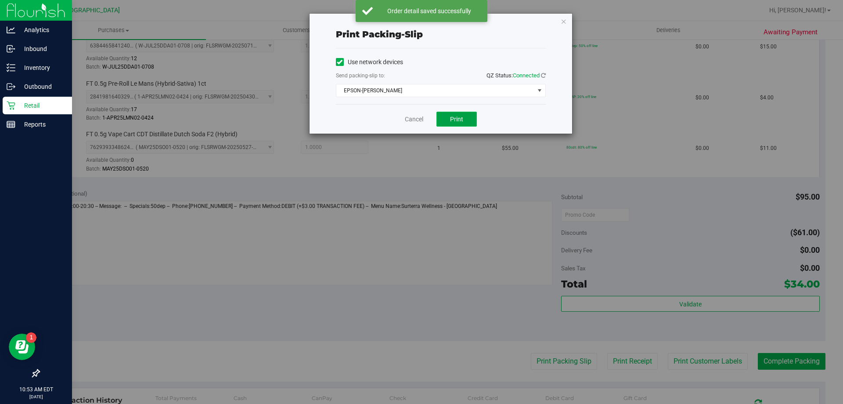
click at [462, 119] on span "Print" at bounding box center [456, 119] width 13 height 7
drag, startPoint x: 564, startPoint y: 20, endPoint x: 571, endPoint y: 44, distance: 25.0
click at [564, 21] on icon "button" at bounding box center [564, 21] width 6 height 11
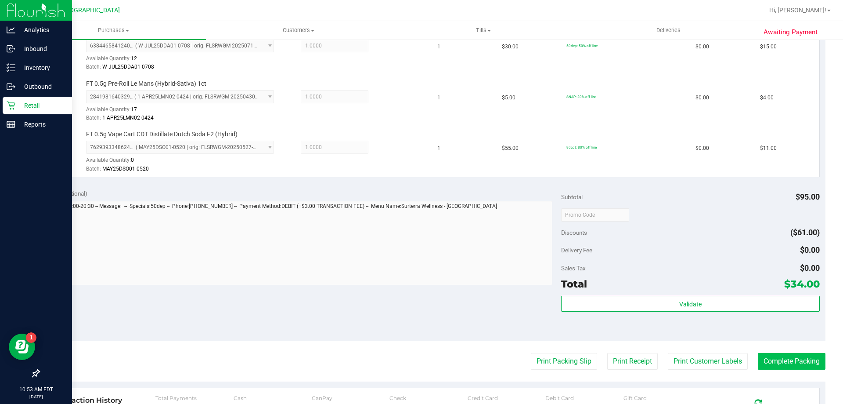
drag, startPoint x: 781, startPoint y: 371, endPoint x: 782, endPoint y: 362, distance: 8.4
click at [781, 371] on purchase-details "Back Edit Purchase Cancel Purchase View Profile # 11860914 BioTrack ID: - Submi…" at bounding box center [432, 143] width 787 height 806
click at [782, 362] on button "Complete Packing" at bounding box center [792, 361] width 68 height 17
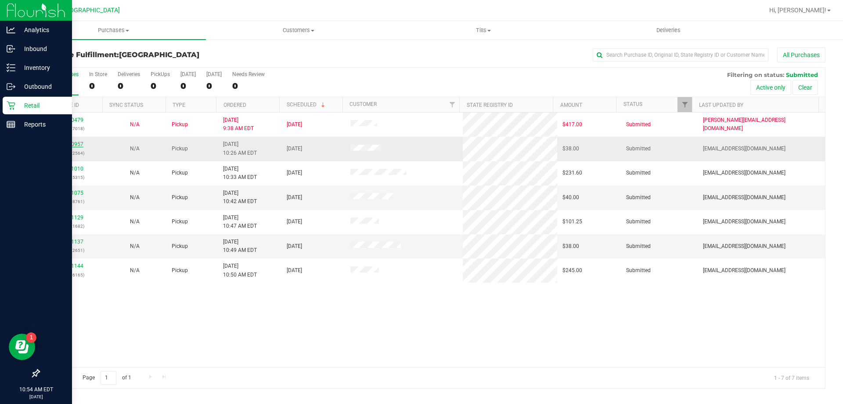
click at [72, 143] on link "11860957" at bounding box center [71, 144] width 25 height 6
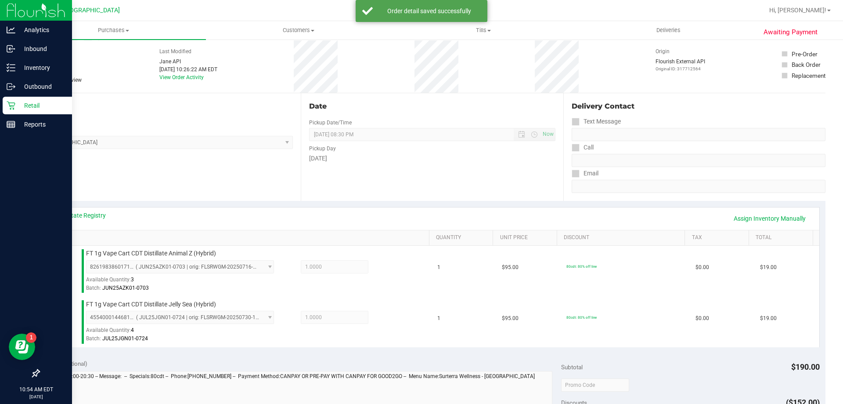
scroll to position [176, 0]
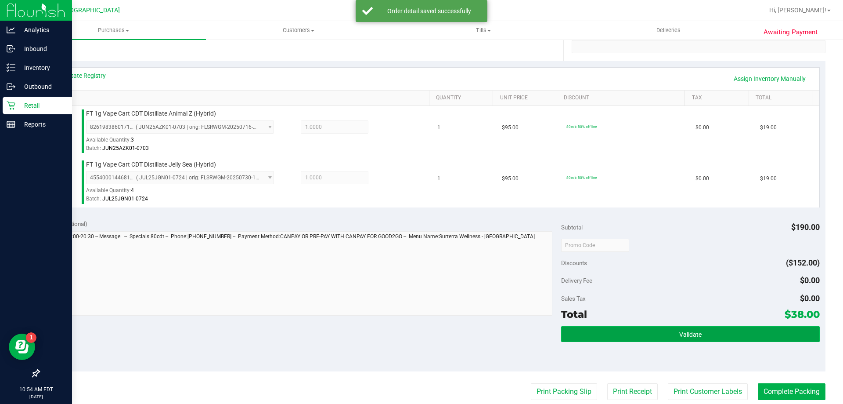
click at [658, 340] on button "Validate" at bounding box center [690, 334] width 258 height 16
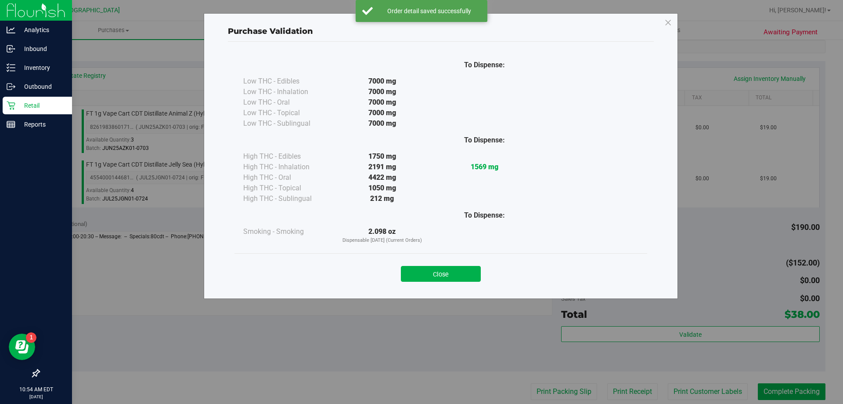
click at [425, 273] on button "Close" at bounding box center [441, 274] width 80 height 16
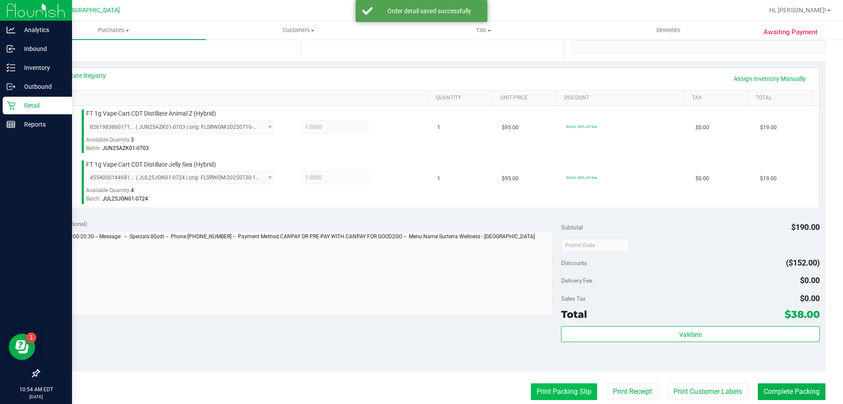
click at [585, 391] on button "Print Packing Slip" at bounding box center [564, 391] width 66 height 17
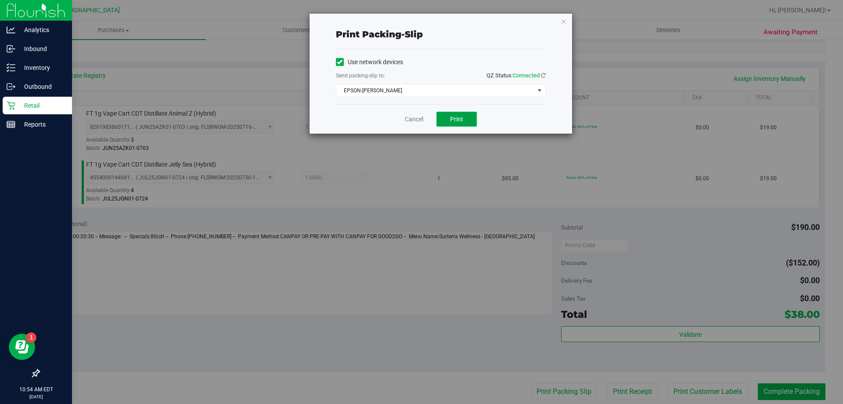
click at [461, 116] on span "Print" at bounding box center [456, 119] width 13 height 7
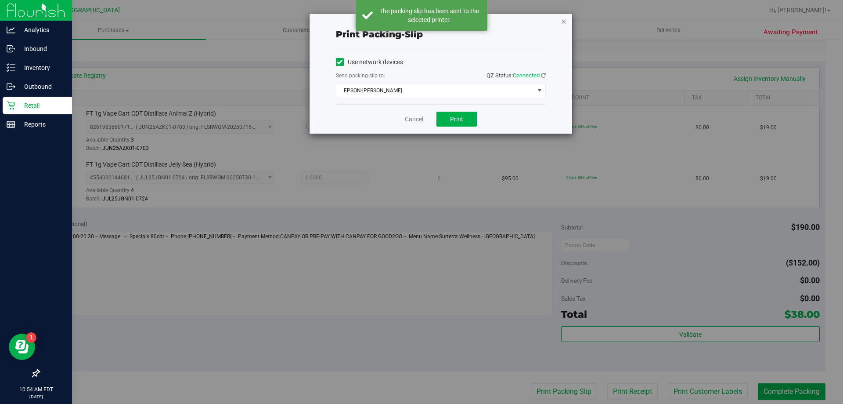
click at [565, 24] on icon "button" at bounding box center [564, 21] width 6 height 11
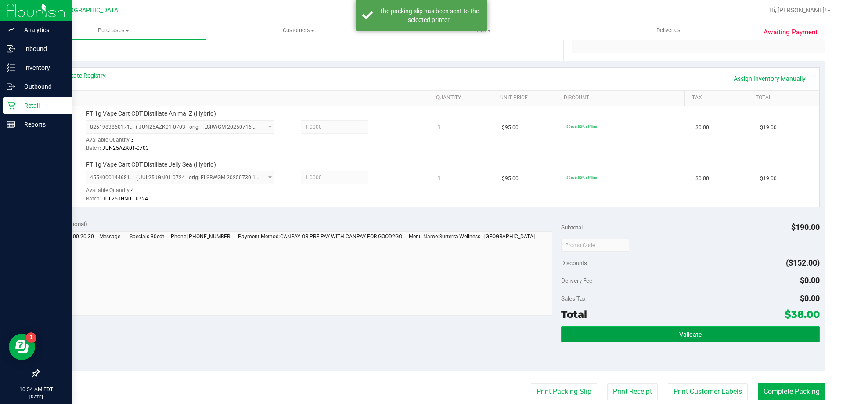
click at [663, 330] on button "Validate" at bounding box center [690, 334] width 258 height 16
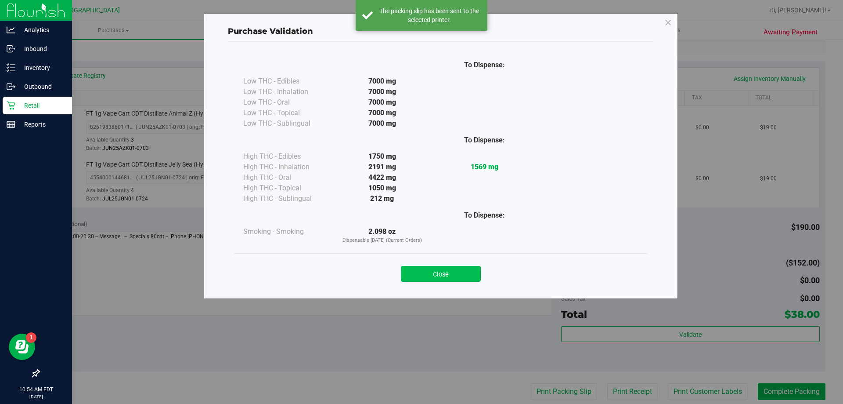
click at [458, 270] on button "Close" at bounding box center [441, 274] width 80 height 16
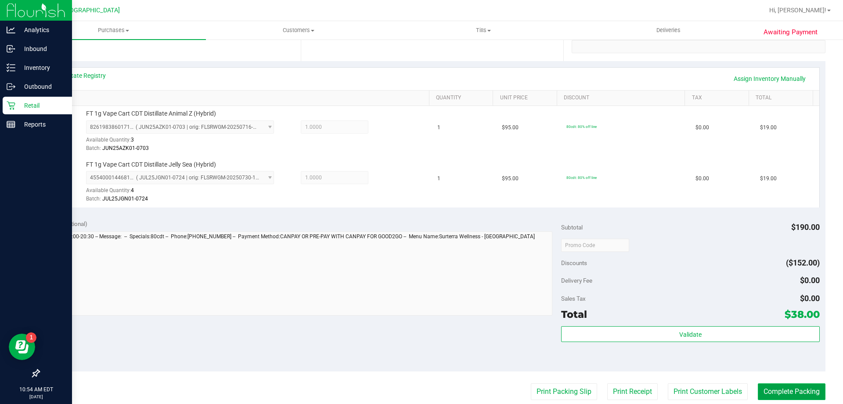
click at [780, 394] on button "Complete Packing" at bounding box center [792, 391] width 68 height 17
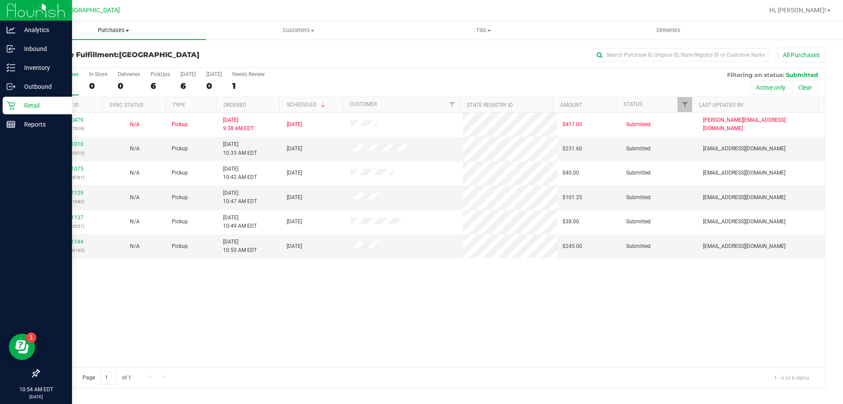
click at [104, 22] on uib-tab-heading "Purchases Summary of purchases Fulfillment All purchases" at bounding box center [113, 30] width 185 height 18
click at [47, 64] on span "Fulfillment" at bounding box center [48, 63] width 54 height 7
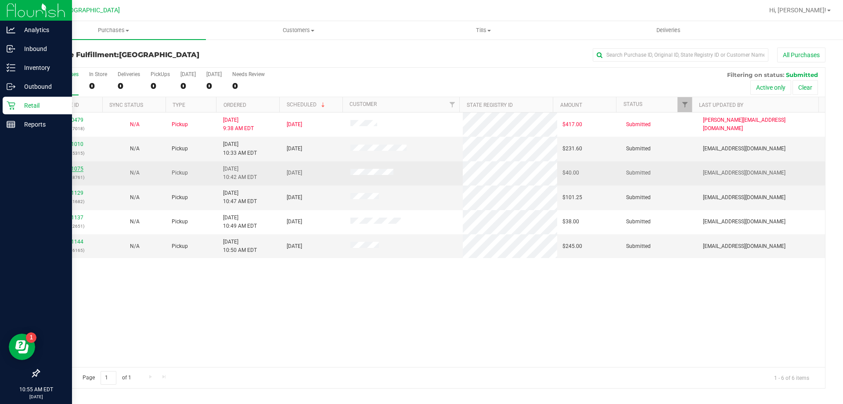
click at [71, 169] on link "11861075" at bounding box center [71, 169] width 25 height 6
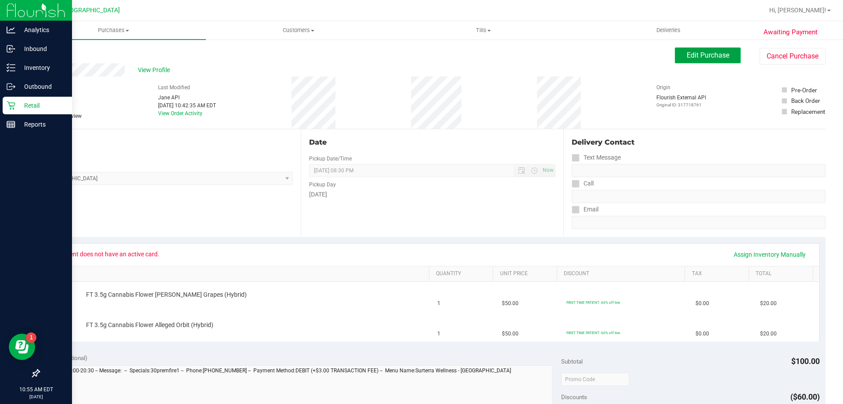
click at [687, 55] on span "Edit Purchase" at bounding box center [708, 55] width 43 height 8
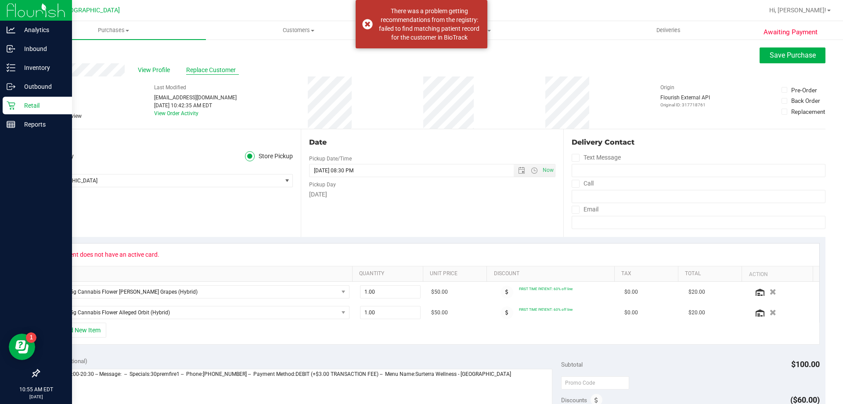
click at [196, 69] on span "Replace Customer" at bounding box center [212, 69] width 53 height 9
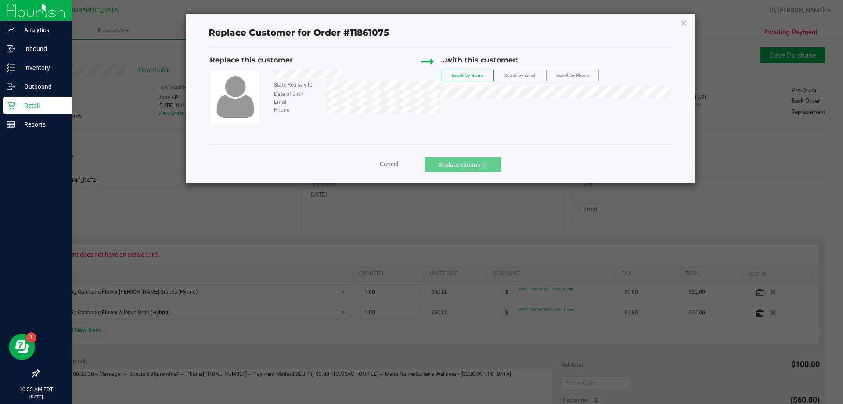
click at [521, 74] on span "Search by Email" at bounding box center [520, 75] width 30 height 5
click at [509, 100] on div "...with this customer: Search by Name Search by Email Search by Phone" at bounding box center [556, 79] width 231 height 48
click at [484, 110] on span "Richard Mc Donald" at bounding box center [470, 108] width 47 height 7
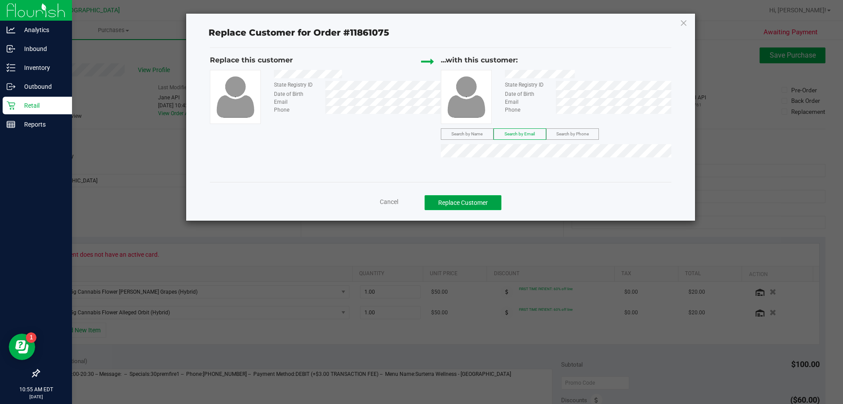
click at [467, 200] on button "Replace Customer" at bounding box center [463, 202] width 77 height 15
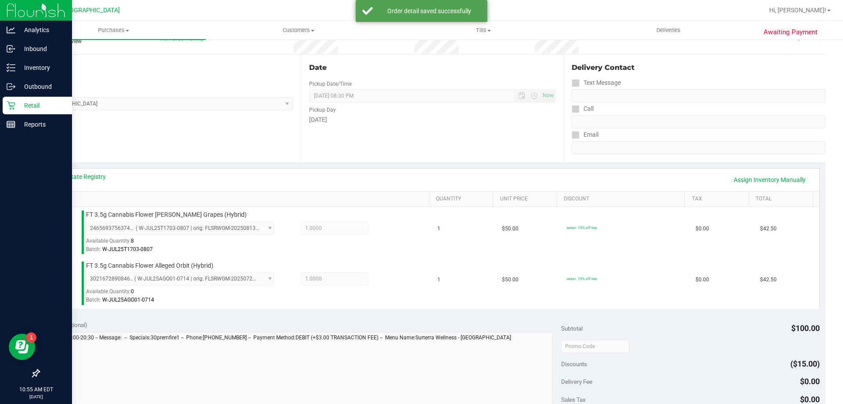
scroll to position [132, 0]
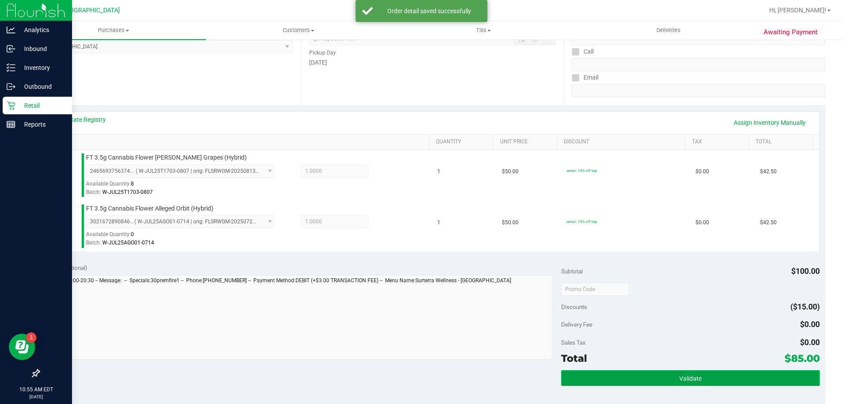
click at [704, 381] on button "Validate" at bounding box center [690, 378] width 258 height 16
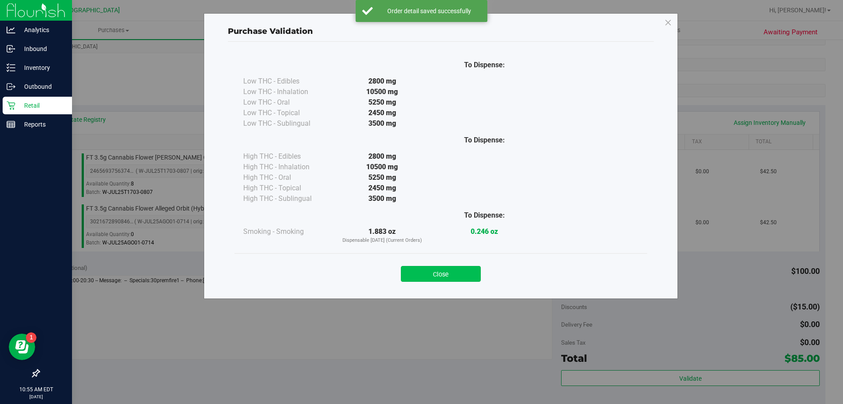
click at [456, 275] on button "Close" at bounding box center [441, 274] width 80 height 16
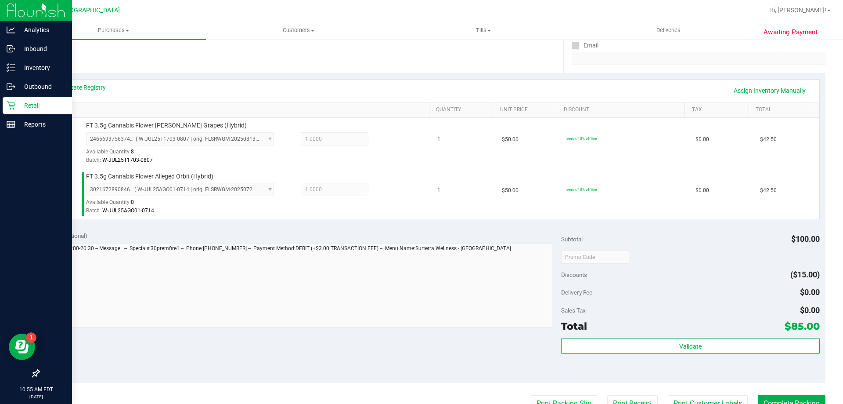
scroll to position [220, 0]
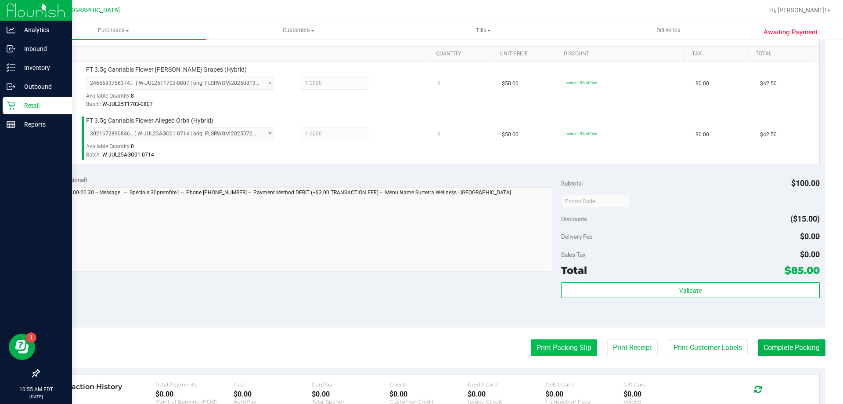
click at [556, 347] on button "Print Packing Slip" at bounding box center [564, 347] width 66 height 17
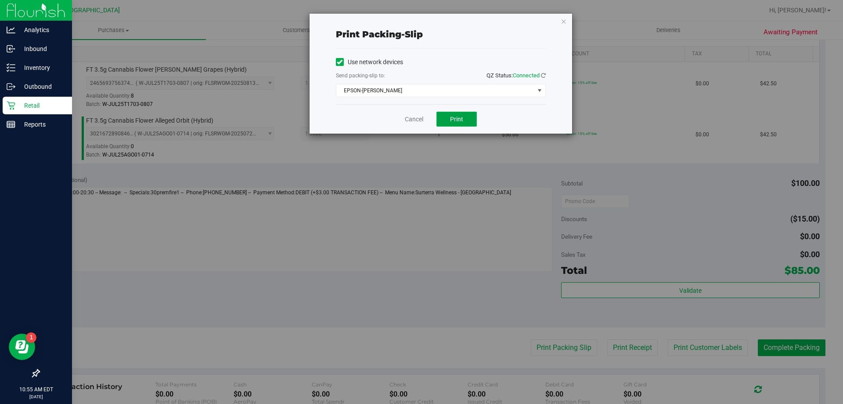
click at [461, 117] on span "Print" at bounding box center [456, 119] width 13 height 7
click at [564, 20] on icon "button" at bounding box center [564, 21] width 6 height 11
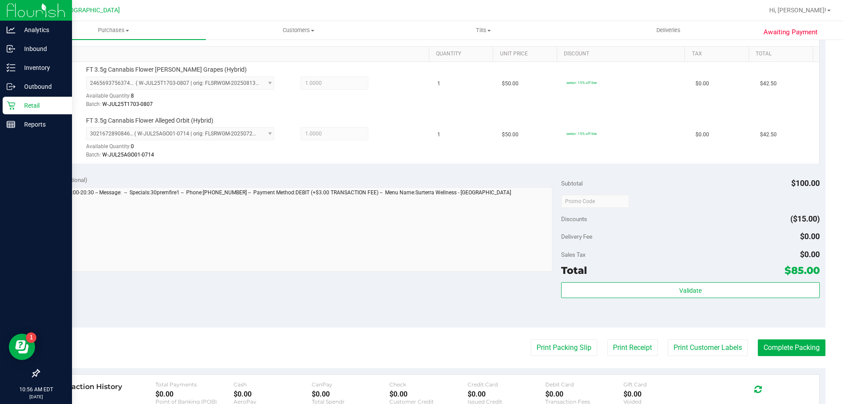
click at [792, 361] on purchase-details "Back Edit Purchase Cancel Purchase View Profile # 11861075 BioTrack ID: - Submi…" at bounding box center [432, 180] width 787 height 704
click at [793, 350] on button "Complete Packing" at bounding box center [792, 347] width 68 height 17
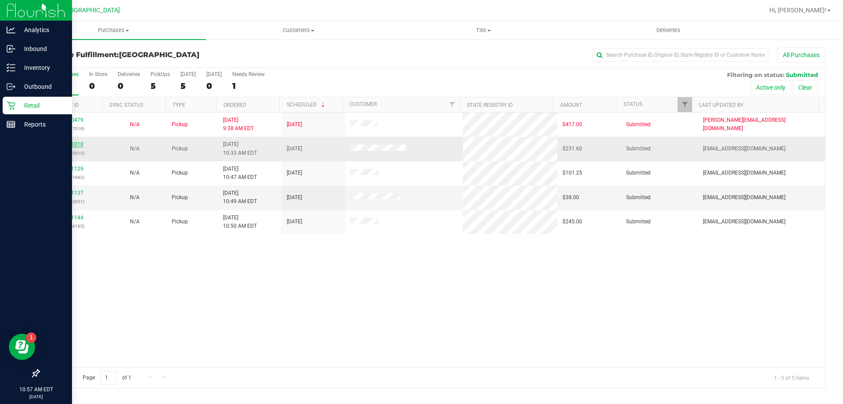
click at [69, 142] on link "11861010" at bounding box center [71, 144] width 25 height 6
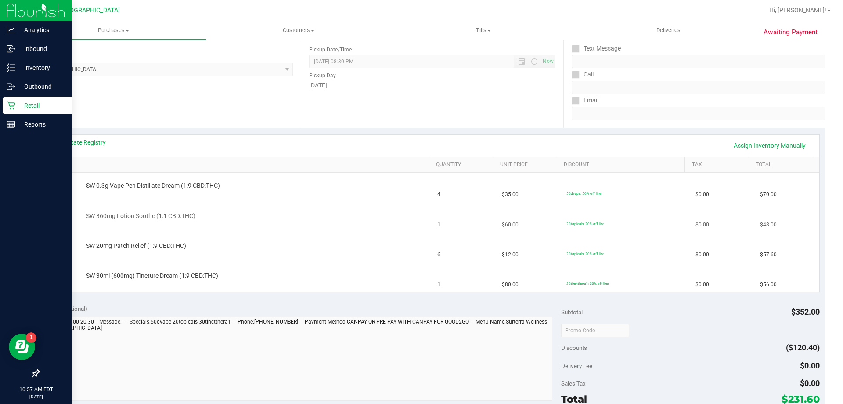
scroll to position [132, 0]
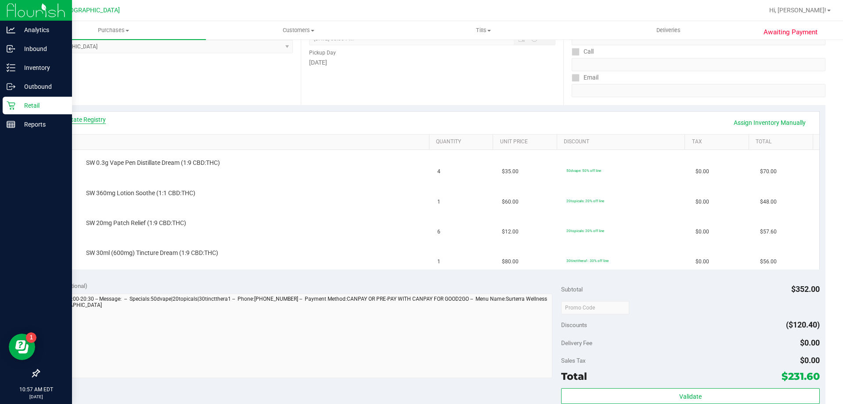
click at [95, 118] on link "View State Registry" at bounding box center [79, 119] width 53 height 9
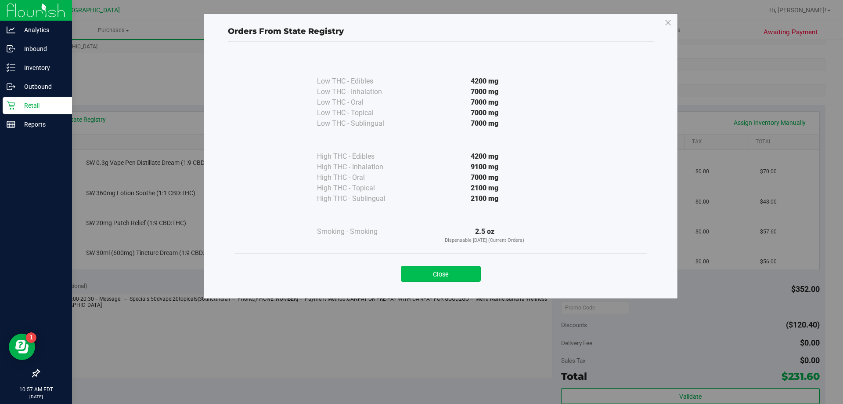
click at [420, 272] on button "Close" at bounding box center [441, 274] width 80 height 16
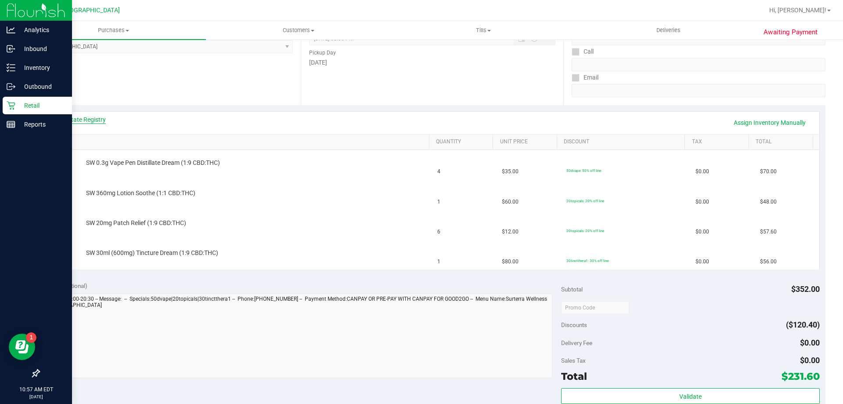
click at [89, 115] on link "View State Registry" at bounding box center [79, 119] width 53 height 9
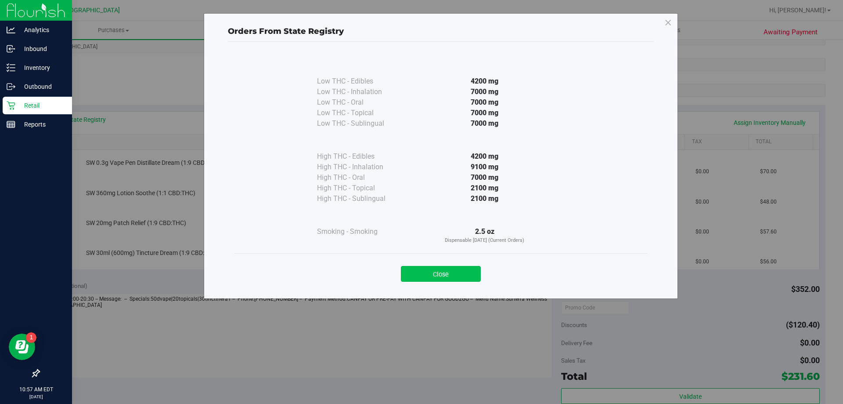
click at [443, 269] on button "Close" at bounding box center [441, 274] width 80 height 16
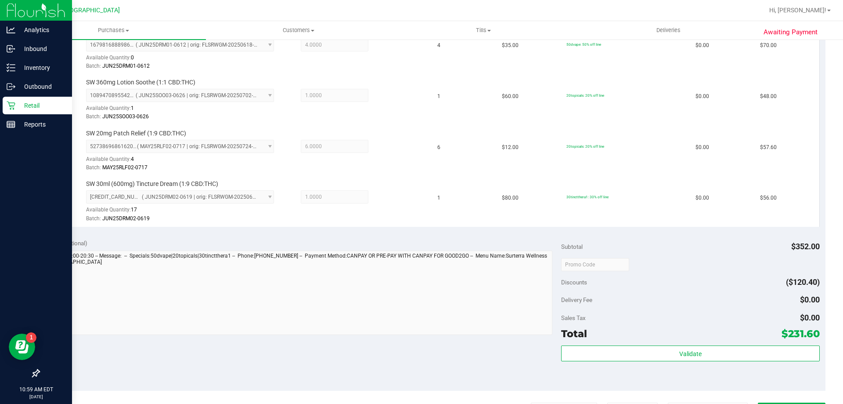
scroll to position [264, 0]
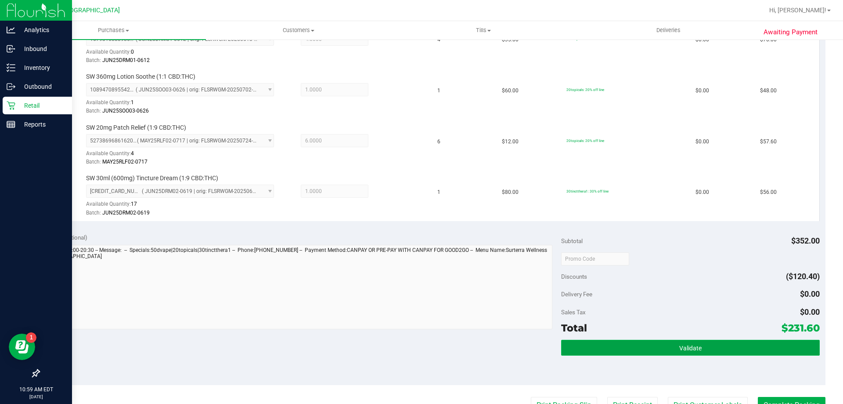
click at [617, 341] on button "Validate" at bounding box center [690, 348] width 258 height 16
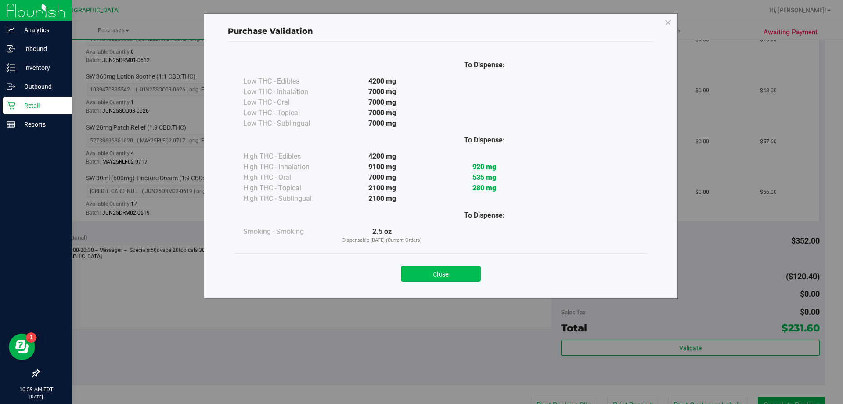
drag, startPoint x: 464, startPoint y: 269, endPoint x: 490, endPoint y: 247, distance: 33.7
click at [463, 268] on button "Close" at bounding box center [441, 274] width 80 height 16
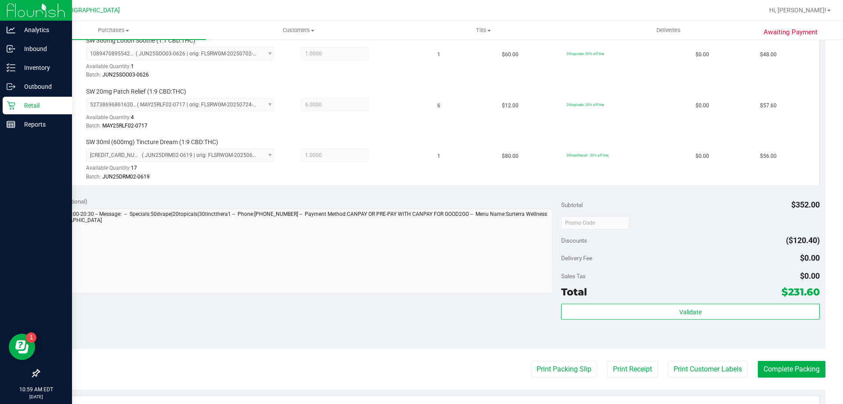
scroll to position [351, 0]
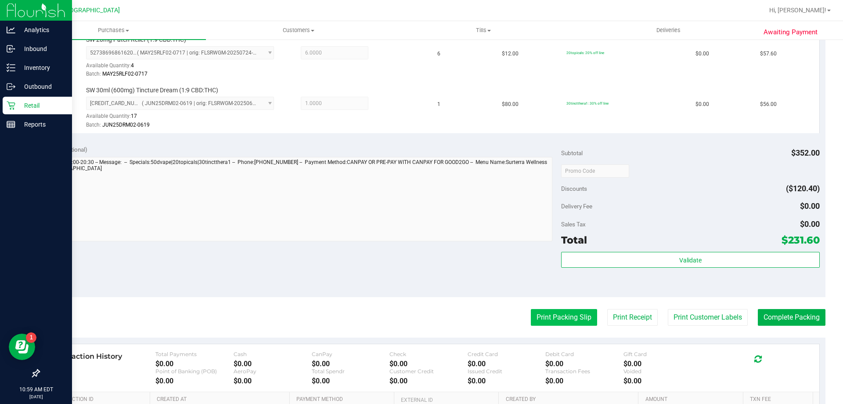
click at [544, 317] on button "Print Packing Slip" at bounding box center [564, 317] width 66 height 17
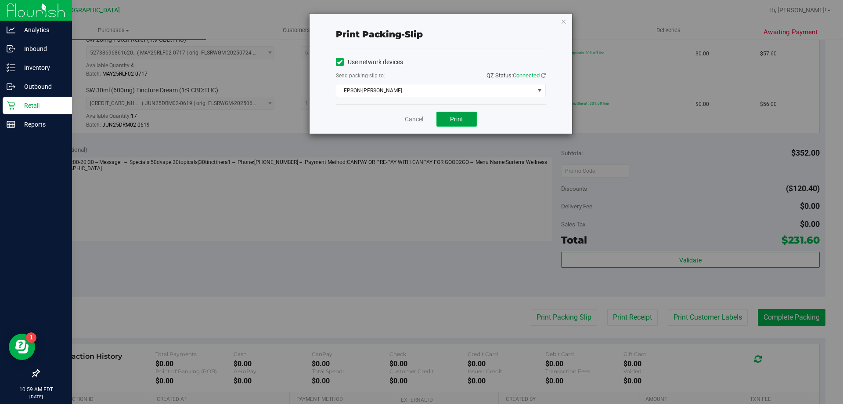
click at [466, 116] on button "Print" at bounding box center [457, 119] width 40 height 15
click at [566, 21] on div "Print packing-slip Use network devices Send packing-slip to: QZ Status: Connect…" at bounding box center [441, 74] width 263 height 120
click at [565, 21] on icon "button" at bounding box center [564, 21] width 6 height 11
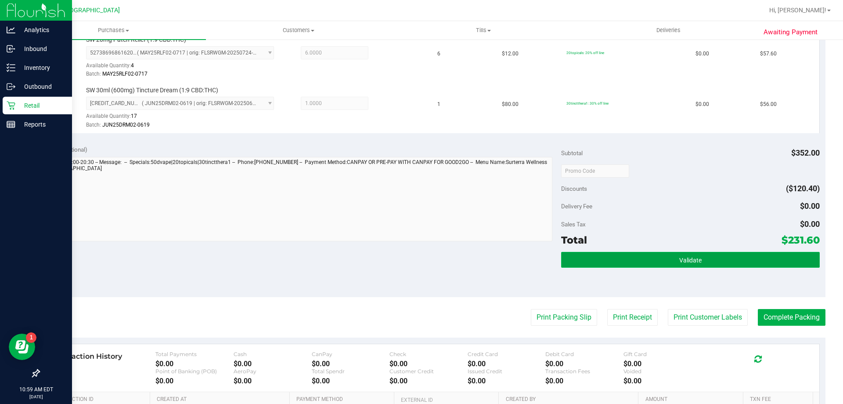
click at [630, 256] on button "Validate" at bounding box center [690, 260] width 258 height 16
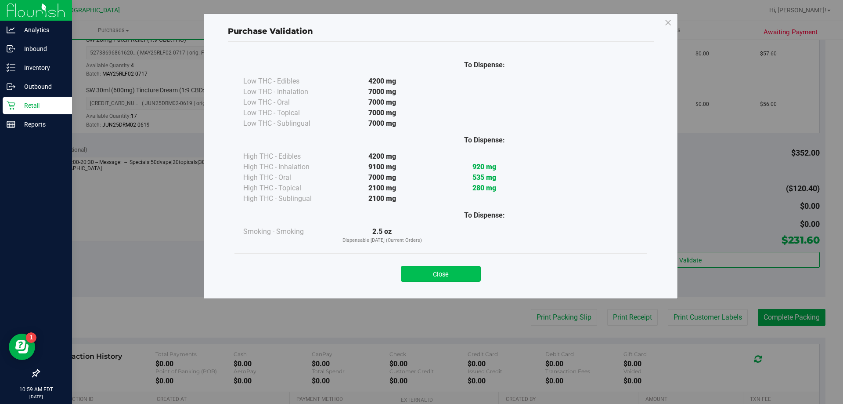
click at [459, 269] on button "Close" at bounding box center [441, 274] width 80 height 16
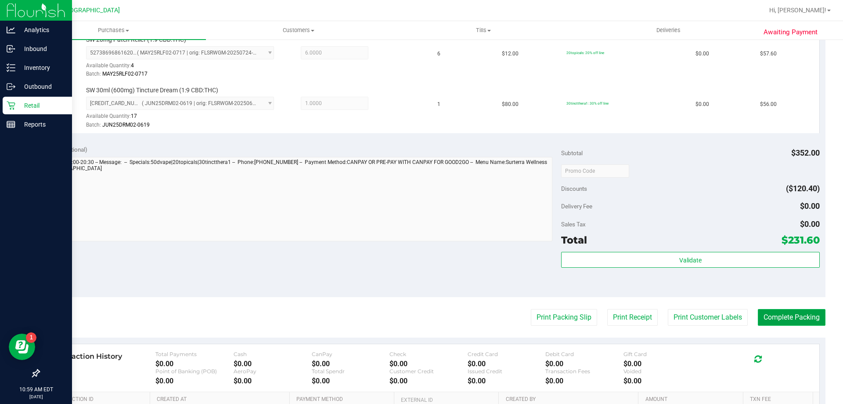
click at [783, 323] on button "Complete Packing" at bounding box center [792, 317] width 68 height 17
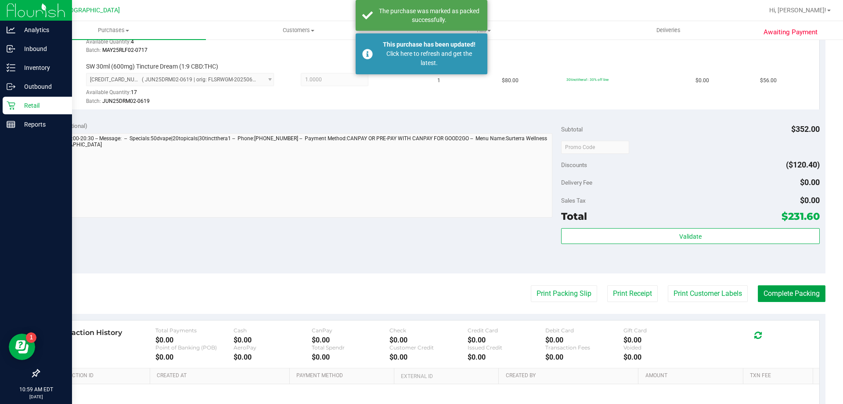
scroll to position [395, 0]
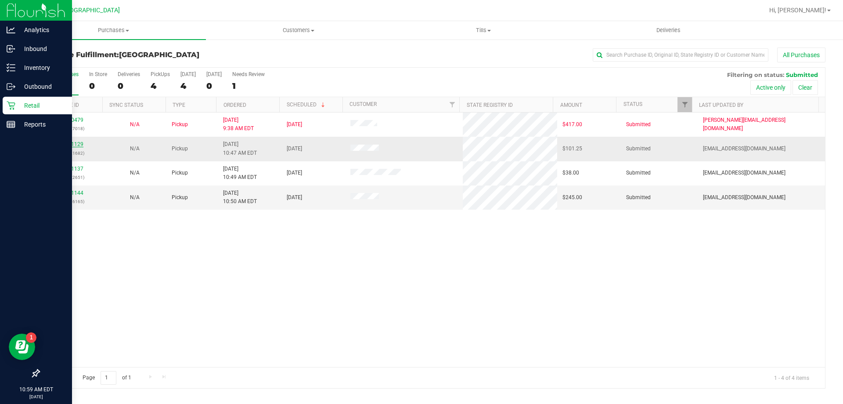
click at [69, 144] on link "11861129" at bounding box center [71, 144] width 25 height 6
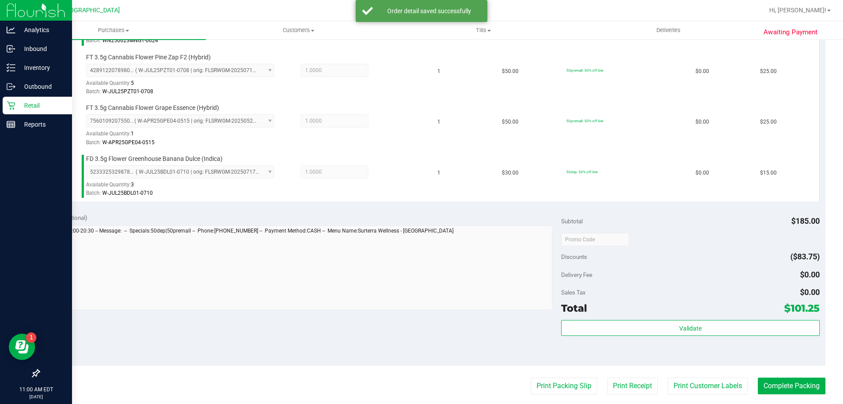
scroll to position [351, 0]
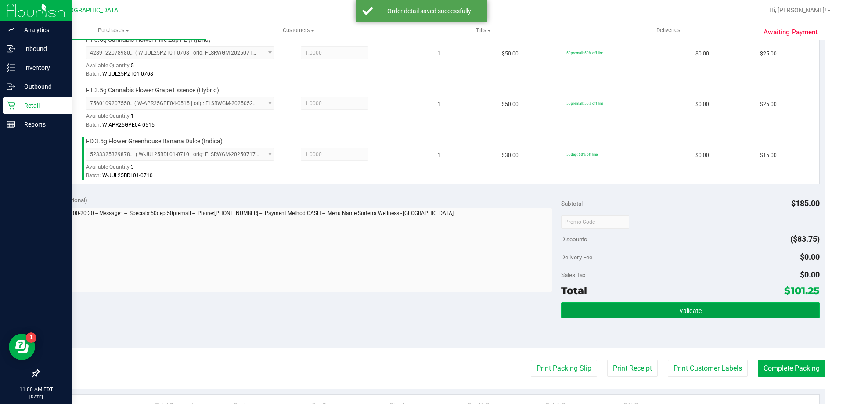
click at [701, 305] on button "Validate" at bounding box center [690, 310] width 258 height 16
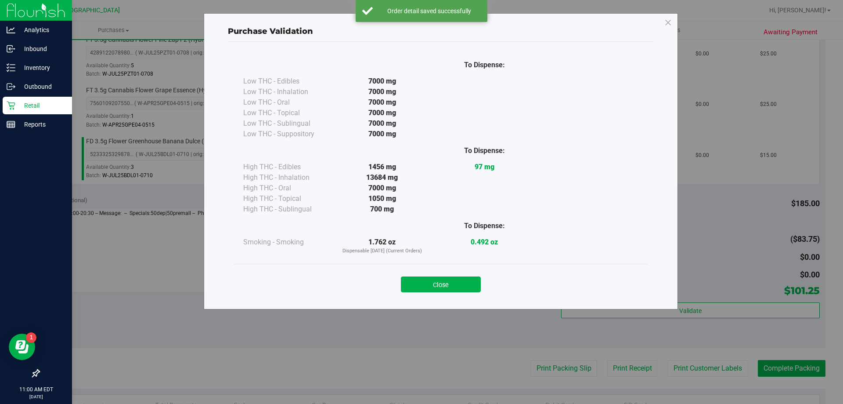
drag, startPoint x: 467, startPoint y: 283, endPoint x: 475, endPoint y: 287, distance: 9.2
click at [467, 282] on button "Close" at bounding box center [441, 284] width 80 height 16
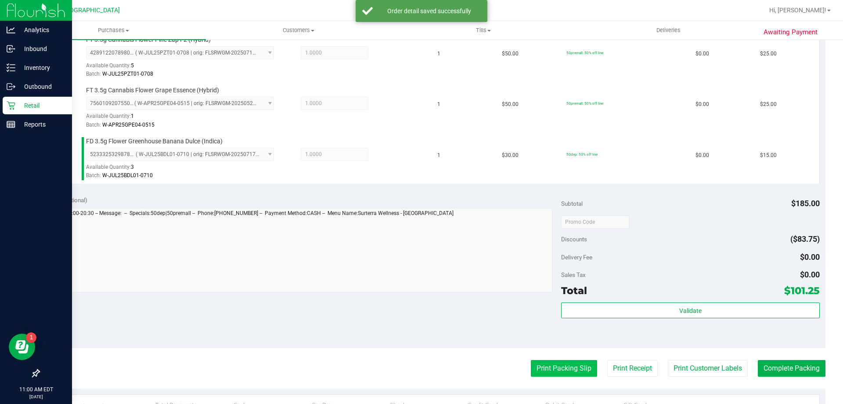
click at [543, 366] on button "Print Packing Slip" at bounding box center [564, 368] width 66 height 17
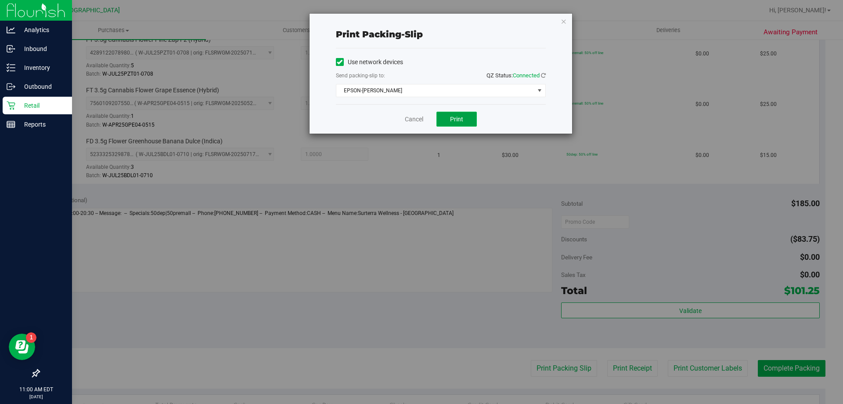
click at [458, 115] on button "Print" at bounding box center [457, 119] width 40 height 15
click at [563, 23] on icon "button" at bounding box center [564, 21] width 6 height 11
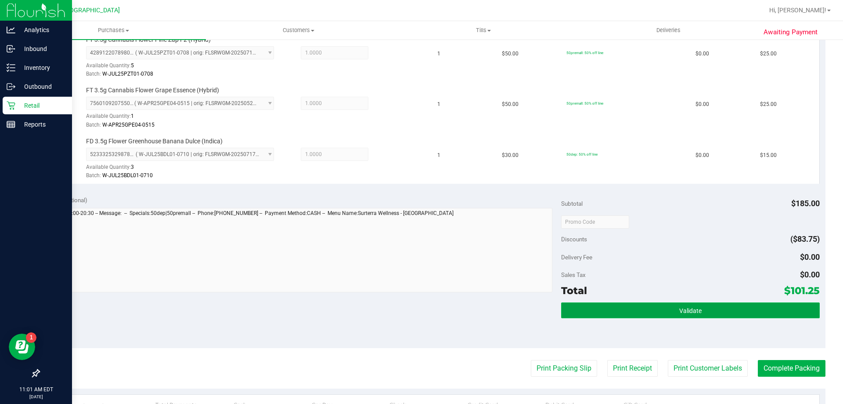
click at [662, 309] on button "Validate" at bounding box center [690, 310] width 258 height 16
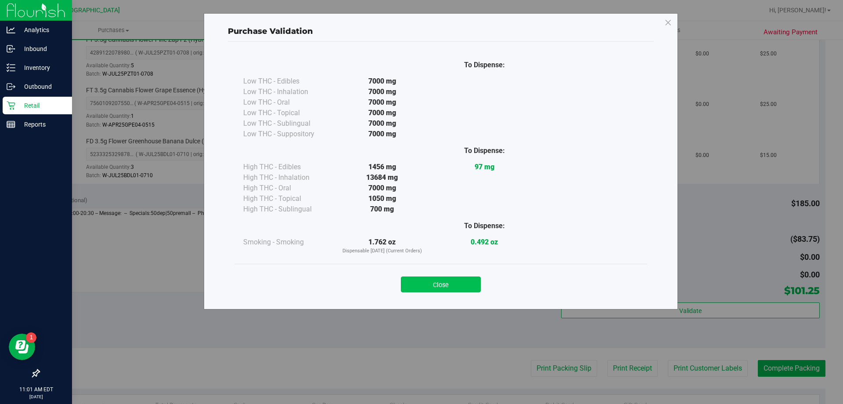
click at [456, 288] on button "Close" at bounding box center [441, 284] width 80 height 16
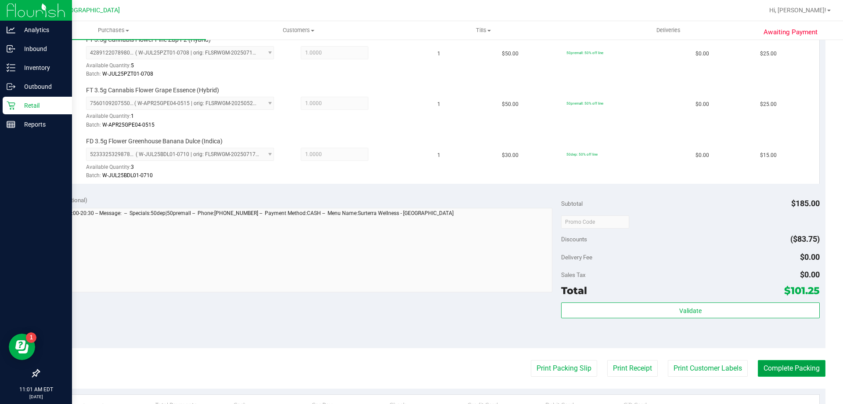
click at [776, 364] on button "Complete Packing" at bounding box center [792, 368] width 68 height 17
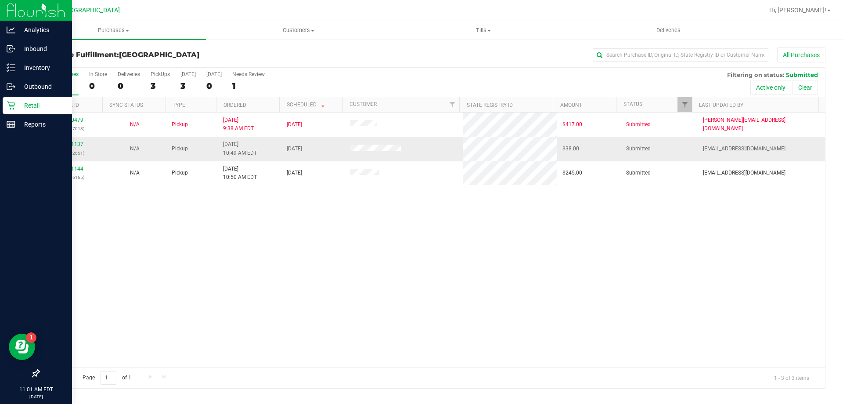
click at [71, 149] on p "(317722651)" at bounding box center [70, 153] width 53 height 8
click at [71, 145] on link "11861137" at bounding box center [71, 144] width 25 height 6
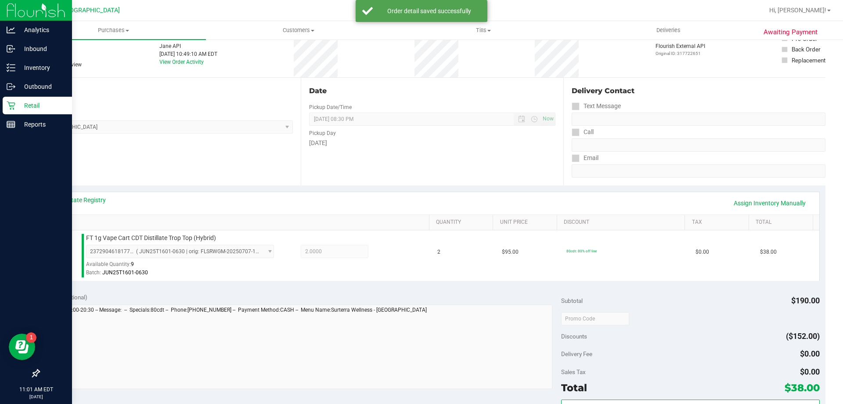
scroll to position [132, 0]
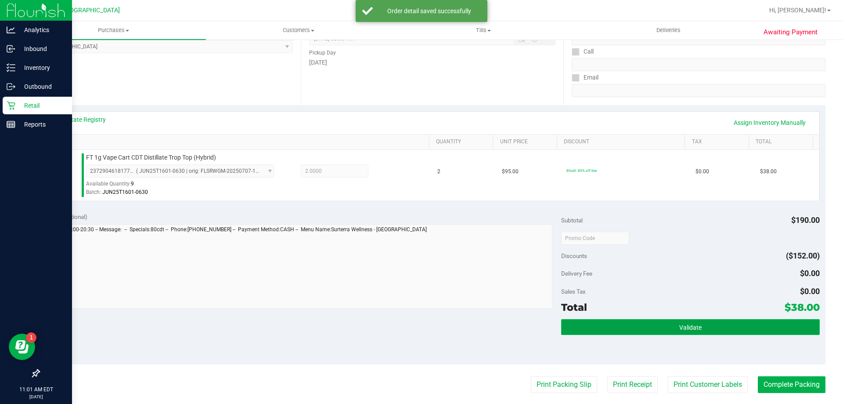
click at [667, 329] on button "Validate" at bounding box center [690, 327] width 258 height 16
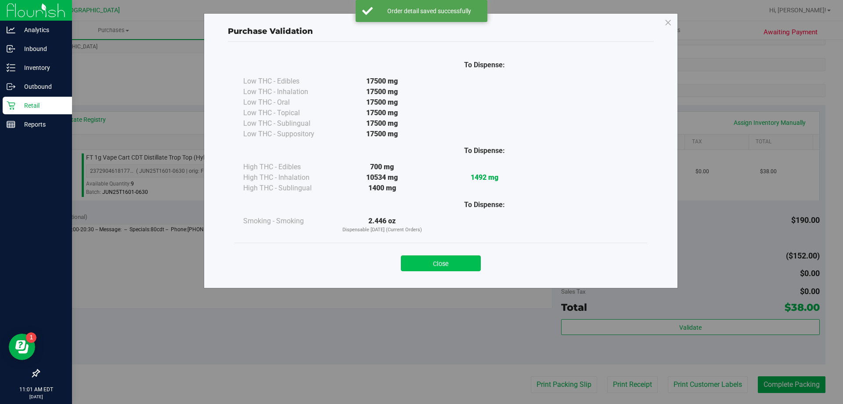
click at [452, 263] on button "Close" at bounding box center [441, 263] width 80 height 16
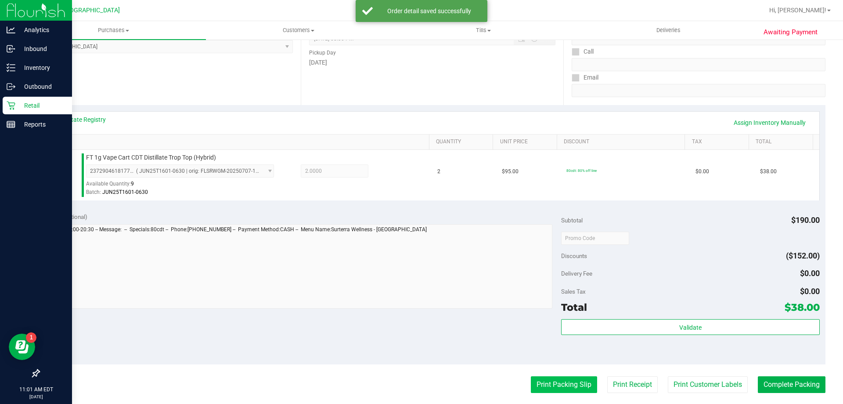
click at [544, 387] on button "Print Packing Slip" at bounding box center [564, 384] width 66 height 17
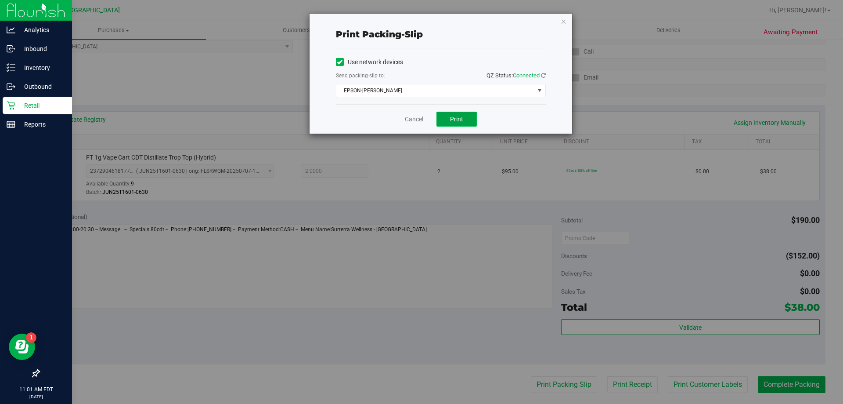
click at [461, 125] on button "Print" at bounding box center [457, 119] width 40 height 15
click at [564, 21] on icon "button" at bounding box center [564, 21] width 6 height 11
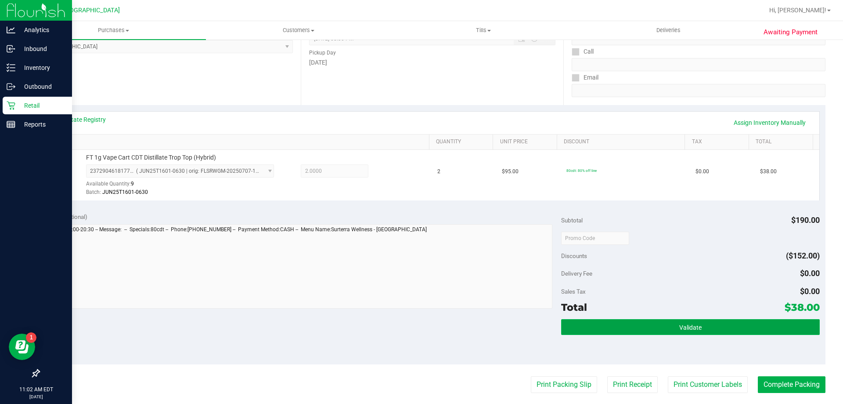
click at [718, 326] on button "Validate" at bounding box center [690, 327] width 258 height 16
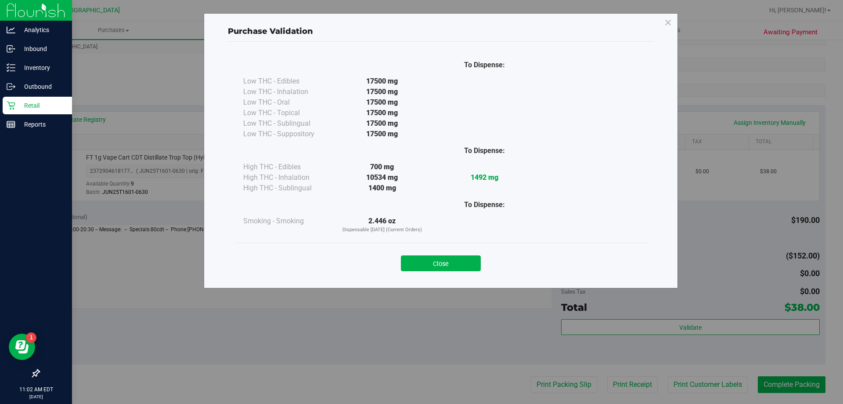
click at [439, 258] on button "Close" at bounding box center [441, 263] width 80 height 16
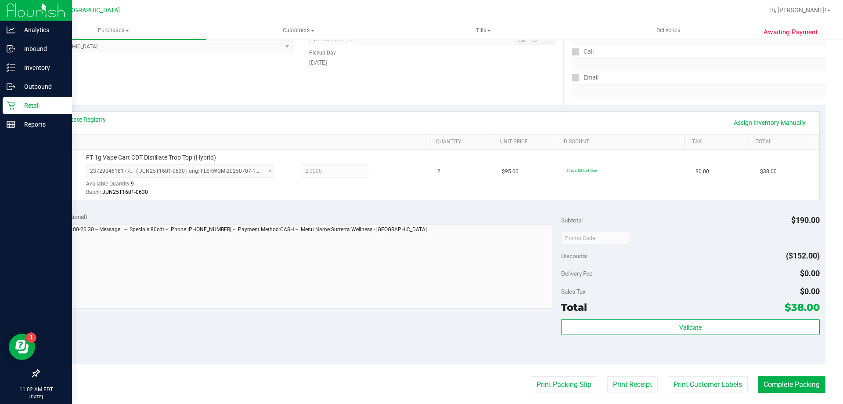
click at [777, 373] on purchase-details "Back Edit Purchase Cancel Purchase View Profile # 11861137 BioTrack ID: - Submi…" at bounding box center [432, 242] width 787 height 653
click at [785, 381] on button "Complete Packing" at bounding box center [792, 384] width 68 height 17
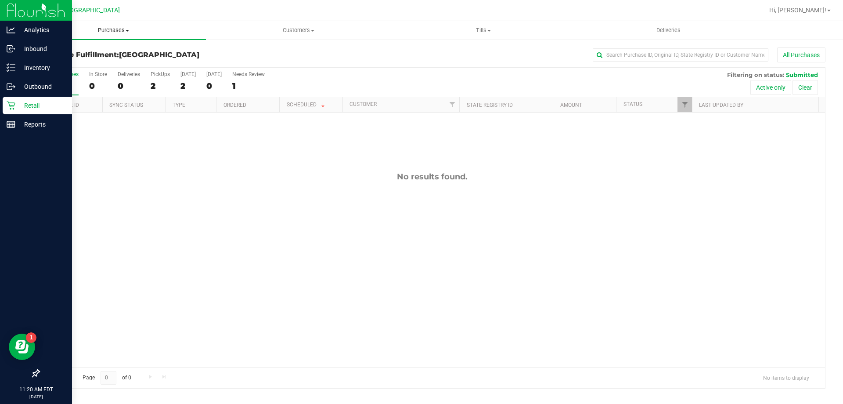
click at [113, 33] on span "Purchases" at bounding box center [113, 30] width 185 height 8
click at [71, 64] on span "Fulfillment" at bounding box center [48, 63] width 54 height 7
click at [122, 32] on span "Purchases" at bounding box center [113, 30] width 185 height 8
click at [52, 62] on span "Fulfillment" at bounding box center [48, 63] width 54 height 7
click at [113, 32] on span "Purchases" at bounding box center [113, 30] width 185 height 8
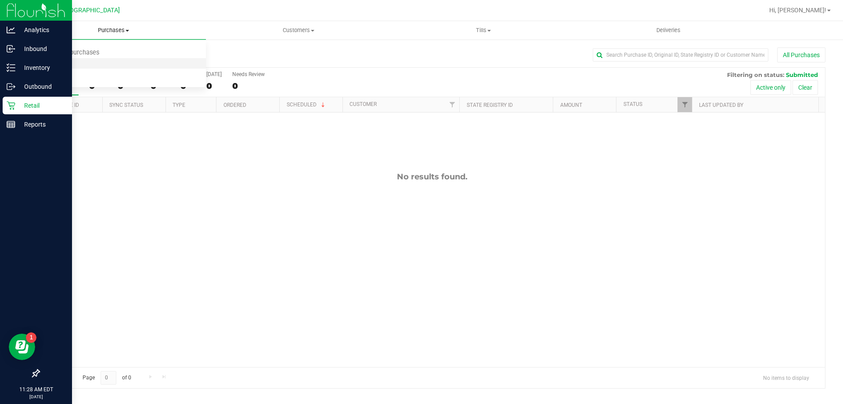
click at [83, 62] on li "Fulfillment" at bounding box center [113, 63] width 185 height 11
click at [116, 28] on span "Purchases" at bounding box center [113, 30] width 185 height 8
click at [87, 67] on li "Fulfillment" at bounding box center [113, 63] width 185 height 11
click at [119, 30] on span "Purchases" at bounding box center [113, 30] width 185 height 8
click at [62, 64] on span "Fulfillment" at bounding box center [48, 63] width 54 height 7
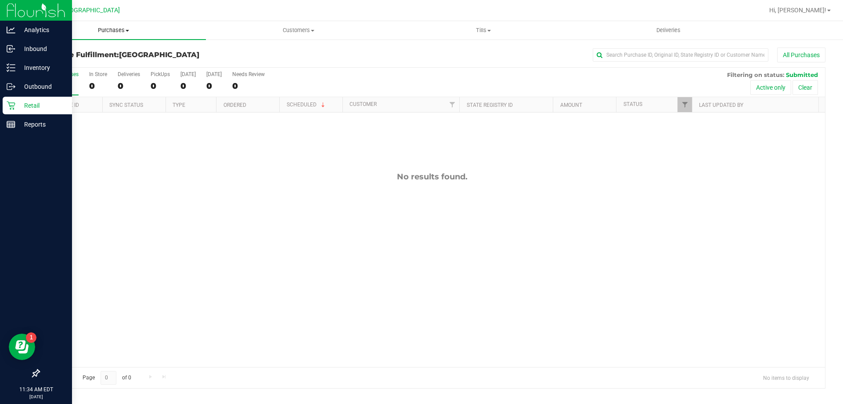
click at [111, 25] on uib-tab-heading "Purchases Summary of purchases Fulfillment All purchases" at bounding box center [113, 30] width 185 height 18
click at [66, 62] on span "Fulfillment" at bounding box center [48, 63] width 54 height 7
click at [119, 29] on span "Purchases" at bounding box center [113, 30] width 185 height 8
click at [70, 64] on span "Fulfillment" at bounding box center [48, 63] width 54 height 7
click at [108, 29] on span "Purchases" at bounding box center [113, 30] width 185 height 8
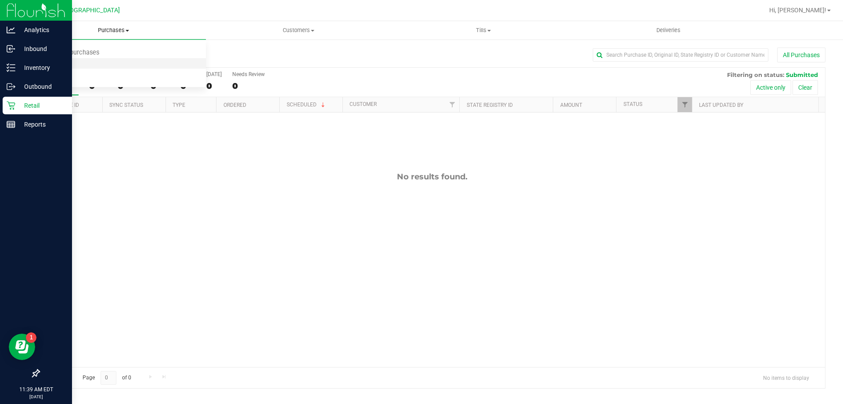
click at [88, 65] on li "Fulfillment" at bounding box center [113, 63] width 185 height 11
click at [100, 28] on span "Purchases" at bounding box center [113, 30] width 185 height 8
click at [69, 66] on span "Fulfillment" at bounding box center [48, 63] width 54 height 7
click at [119, 27] on span "Purchases" at bounding box center [113, 30] width 185 height 8
click at [81, 62] on li "Fulfillment" at bounding box center [113, 63] width 185 height 11
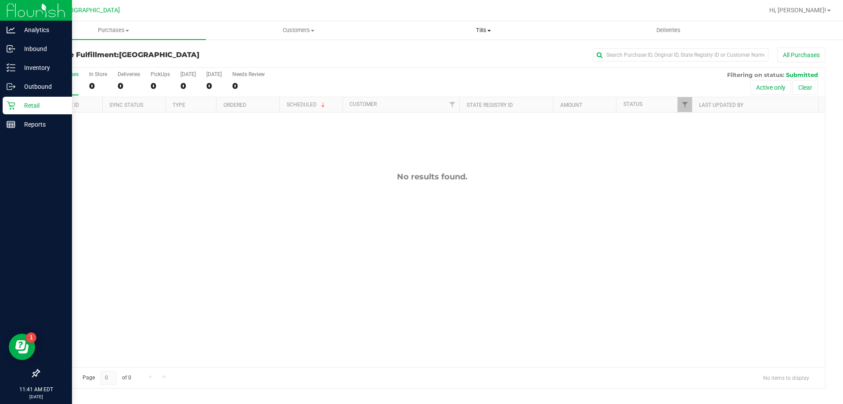
click at [485, 32] on span "Tills" at bounding box center [483, 30] width 184 height 8
click at [463, 50] on li "Manage tills" at bounding box center [483, 53] width 185 height 11
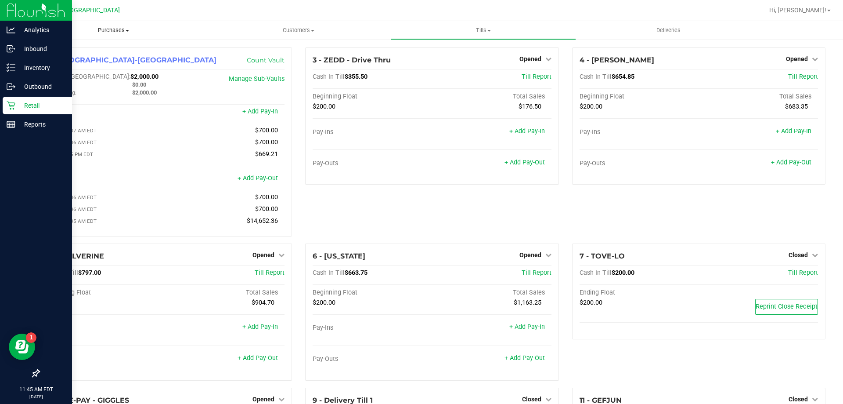
click at [117, 29] on span "Purchases" at bounding box center [113, 30] width 185 height 8
click at [72, 65] on span "Fulfillment" at bounding box center [48, 63] width 54 height 7
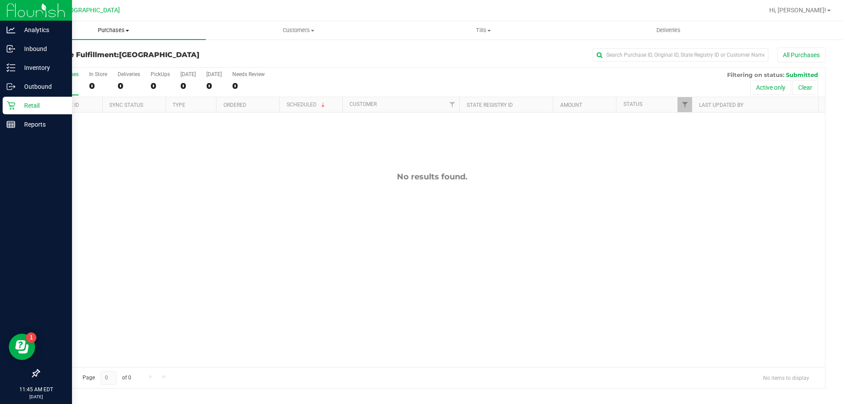
click at [102, 29] on span "Purchases" at bounding box center [113, 30] width 185 height 8
click at [70, 64] on span "Fulfillment" at bounding box center [48, 63] width 54 height 7
click at [125, 27] on span "Purchases" at bounding box center [113, 30] width 185 height 8
click at [98, 60] on li "Fulfillment" at bounding box center [113, 63] width 185 height 11
click at [120, 33] on span "Purchases" at bounding box center [113, 30] width 185 height 8
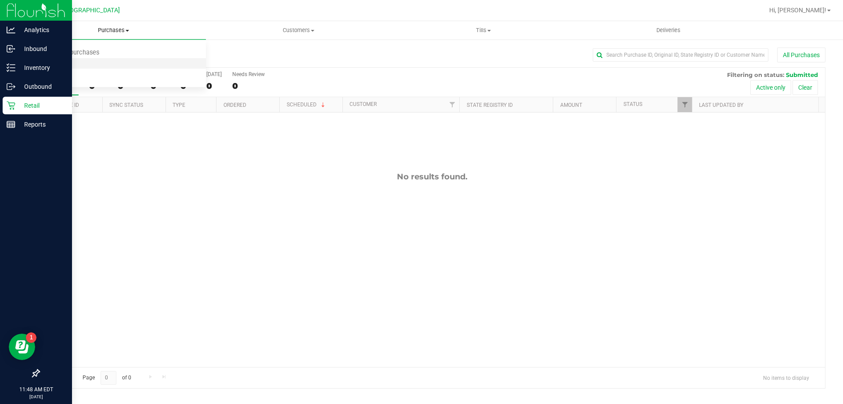
click at [88, 66] on li "Fulfillment" at bounding box center [113, 63] width 185 height 11
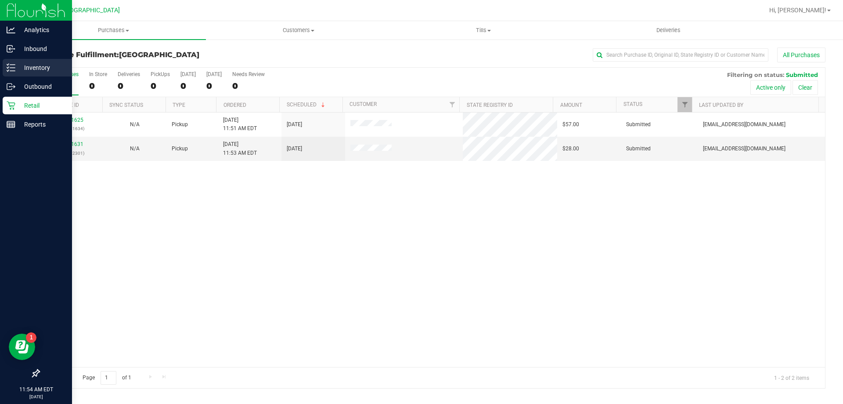
click at [37, 68] on p "Inventory" at bounding box center [41, 67] width 53 height 11
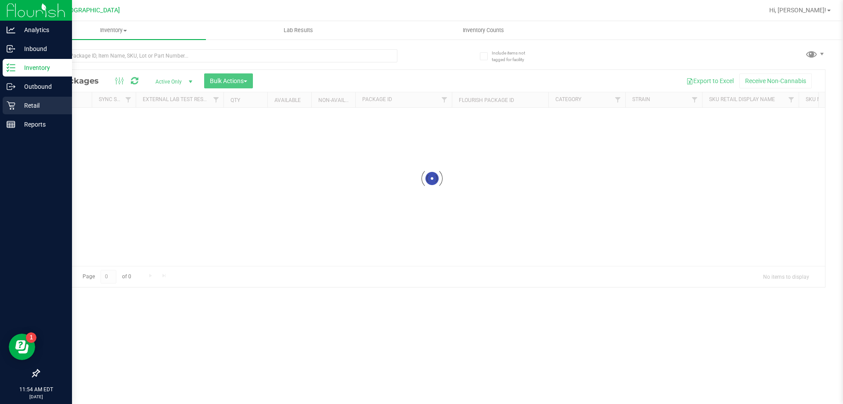
click at [9, 102] on icon at bounding box center [11, 105] width 9 height 9
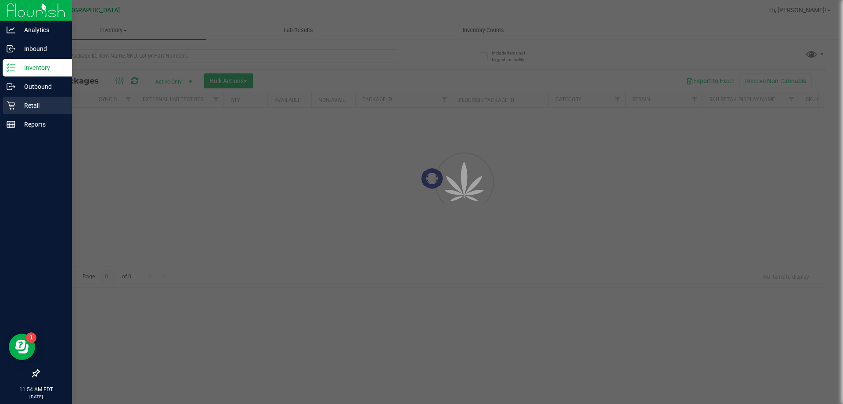
click at [26, 105] on p "Retail" at bounding box center [41, 105] width 53 height 11
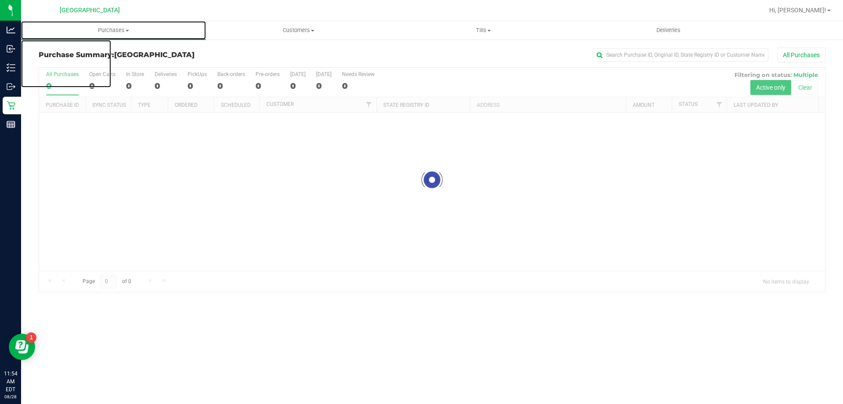
click at [115, 32] on span "Purchases" at bounding box center [113, 30] width 185 height 8
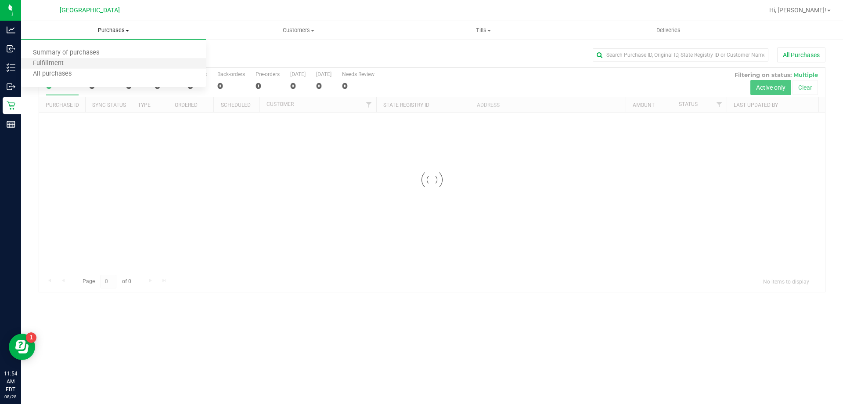
click at [87, 64] on li "Fulfillment" at bounding box center [113, 63] width 185 height 11
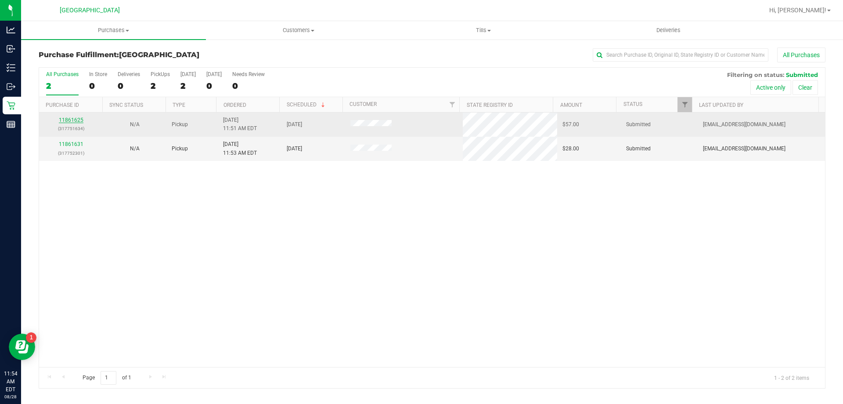
click at [79, 119] on link "11861625" at bounding box center [71, 120] width 25 height 6
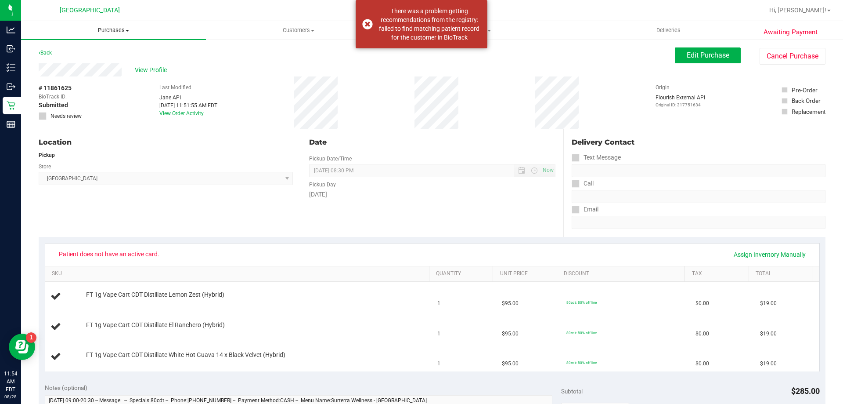
click at [105, 32] on span "Purchases" at bounding box center [113, 30] width 185 height 8
click at [73, 61] on span "Fulfillment" at bounding box center [48, 63] width 54 height 7
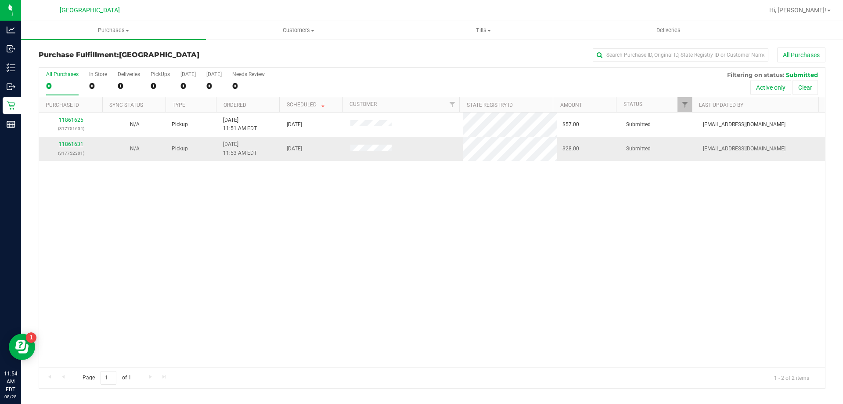
click at [67, 143] on link "11861631" at bounding box center [71, 144] width 25 height 6
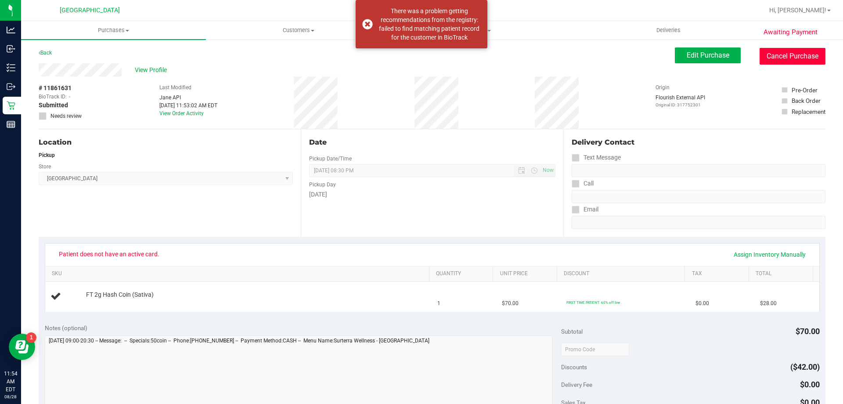
click at [775, 54] on button "Cancel Purchase" at bounding box center [793, 56] width 66 height 17
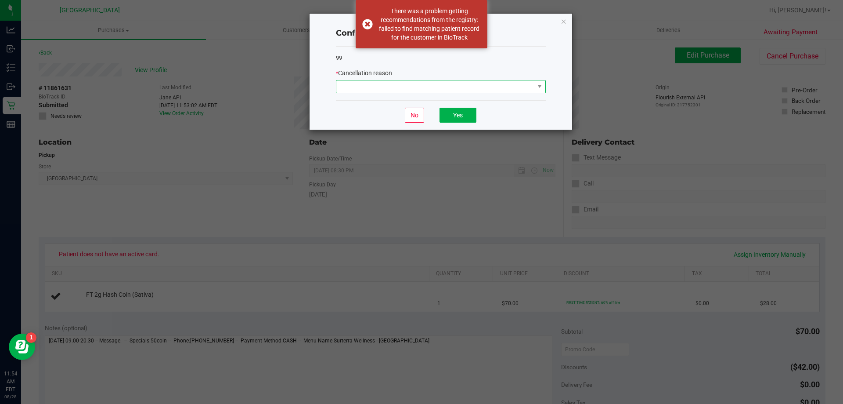
click at [501, 89] on span at bounding box center [436, 86] width 198 height 12
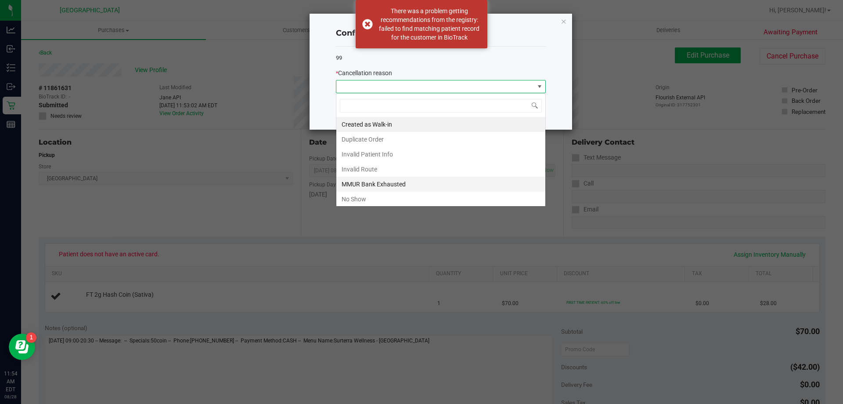
scroll to position [13, 210]
click at [379, 136] on li "Duplicate Order" at bounding box center [441, 139] width 209 height 15
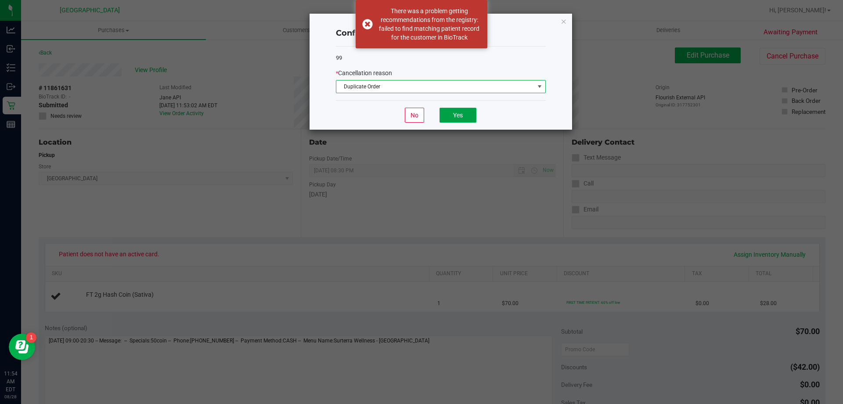
click at [458, 112] on button "Yes" at bounding box center [458, 115] width 37 height 15
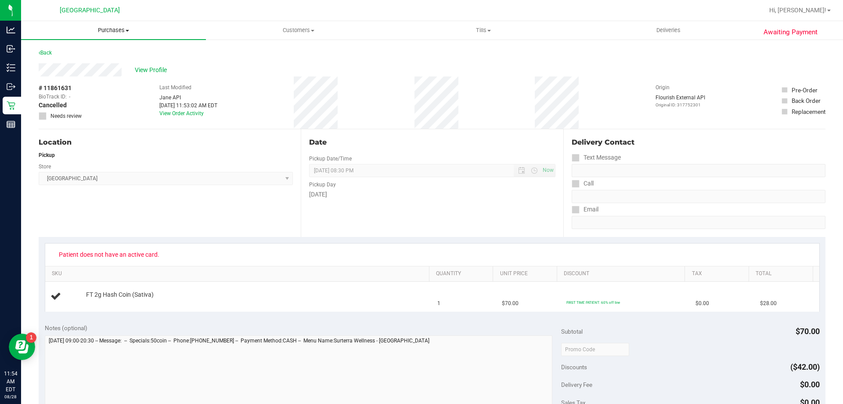
click at [119, 29] on span "Purchases" at bounding box center [113, 30] width 185 height 8
click at [70, 61] on span "Fulfillment" at bounding box center [48, 63] width 54 height 7
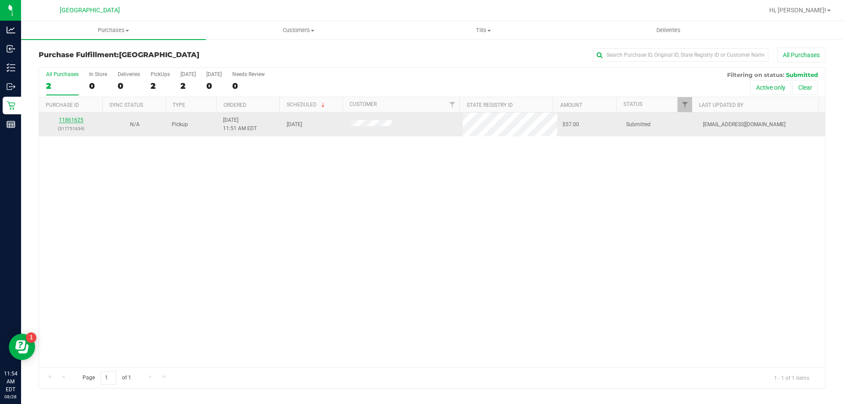
click at [78, 123] on link "11861625" at bounding box center [71, 120] width 25 height 6
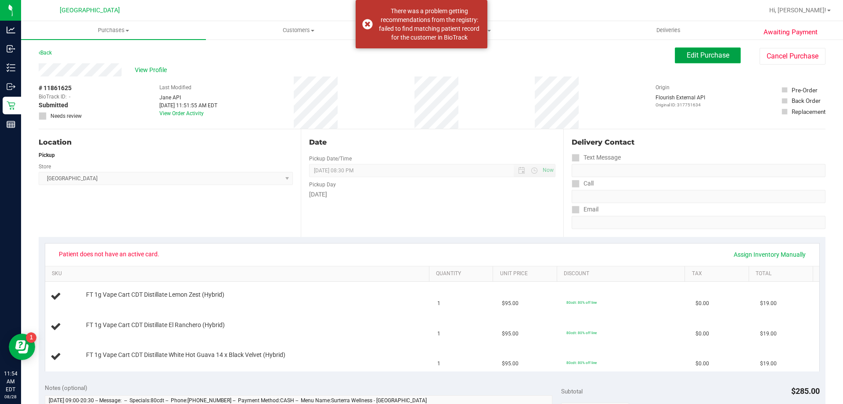
click at [702, 52] on span "Edit Purchase" at bounding box center [708, 55] width 43 height 8
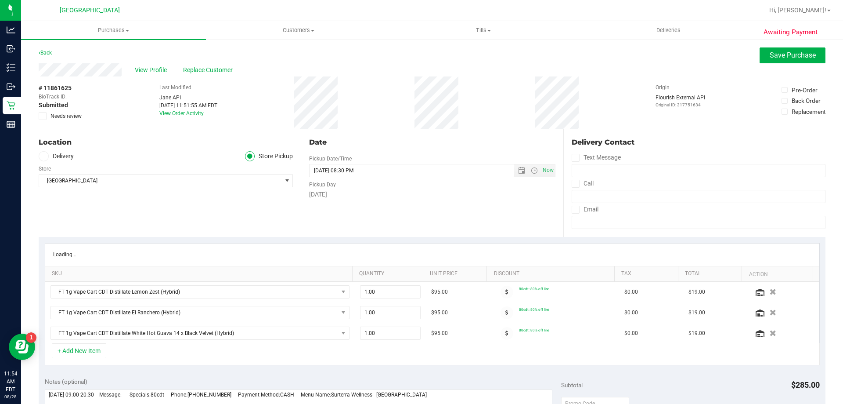
scroll to position [88, 0]
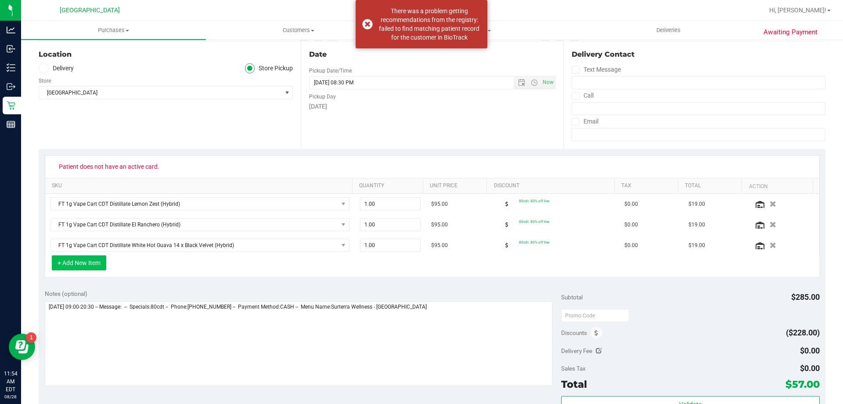
click at [83, 263] on button "+ Add New Item" at bounding box center [79, 262] width 54 height 15
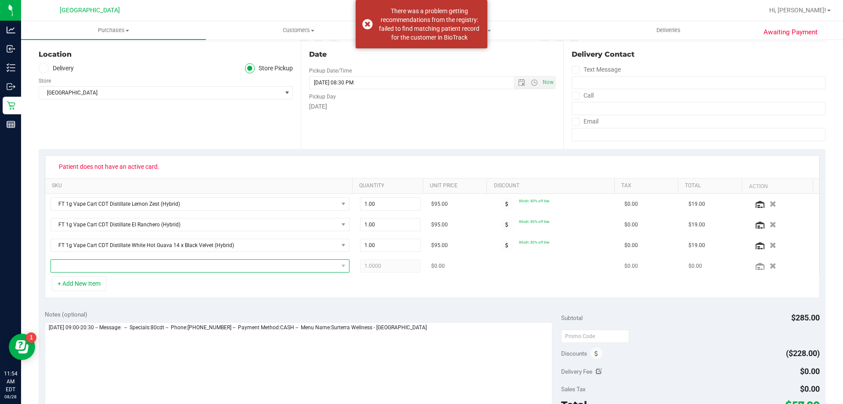
click at [98, 268] on span "NO DATA FOUND" at bounding box center [194, 266] width 287 height 12
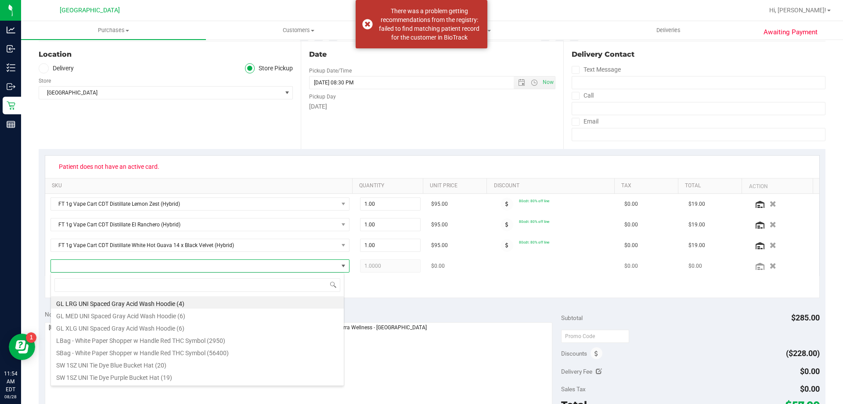
scroll to position [13, 291]
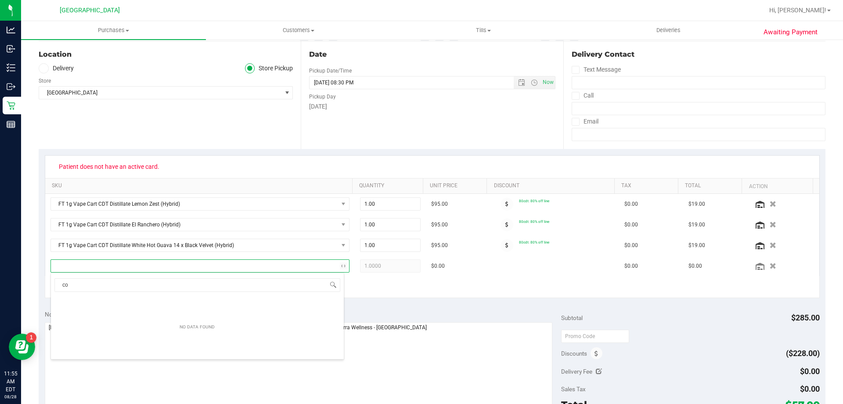
type input "c"
type input "h"
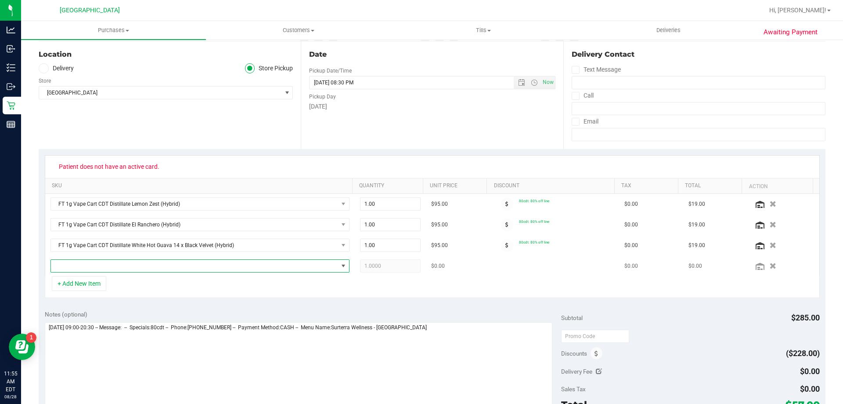
click at [143, 265] on span "NO DATA FOUND" at bounding box center [194, 266] width 287 height 12
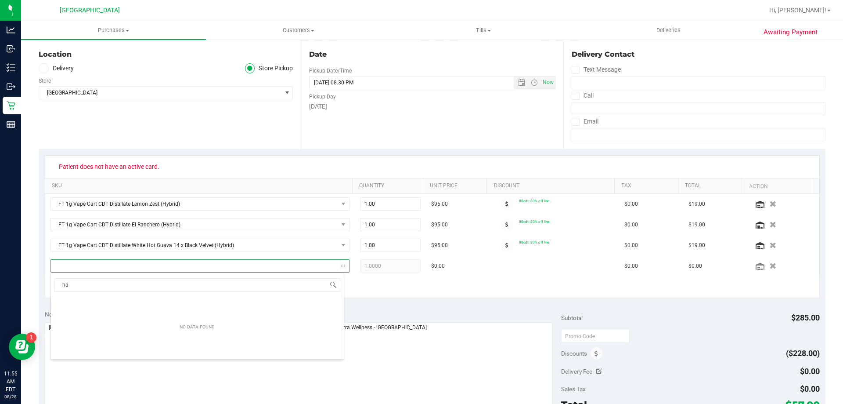
type input "h"
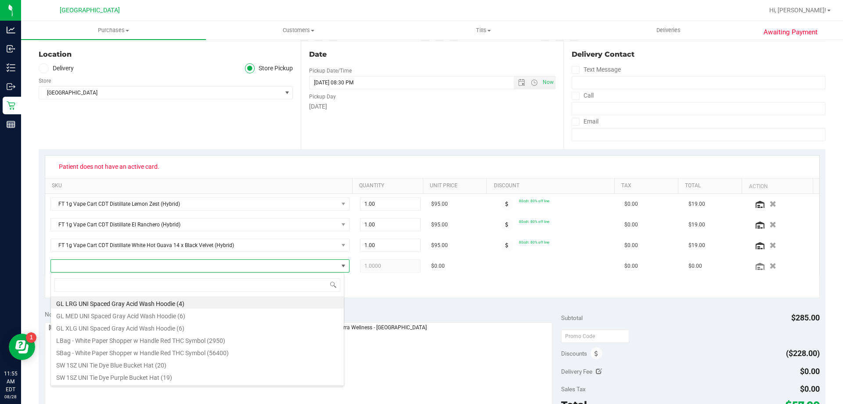
click at [376, 291] on div "+ Add New Item" at bounding box center [432, 287] width 775 height 22
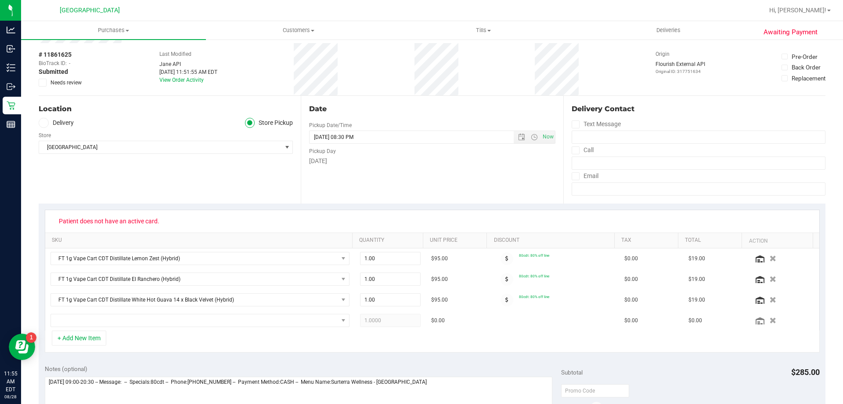
scroll to position [88, 0]
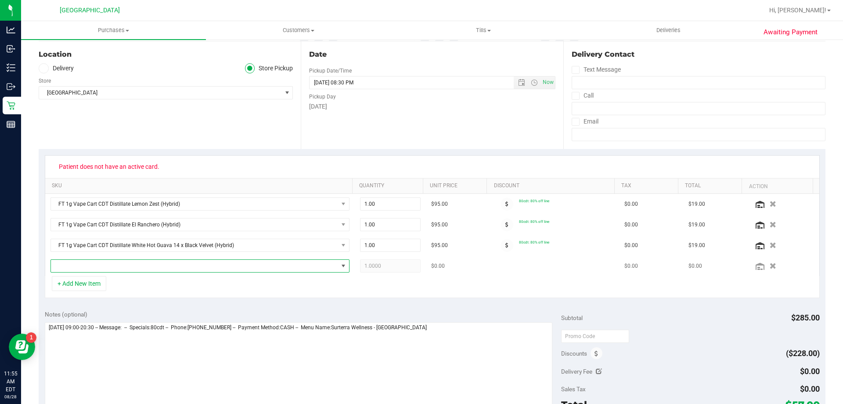
click at [180, 263] on span "NO DATA FOUND" at bounding box center [194, 266] width 287 height 12
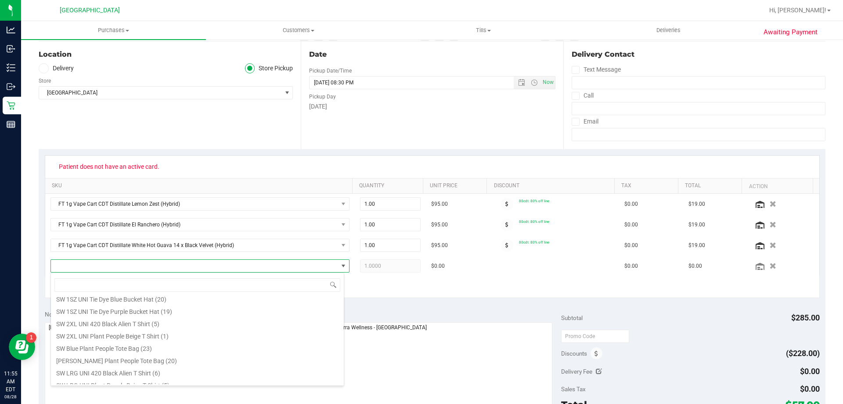
scroll to position [0, 0]
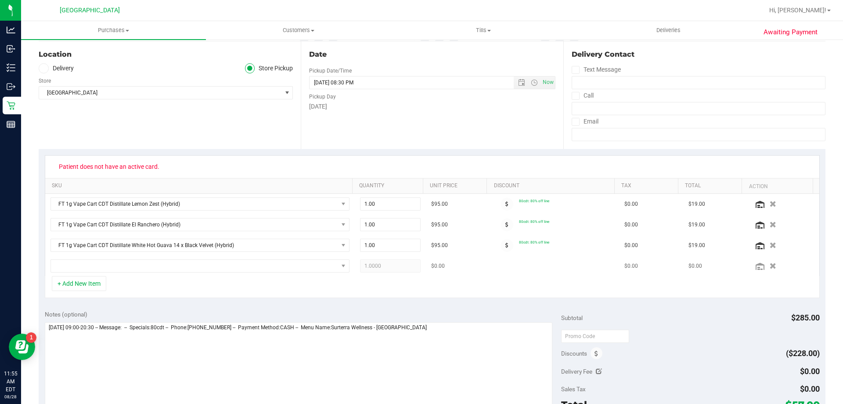
click at [763, 270] on div at bounding box center [783, 265] width 61 height 9
click at [770, 267] on icon "button" at bounding box center [773, 266] width 7 height 7
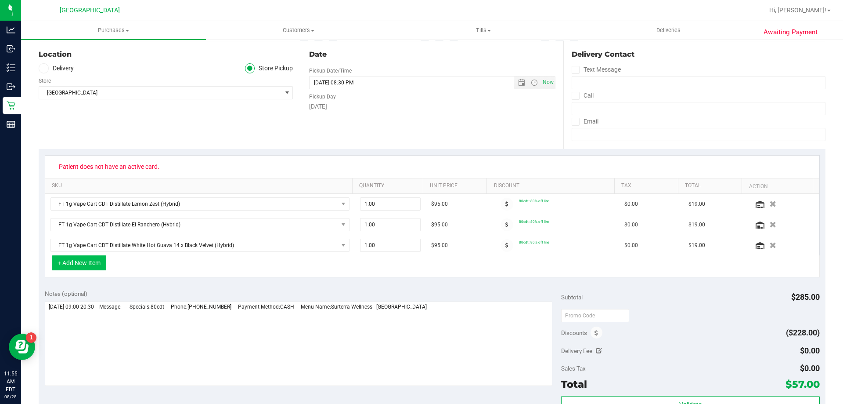
click at [85, 262] on button "+ Add New Item" at bounding box center [79, 262] width 54 height 15
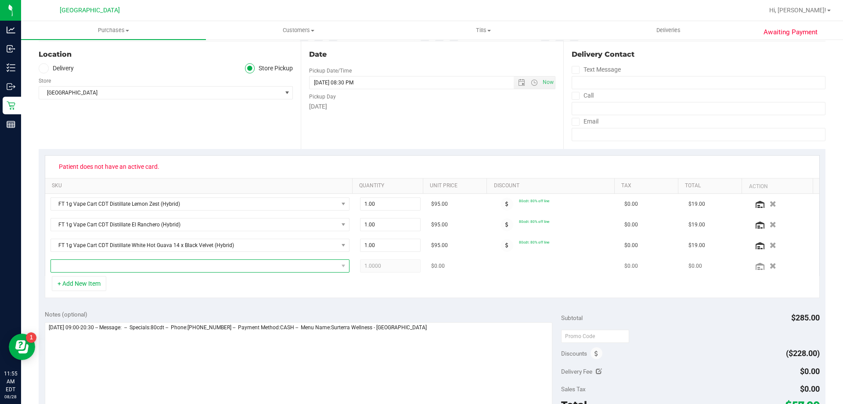
click at [97, 266] on span "NO DATA FOUND" at bounding box center [194, 266] width 287 height 12
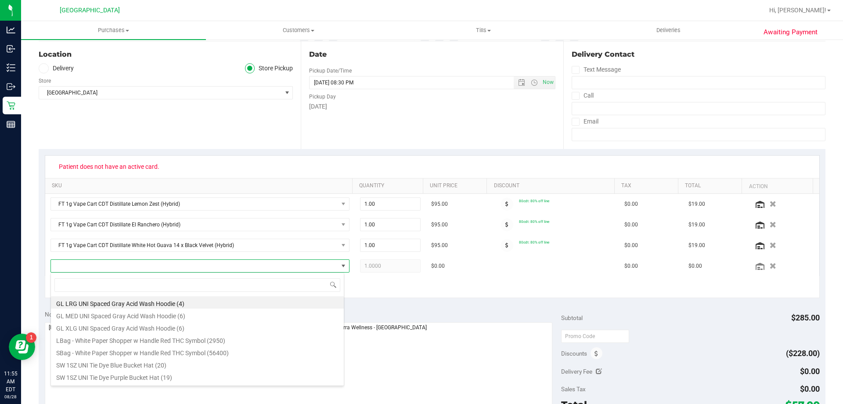
scroll to position [13, 291]
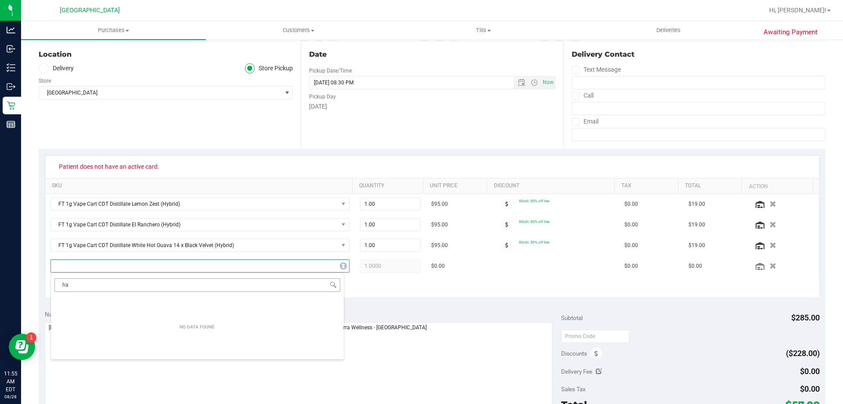
type input "h"
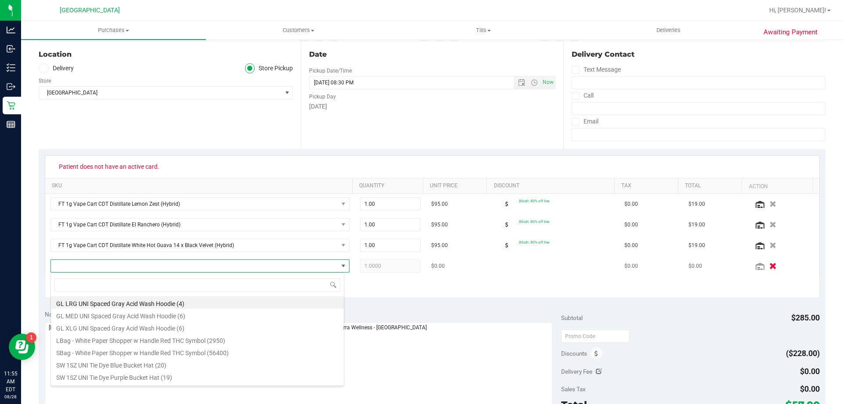
click at [770, 267] on icon "button" at bounding box center [773, 266] width 7 height 7
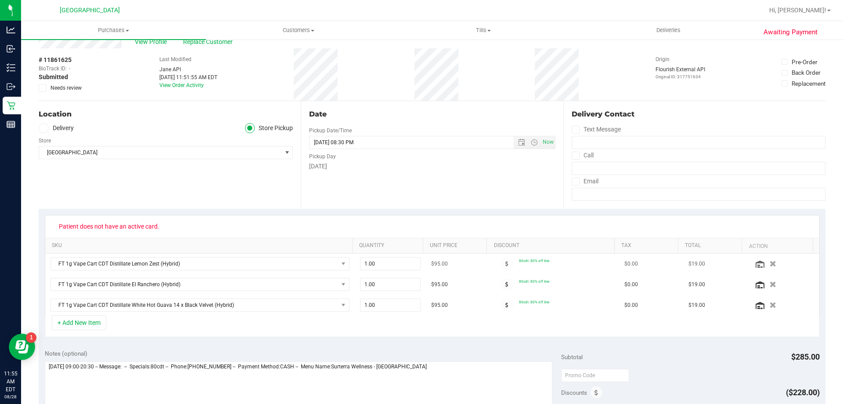
scroll to position [44, 0]
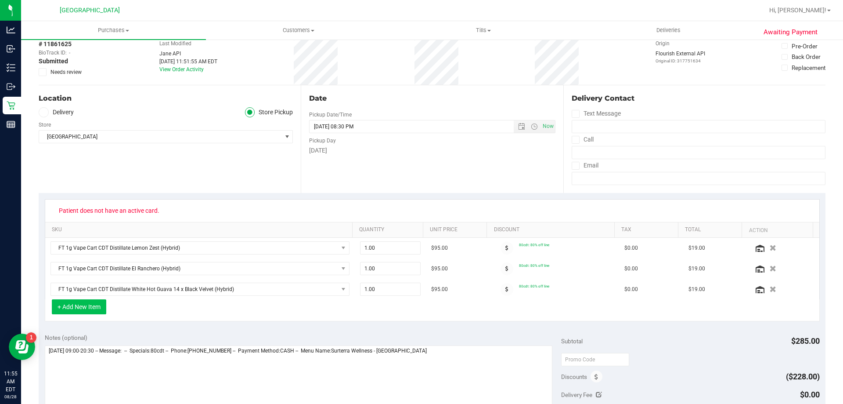
click at [75, 304] on button "+ Add New Item" at bounding box center [79, 306] width 54 height 15
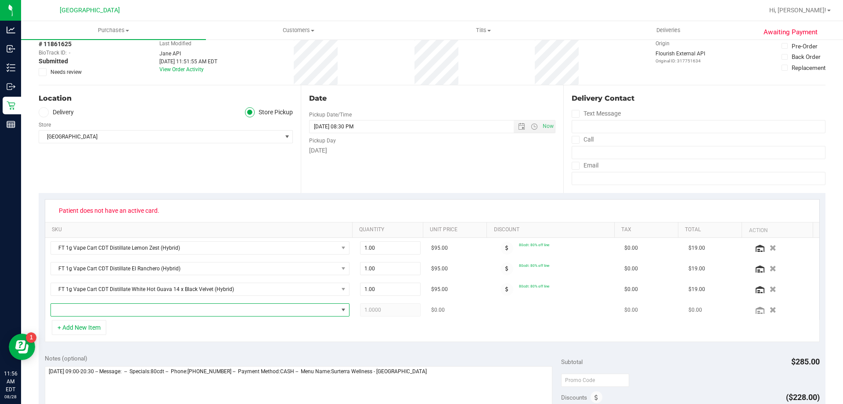
click at [95, 315] on span "NO DATA FOUND" at bounding box center [194, 310] width 287 height 12
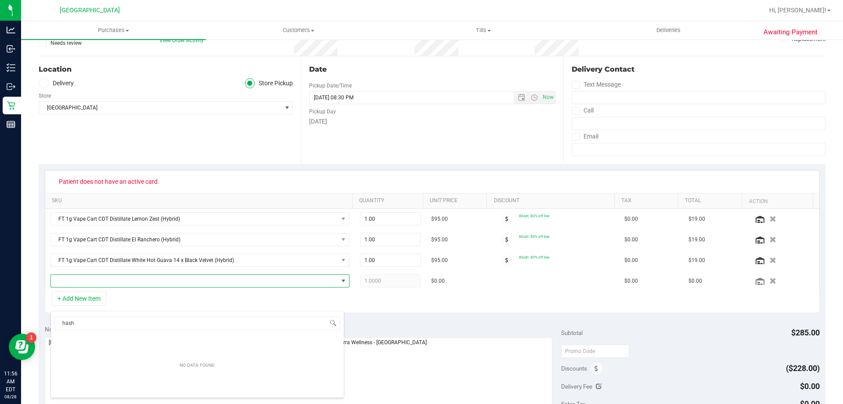
scroll to position [88, 0]
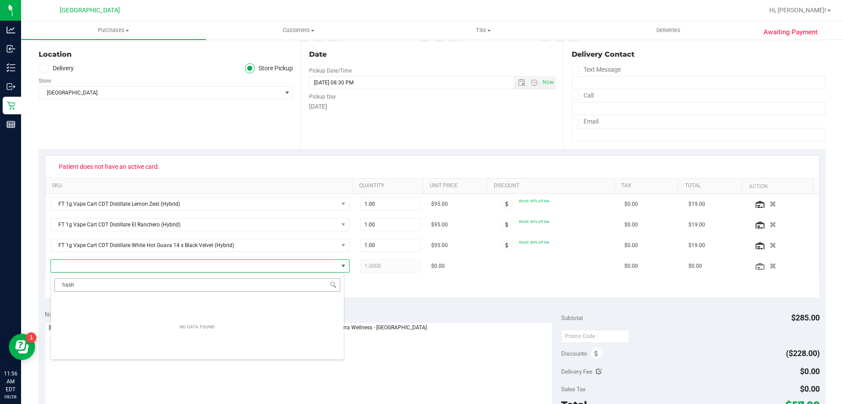
click at [179, 286] on input "hash" at bounding box center [197, 285] width 286 height 14
type input "h"
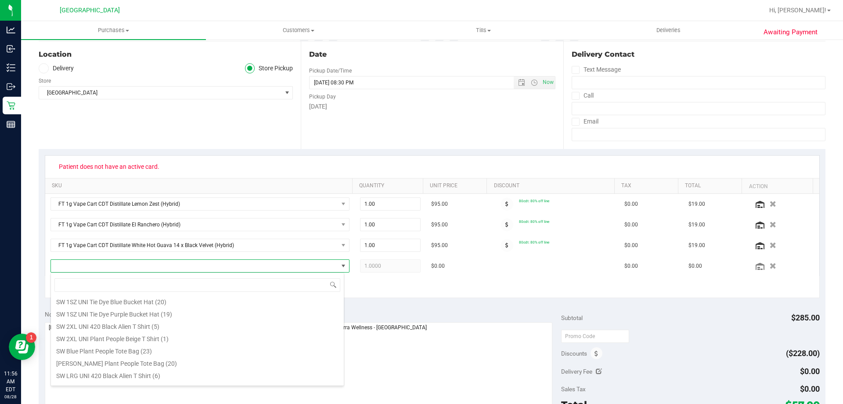
scroll to position [0, 0]
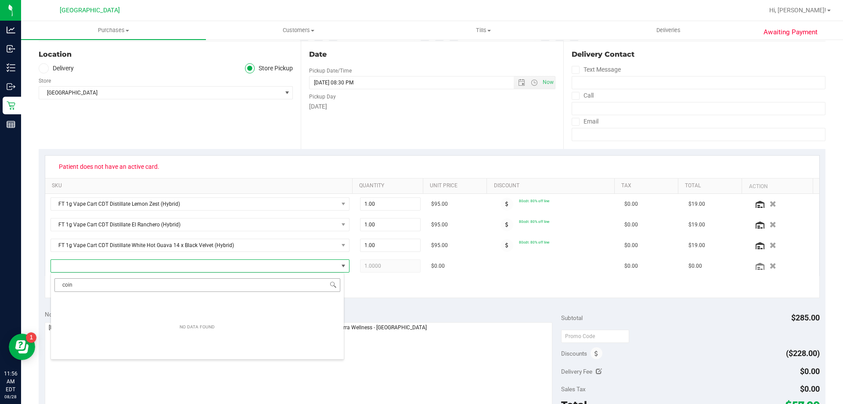
click at [287, 284] on input "coin" at bounding box center [197, 285] width 286 height 14
type input "coin"
click at [385, 286] on div "+ Add New Item" at bounding box center [432, 287] width 775 height 22
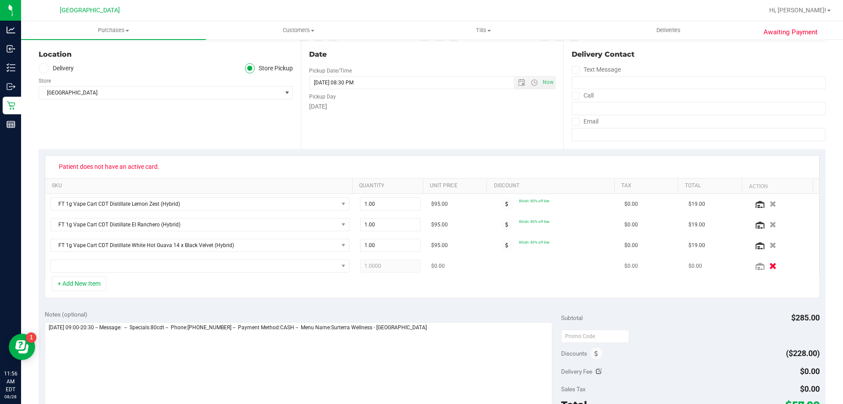
click at [770, 265] on icon "button" at bounding box center [773, 266] width 7 height 7
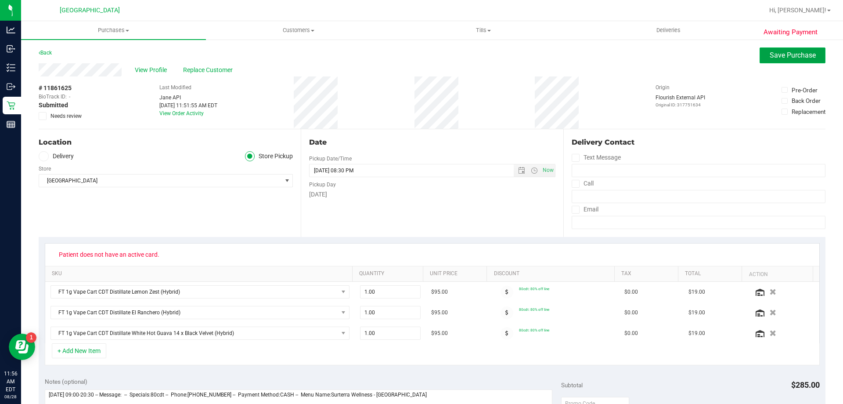
click at [787, 56] on span "Save Purchase" at bounding box center [793, 55] width 46 height 8
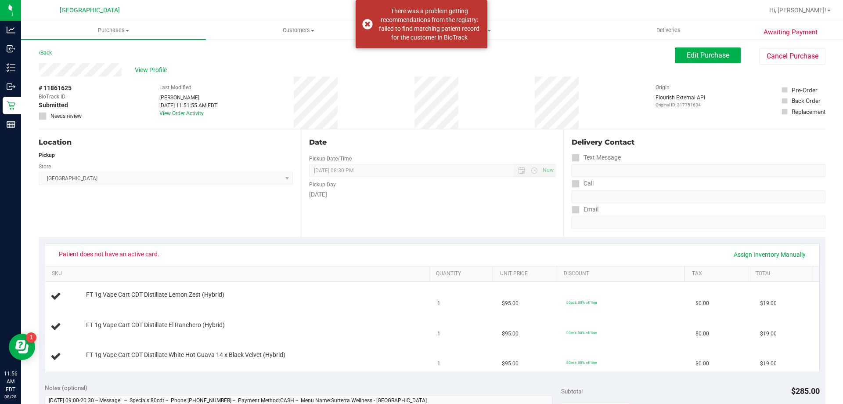
scroll to position [44, 0]
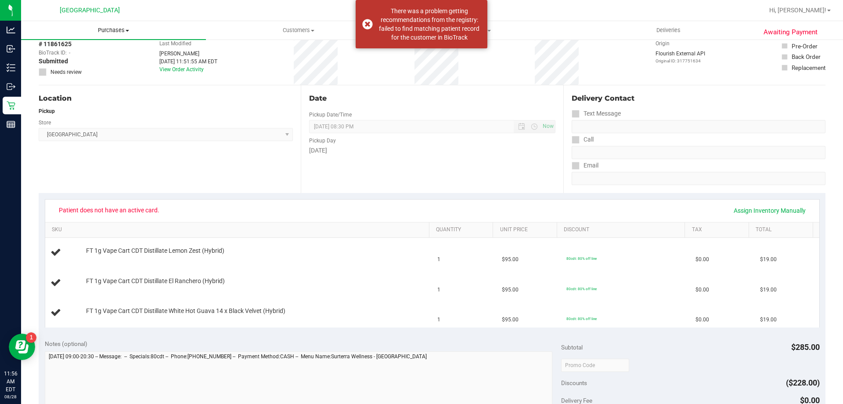
click at [95, 30] on span "Purchases" at bounding box center [113, 30] width 185 height 8
click at [77, 62] on li "Fulfillment" at bounding box center [113, 63] width 185 height 11
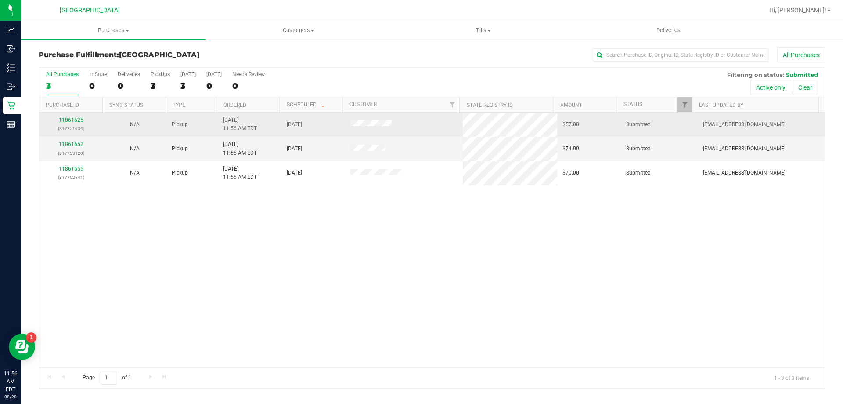
click at [77, 123] on link "11861625" at bounding box center [71, 120] width 25 height 6
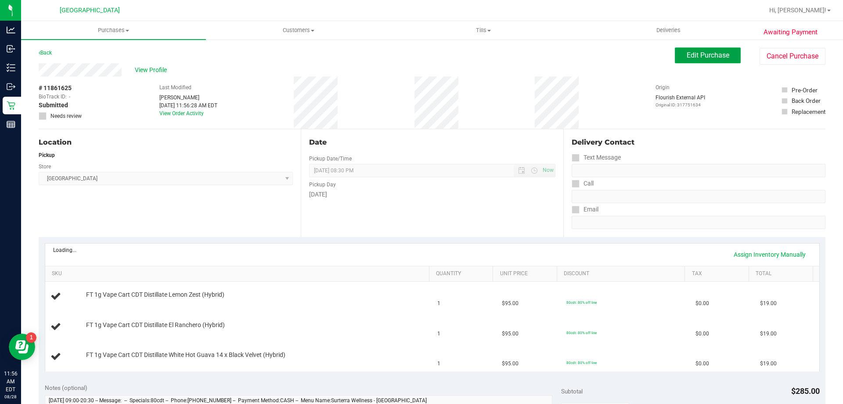
click at [701, 53] on span "Edit Purchase" at bounding box center [708, 55] width 43 height 8
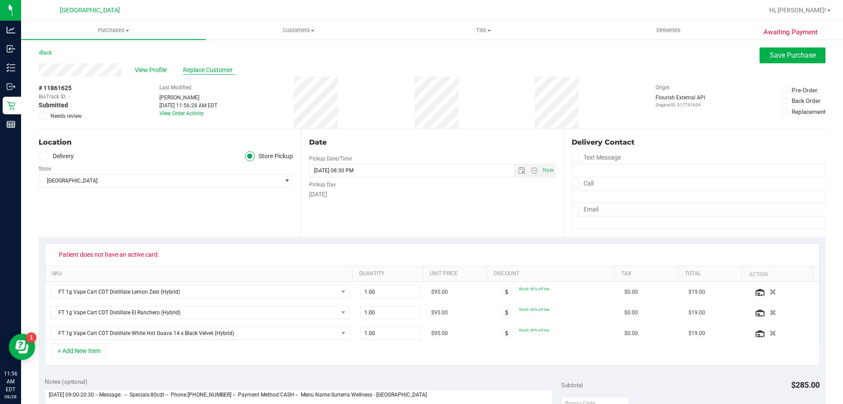
click at [212, 70] on span "Replace Customer" at bounding box center [209, 69] width 53 height 9
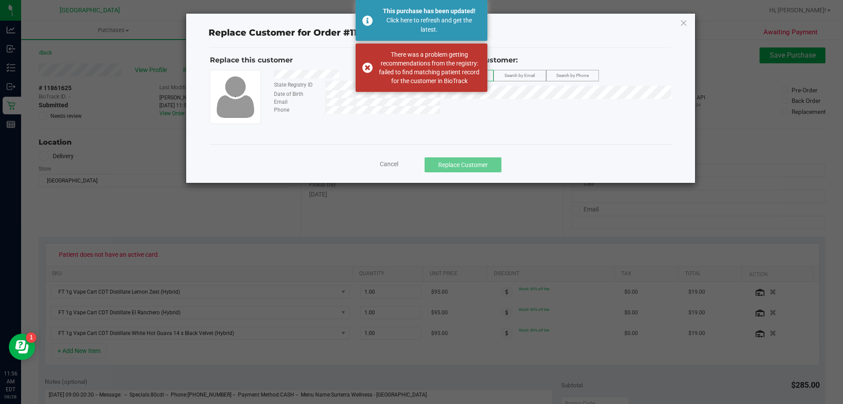
click at [512, 78] on span "Search by Email" at bounding box center [520, 75] width 30 height 5
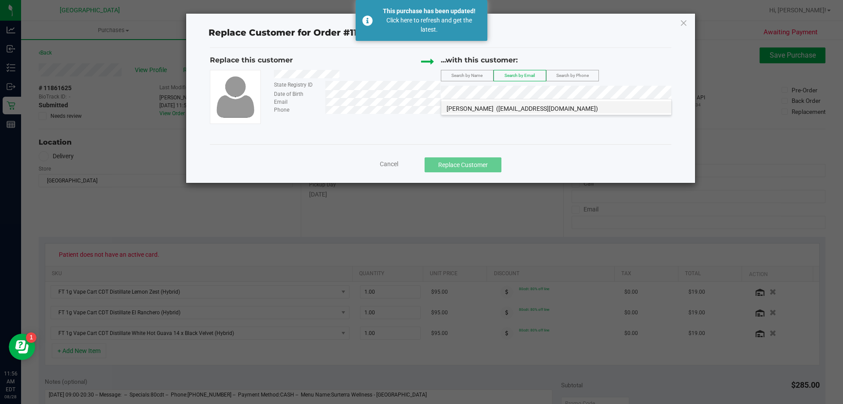
click at [462, 109] on span "BURLONDA THOMAS" at bounding box center [470, 108] width 47 height 7
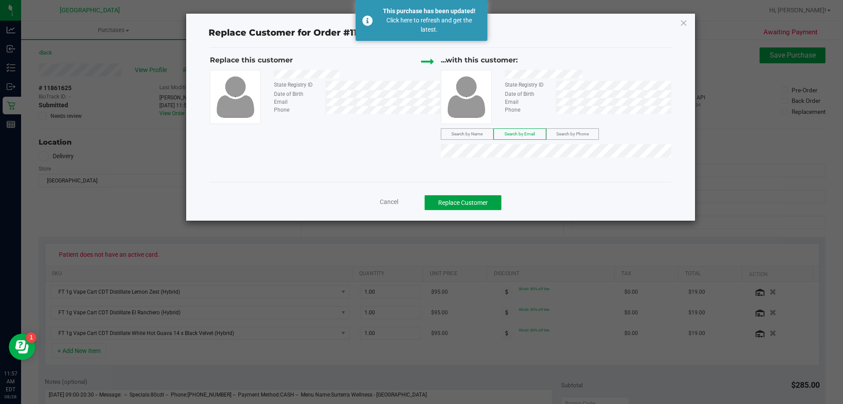
click at [474, 206] on button "Replace Customer" at bounding box center [463, 202] width 77 height 15
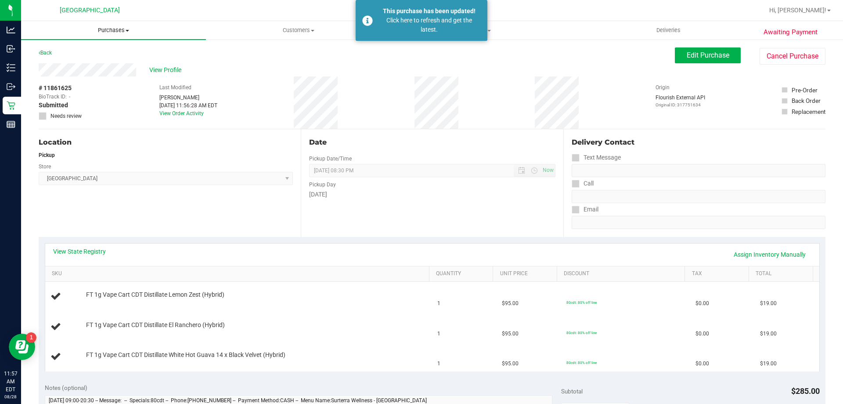
click at [119, 33] on span "Purchases" at bounding box center [113, 30] width 185 height 8
click at [80, 59] on li "Fulfillment" at bounding box center [113, 63] width 185 height 11
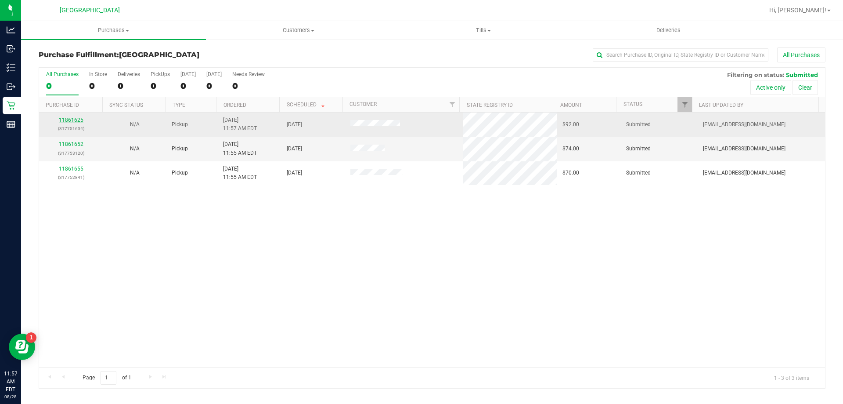
click at [70, 119] on link "11861625" at bounding box center [71, 120] width 25 height 6
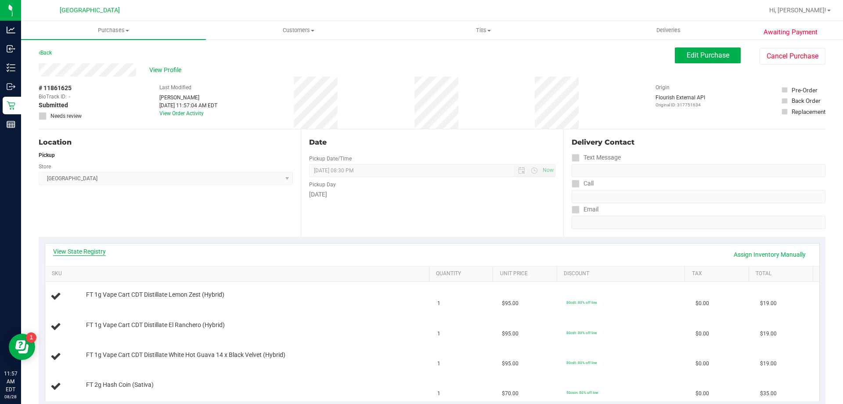
click at [94, 250] on link "View State Registry" at bounding box center [79, 251] width 53 height 9
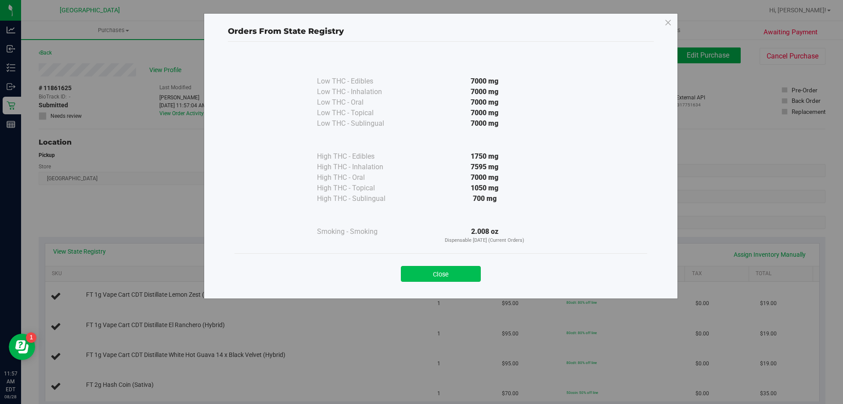
click at [420, 268] on button "Close" at bounding box center [441, 274] width 80 height 16
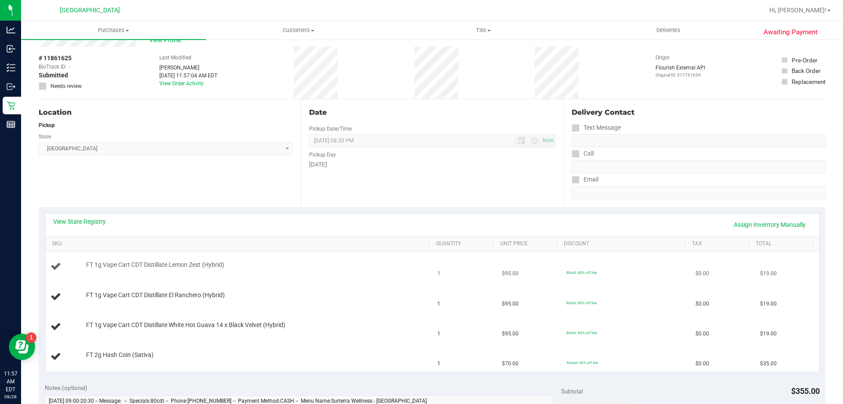
scroll to position [44, 0]
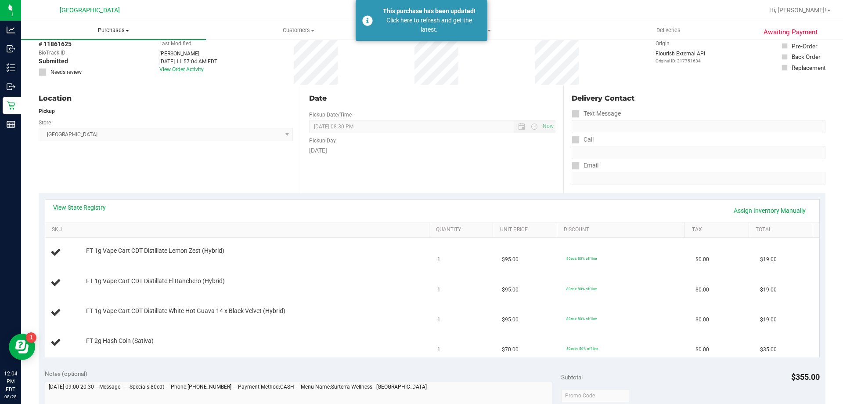
click at [102, 30] on span "Purchases" at bounding box center [113, 30] width 185 height 8
click at [82, 61] on li "Fulfillment" at bounding box center [113, 63] width 185 height 11
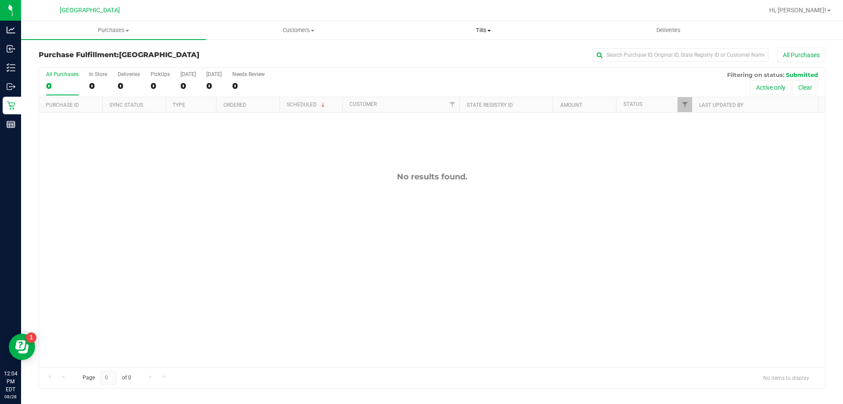
click at [479, 29] on span "Tills" at bounding box center [483, 30] width 184 height 8
click at [456, 56] on li "Manage tills" at bounding box center [483, 53] width 185 height 11
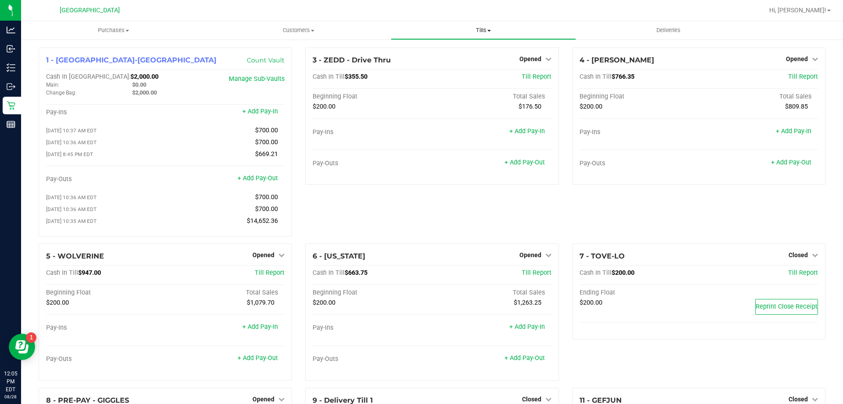
click at [476, 29] on span "Tills" at bounding box center [483, 30] width 184 height 8
click at [455, 52] on li "Manage tills" at bounding box center [483, 53] width 185 height 11
click at [105, 24] on uib-tab-heading "Purchases Summary of purchases Fulfillment All purchases" at bounding box center [113, 30] width 185 height 18
click at [79, 63] on li "Fulfillment" at bounding box center [113, 63] width 185 height 11
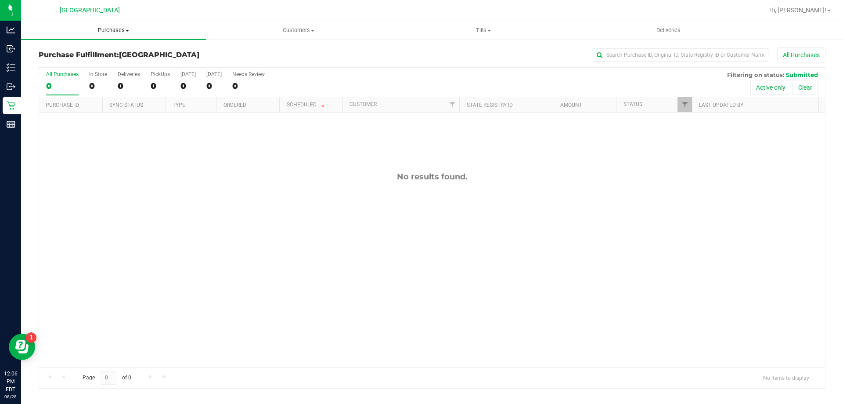
click at [111, 33] on span "Purchases" at bounding box center [113, 30] width 185 height 8
click at [81, 66] on li "Fulfillment" at bounding box center [113, 63] width 185 height 11
click at [816, 19] on nav "Palm Coast WC Hi, Eric!" at bounding box center [432, 10] width 822 height 21
click at [820, 11] on span "Hi, [PERSON_NAME]!" at bounding box center [798, 10] width 57 height 7
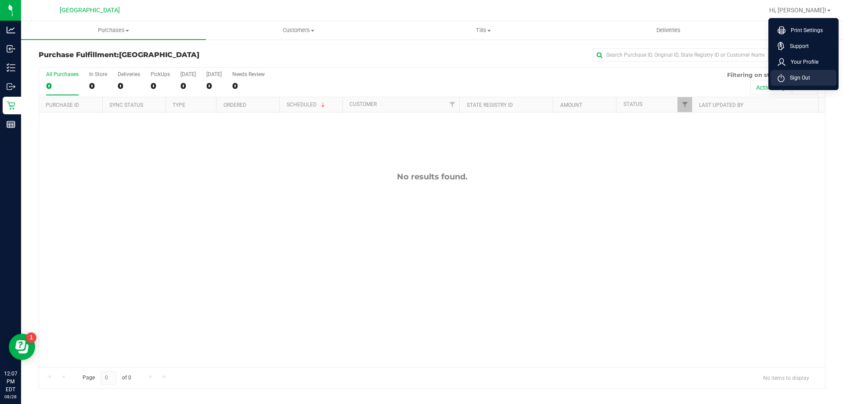
click at [802, 79] on span "Sign Out" at bounding box center [797, 77] width 25 height 9
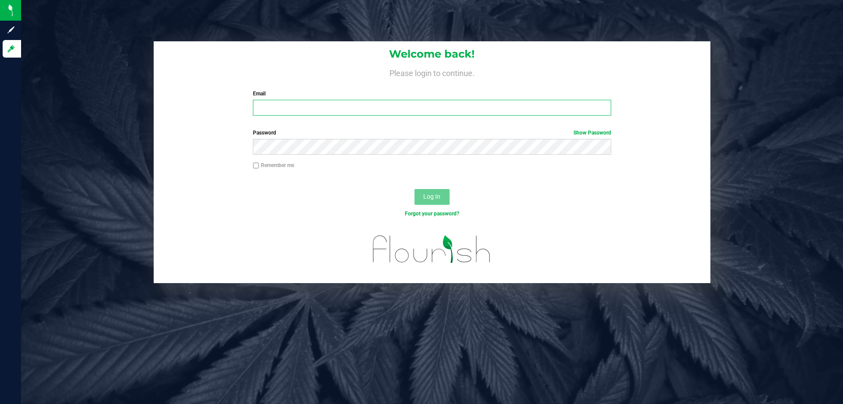
click at [348, 100] on input "Email" at bounding box center [432, 108] width 358 height 16
type input "ccercy@liveparallel.com"
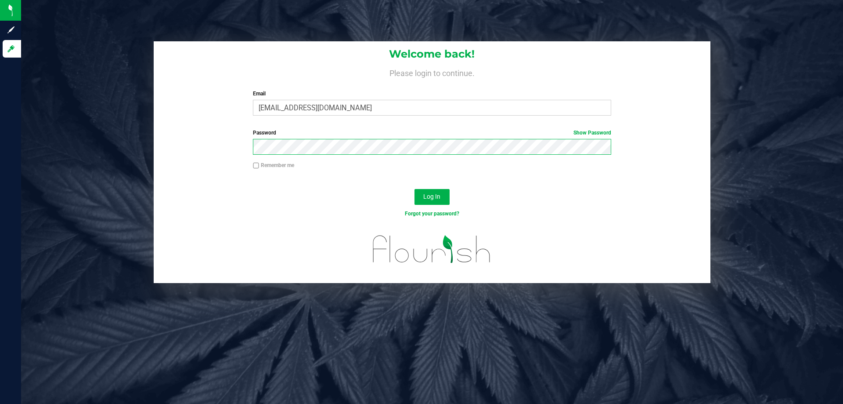
click at [415, 189] on button "Log In" at bounding box center [432, 197] width 35 height 16
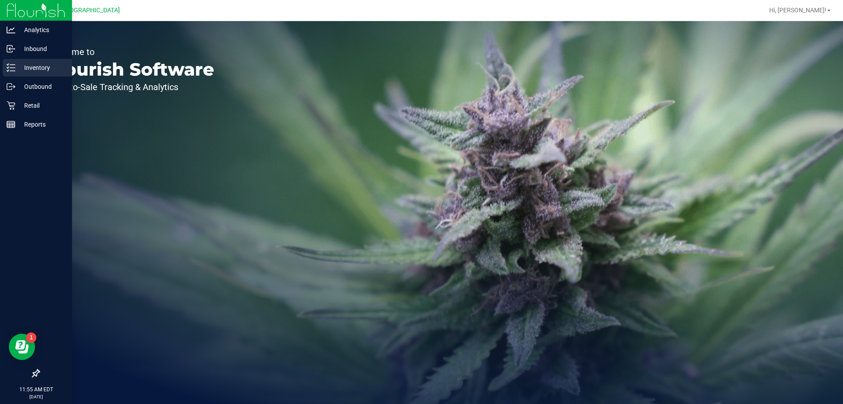
click at [33, 67] on p "Inventory" at bounding box center [41, 67] width 53 height 11
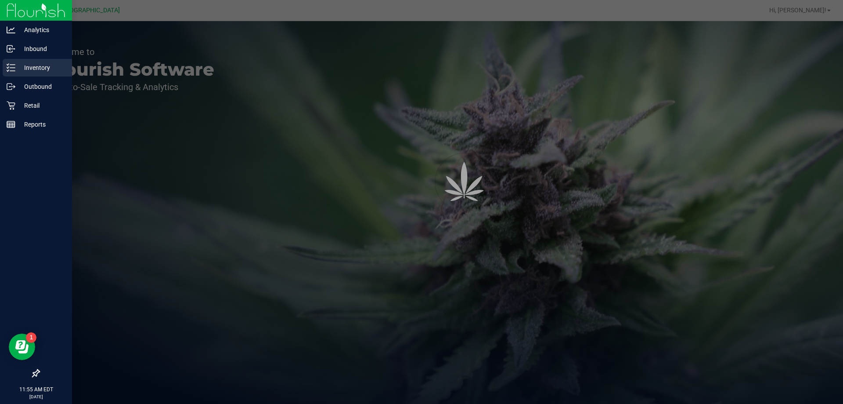
click at [34, 67] on p "Inventory" at bounding box center [41, 67] width 53 height 11
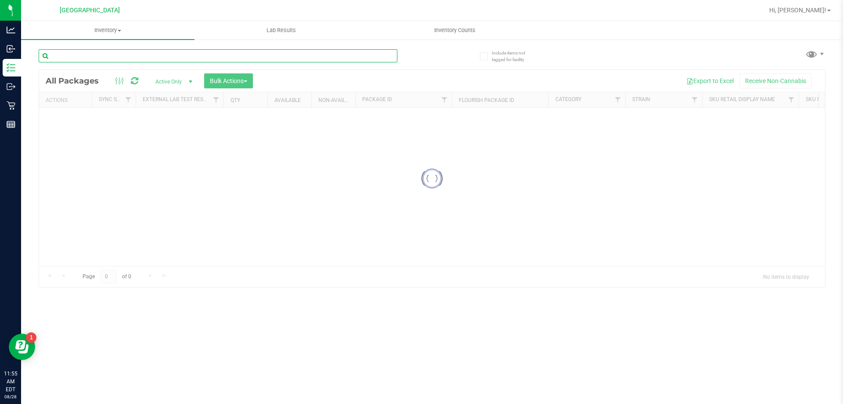
click at [105, 55] on input "text" at bounding box center [218, 55] width 359 height 13
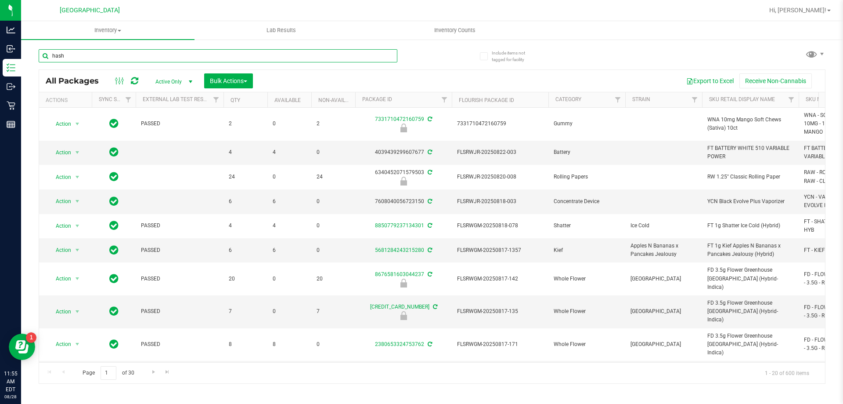
type input "hash"
